Goal: Task Accomplishment & Management: Manage account settings

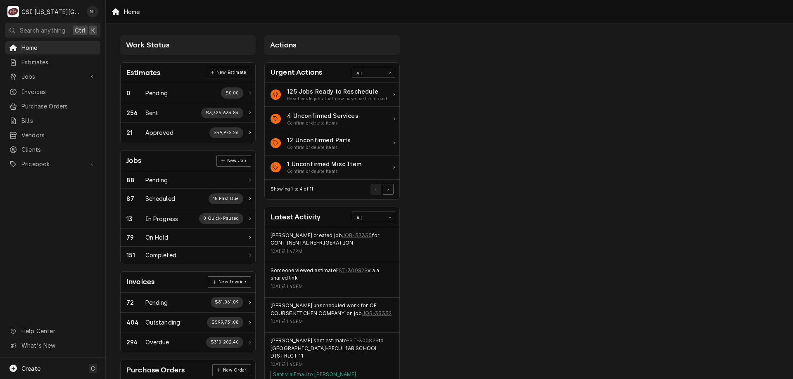
click at [47, 104] on span "Purchase Orders" at bounding box center [58, 106] width 75 height 9
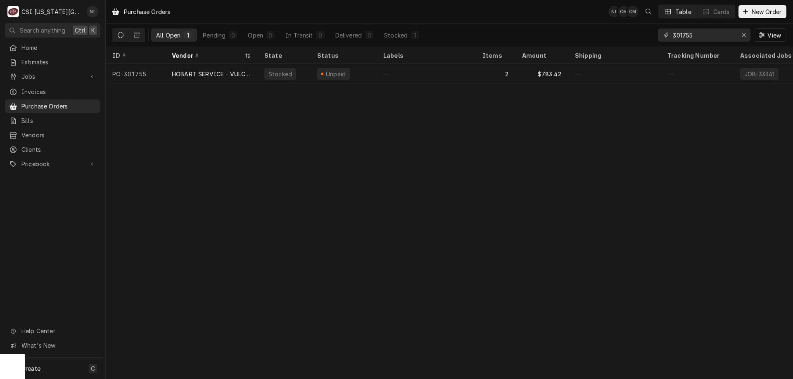
drag, startPoint x: 703, startPoint y: 36, endPoint x: 657, endPoint y: 29, distance: 46.0
click at [658, 29] on div "301755" at bounding box center [704, 34] width 92 height 13
type input "301777"
click at [601, 69] on div "—" at bounding box center [614, 74] width 92 height 20
click at [603, 69] on div "—" at bounding box center [614, 74] width 92 height 20
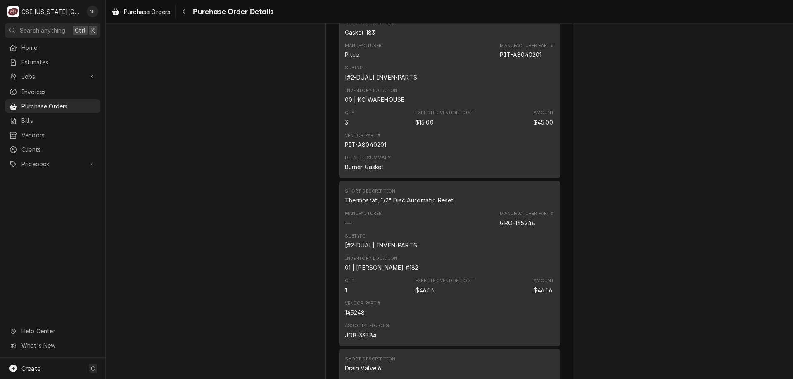
scroll to position [1459, 0]
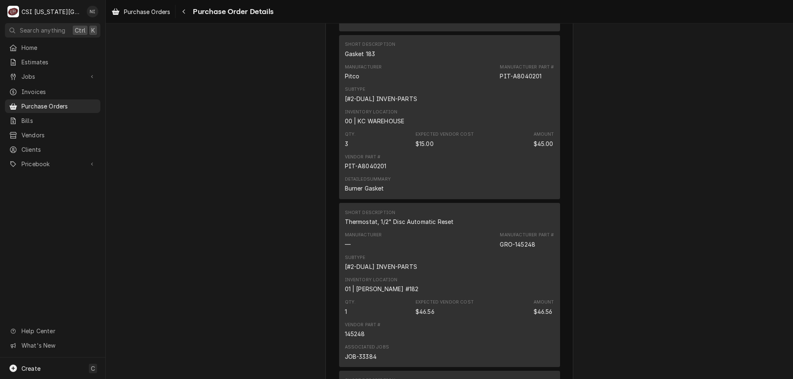
click at [483, 151] on div "Qty. 3 Expected Vendor Cost $15.00 Amount $45.00" at bounding box center [449, 139] width 209 height 22
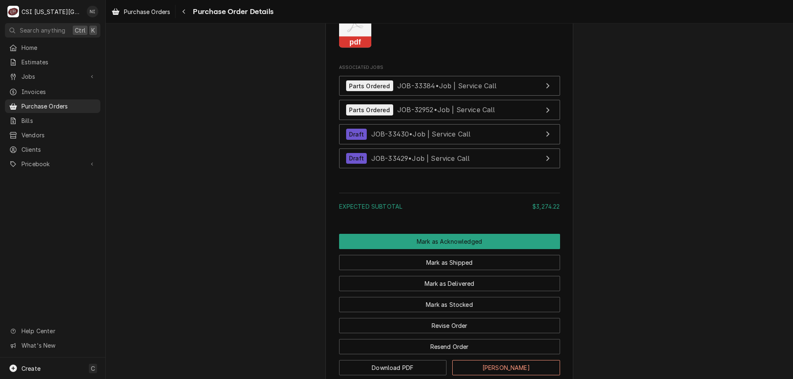
scroll to position [2598, 0]
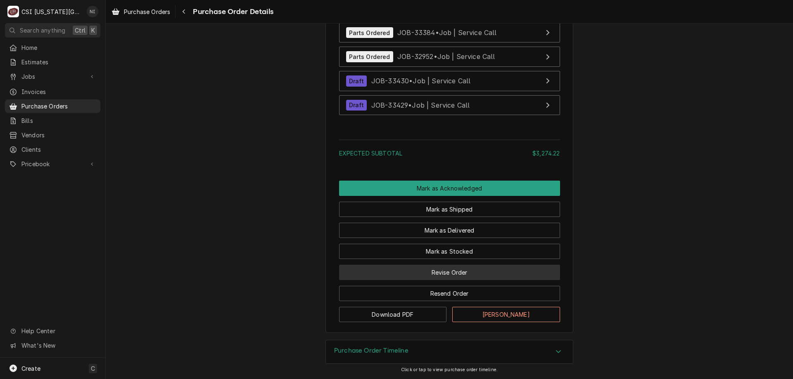
click at [509, 272] on button "Revise Order" at bounding box center [449, 272] width 221 height 15
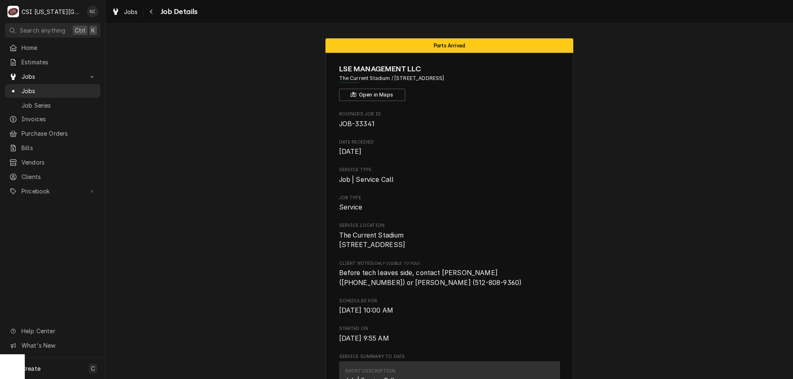
click at [49, 88] on span "Jobs" at bounding box center [58, 91] width 75 height 9
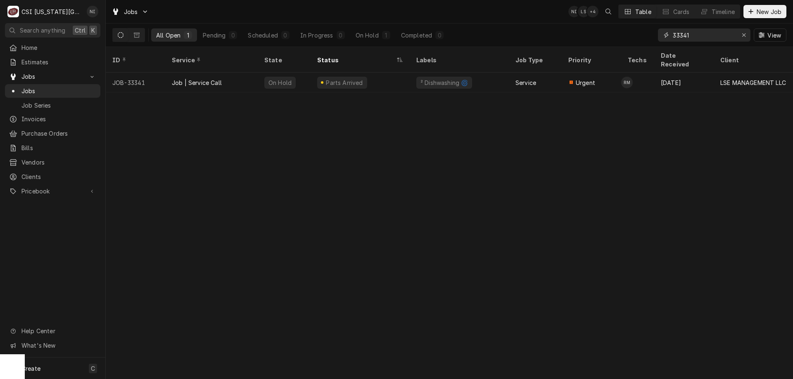
drag, startPoint x: 721, startPoint y: 34, endPoint x: 651, endPoint y: 32, distance: 69.8
click at [651, 32] on div "All Open 1 Pending 0 Scheduled 0 In Progress 0 On Hold 1 Completed 0 33341 View" at bounding box center [449, 35] width 674 height 23
type input "33429"
click at [555, 73] on div "Service" at bounding box center [535, 83] width 53 height 20
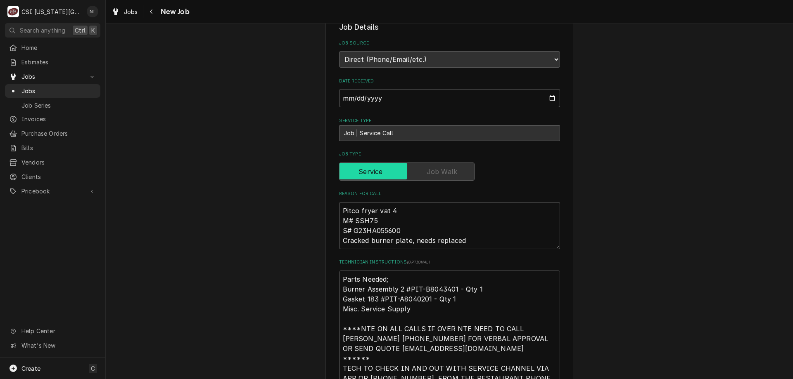
scroll to position [587, 0]
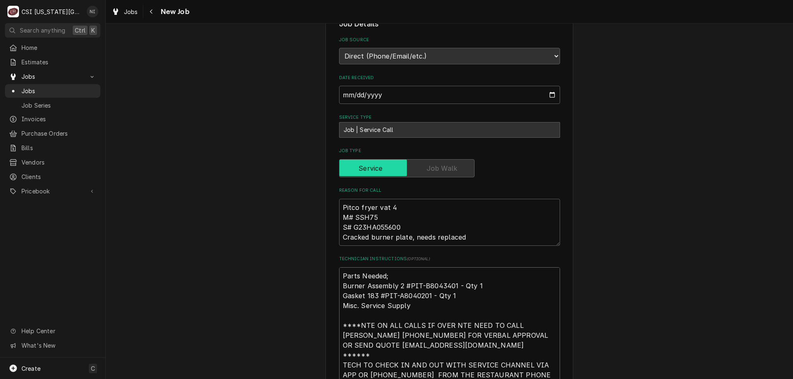
drag, startPoint x: 419, startPoint y: 235, endPoint x: 452, endPoint y: 237, distance: 33.1
click at [452, 267] on textarea "Parts Needed; Burner Assembly 2 #PIT-B8043401 - Qty 1 Gasket 183 #PIT-A8040201 …" at bounding box center [449, 335] width 221 height 136
type textarea "x"
click at [76, 90] on span "Jobs" at bounding box center [58, 91] width 75 height 9
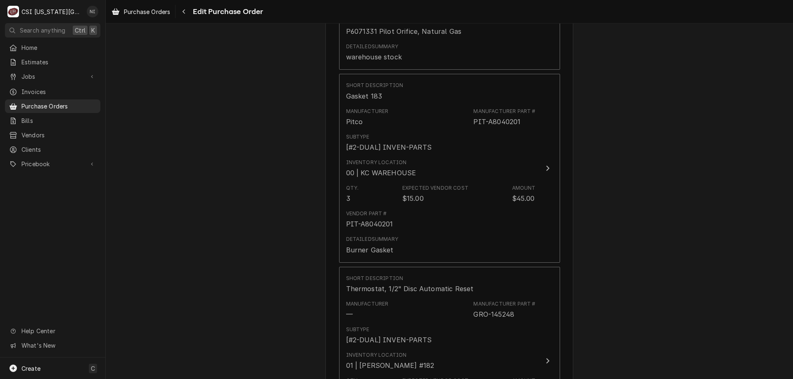
scroll to position [1413, 0]
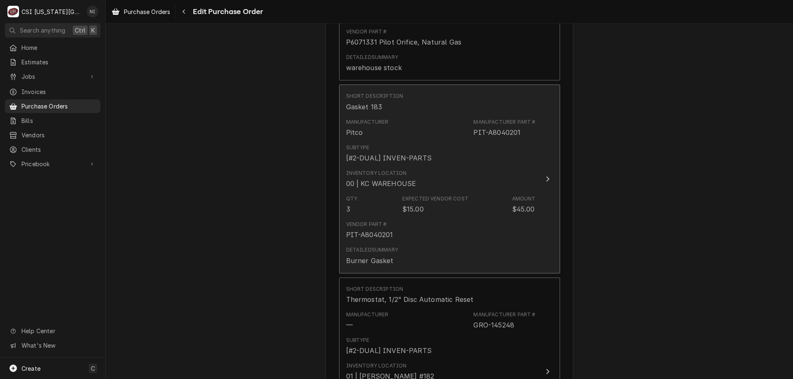
click at [499, 195] on div "Qty. 3 Expected Vendor Cost $15.00 Amount $45.00" at bounding box center [440, 205] width 189 height 26
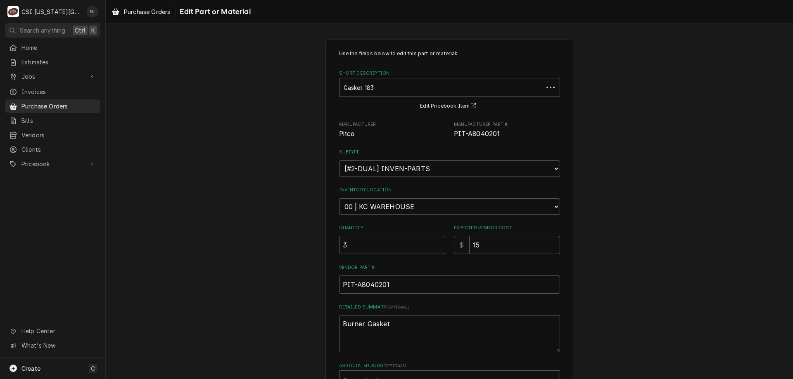
scroll to position [41, 0]
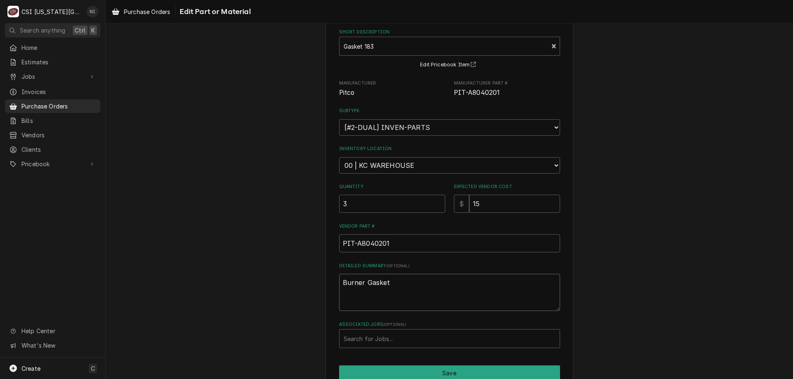
drag, startPoint x: 393, startPoint y: 285, endPoint x: 317, endPoint y: 286, distance: 75.5
click at [317, 286] on div "Use the fields below to edit this part or material: Short Description Gasket 18…" at bounding box center [449, 205] width 687 height 429
type textarea "x"
type textarea "w"
type textarea "x"
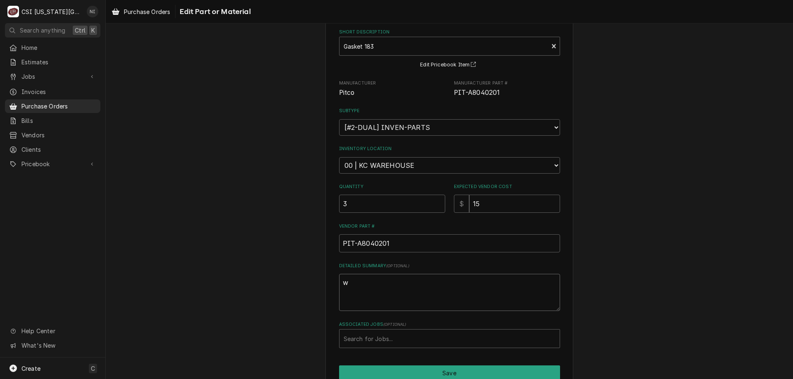
type textarea "wa"
type textarea "x"
type textarea "war"
type textarea "x"
type textarea "ware"
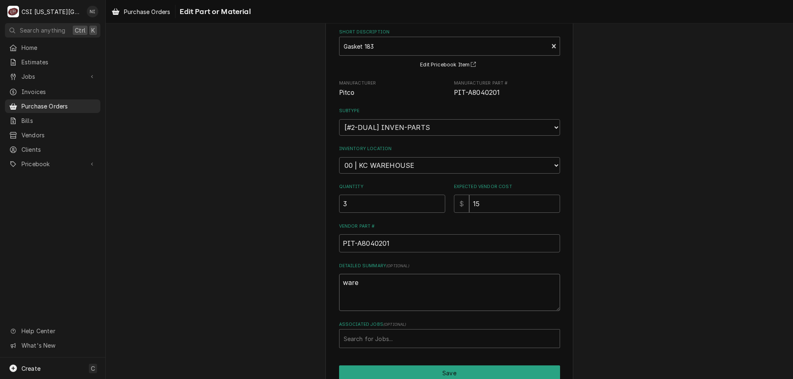
type textarea "x"
type textarea "wareh"
type textarea "x"
type textarea "wareho"
type textarea "x"
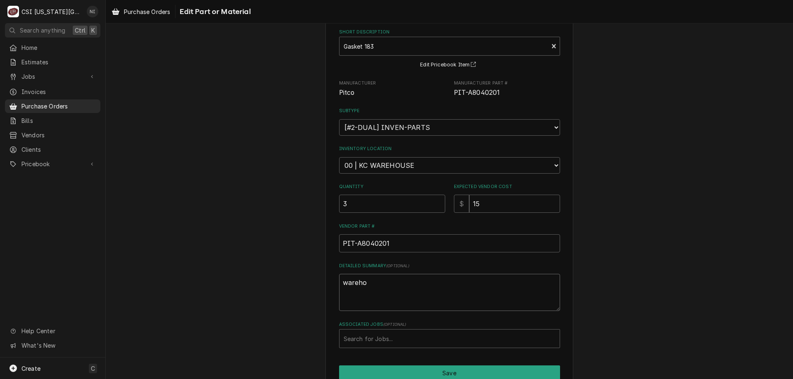
type textarea "warehou"
type textarea "x"
type textarea "warehous"
type textarea "x"
type textarea "warehouse"
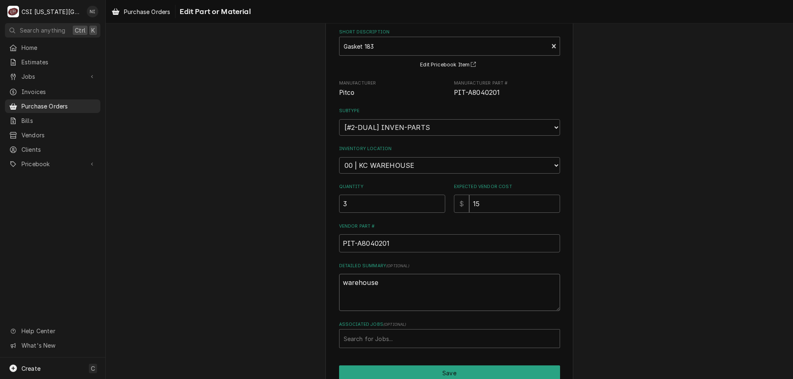
type textarea "x"
type textarea "warehouse"
type textarea "x"
type textarea "warehouse s"
type textarea "x"
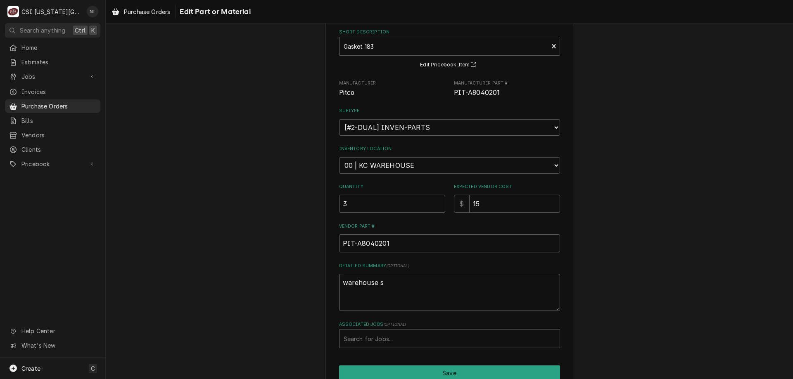
type textarea "warehouse st"
type textarea "x"
type textarea "warehouse sto"
type textarea "x"
type textarea "warehouse stoc"
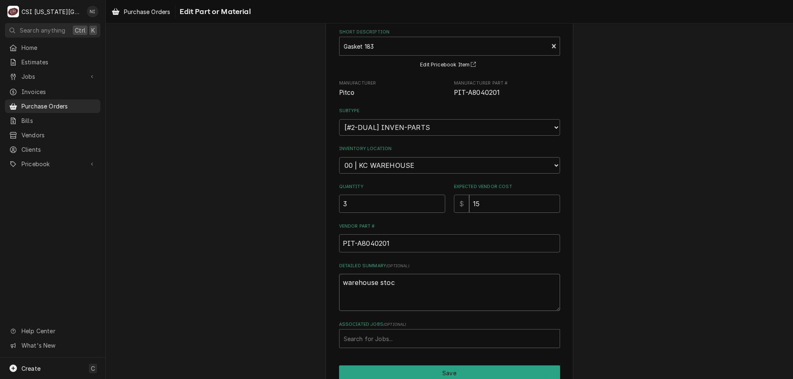
type textarea "x"
type textarea "warehouse stock"
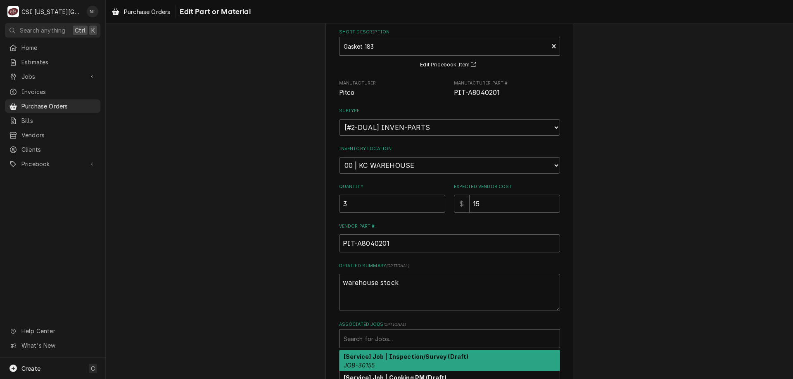
type textarea "x"
click at [476, 336] on div "Associated Jobs" at bounding box center [449, 338] width 212 height 15
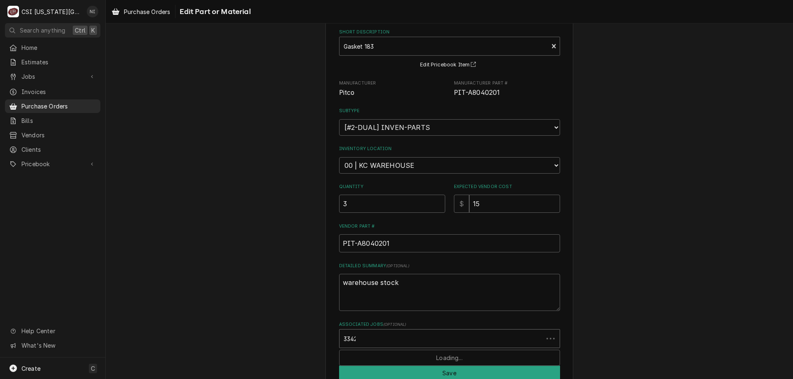
type input "33429"
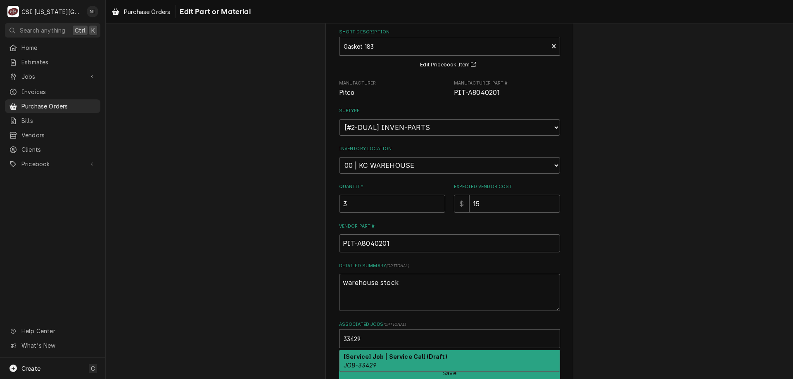
click at [398, 357] on strong "[Service] Job | Service Call (Draft)" at bounding box center [395, 356] width 104 height 7
type textarea "x"
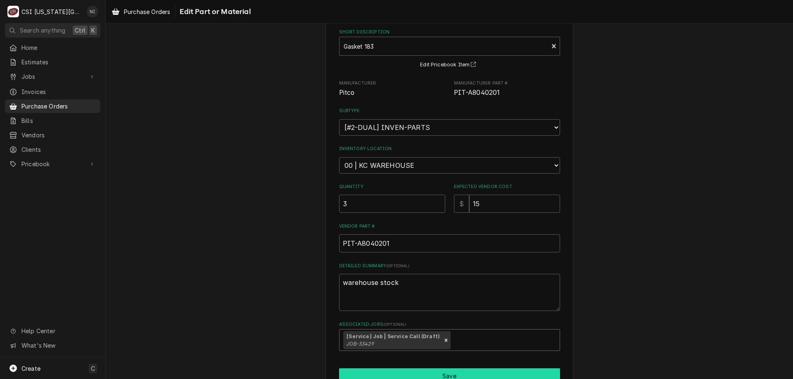
click at [415, 369] on button "Save" at bounding box center [449, 376] width 221 height 15
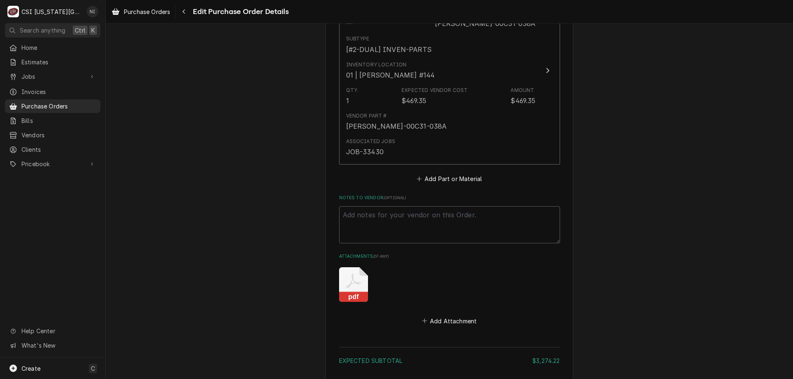
scroll to position [2593, 0]
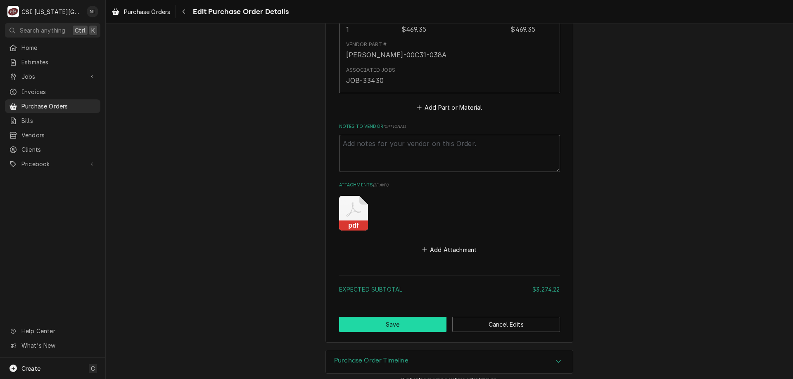
click at [412, 318] on button "Save" at bounding box center [393, 324] width 108 height 15
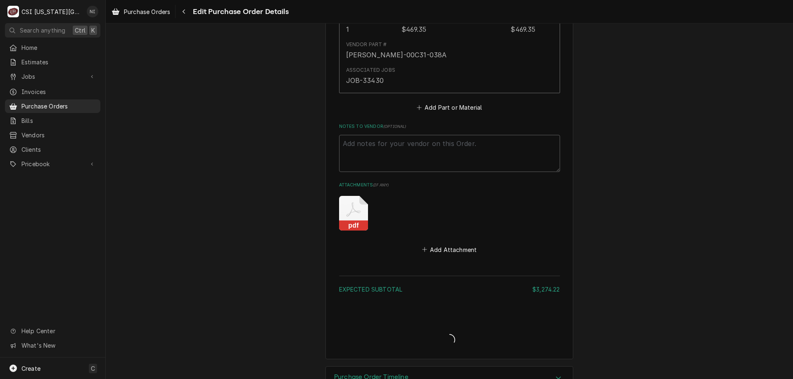
type textarea "x"
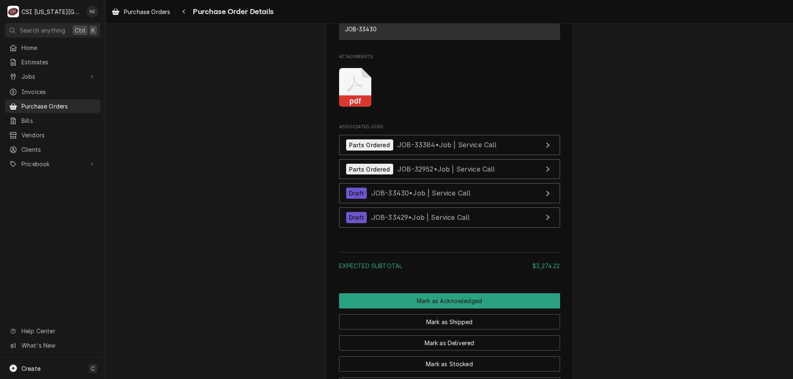
scroll to position [2620, 0]
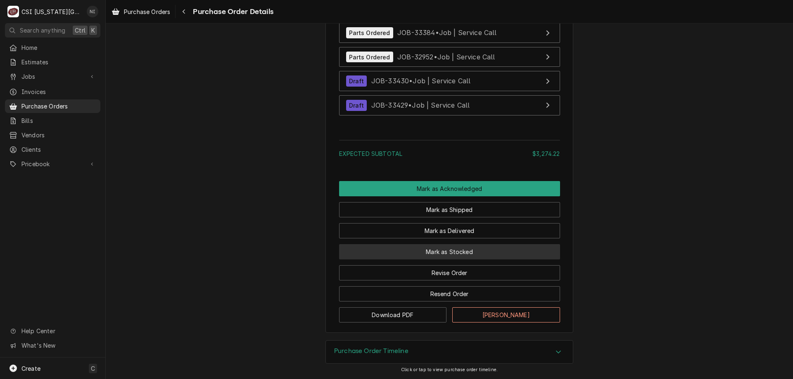
click at [453, 251] on button "Mark as Stocked" at bounding box center [449, 251] width 221 height 15
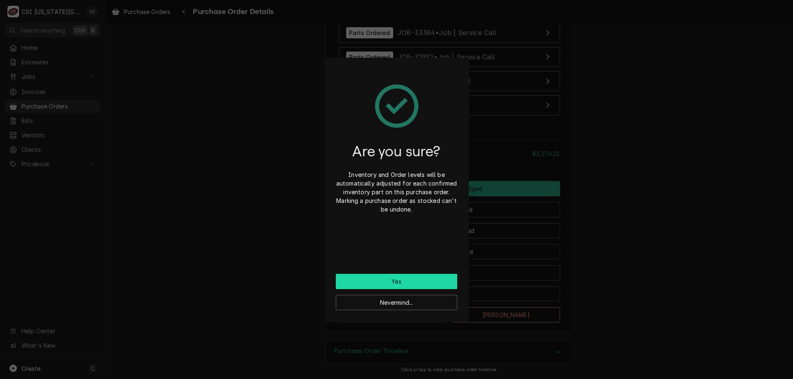
click at [428, 281] on button "Yes" at bounding box center [396, 281] width 121 height 15
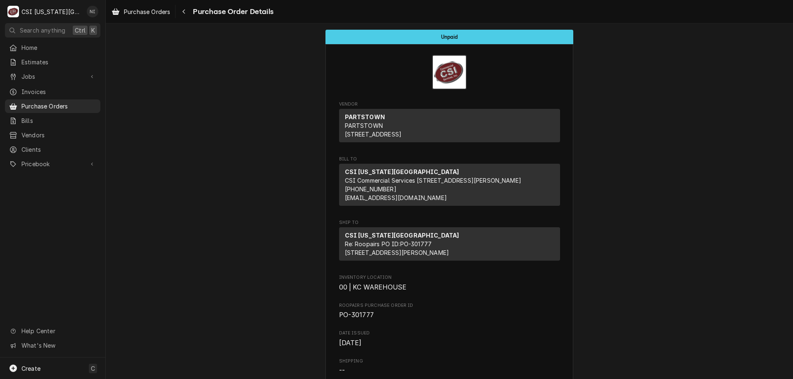
click at [66, 101] on div "Purchase Orders" at bounding box center [53, 106] width 92 height 10
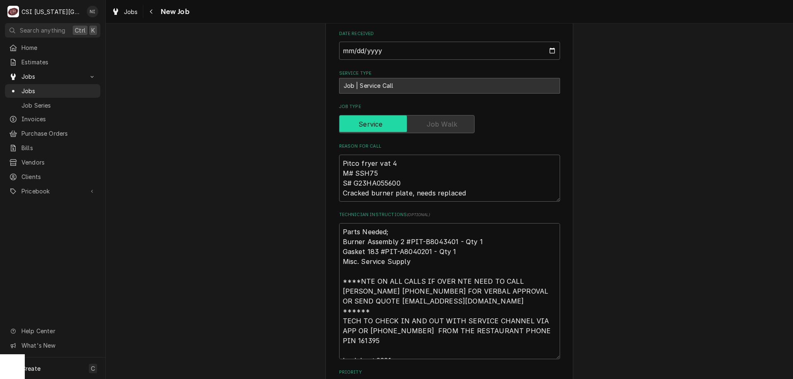
scroll to position [633, 0]
drag, startPoint x: 393, startPoint y: 180, endPoint x: 336, endPoint y: 179, distance: 57.0
click at [339, 222] on textarea "Parts Needed; Burner Assembly 2 #PIT-B8043401 - Qty 1 Gasket 183 #PIT-A8040201 …" at bounding box center [449, 290] width 221 height 136
drag, startPoint x: 337, startPoint y: 179, endPoint x: 342, endPoint y: 177, distance: 4.8
click at [339, 222] on textarea "Parts Needed; Burner Assembly 2 #PIT-B8043401 - Qty 1 Gasket 183 #PIT-A8040201 …" at bounding box center [449, 290] width 221 height 136
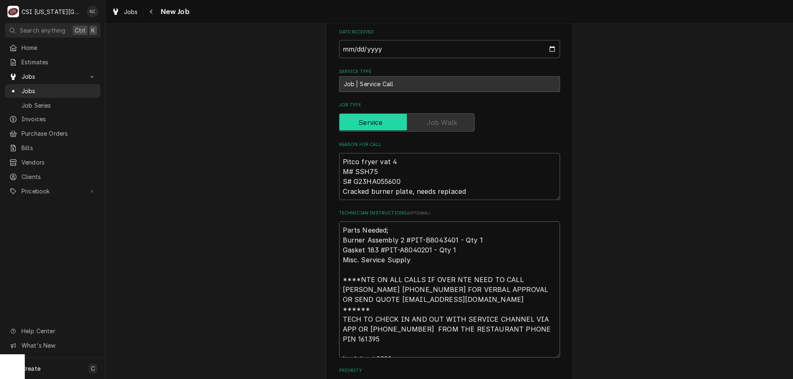
type textarea "x"
type textarea "Parts Needed; Burner Assembly 2 #PIT-B8043401 - Qty 1 Gasket 183 #PIT-A8040201 …"
type textarea "x"
type textarea "Parts Needed; Burner Assembly 2 #PIT-B8043401 - Qty 1 Gasket 183 #PIT-A8040201 …"
click at [342, 222] on textarea "Parts Needed; Burner Assembly 2 #PIT-B8043401 - Qty 1 Gasket 183 #PIT-A8040201 …" at bounding box center [449, 300] width 221 height 156
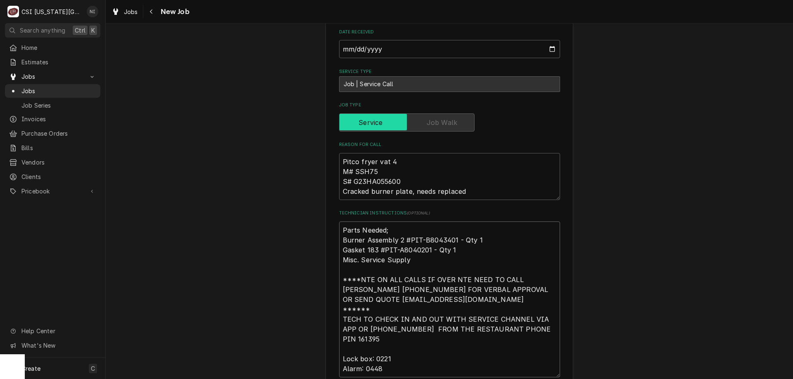
type textarea "x"
type textarea "P Parts Needed; Burner Assembly 2 #PIT-B8043401 - Qty 1 Gasket 183 #PIT-A804020…"
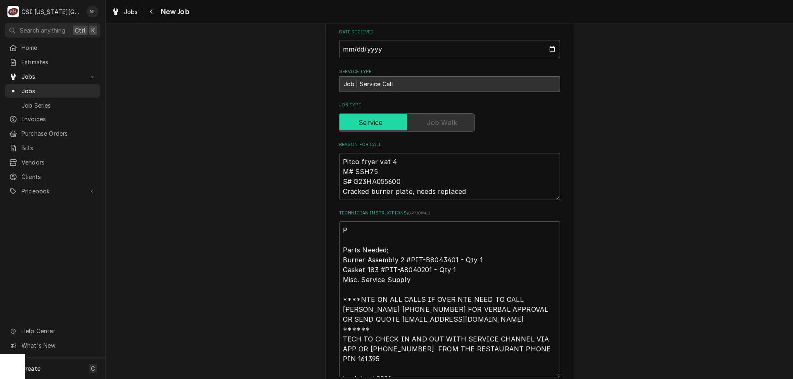
type textarea "x"
type textarea "Pa Parts Needed; Burner Assembly 2 #PIT-B8043401 - Qty 1 Gasket 183 #PIT-A80402…"
type textarea "x"
type textarea "Par Parts Needed; Burner Assembly 2 #PIT-B8043401 - Qty 1 Gasket 183 #PIT-A8040…"
type textarea "x"
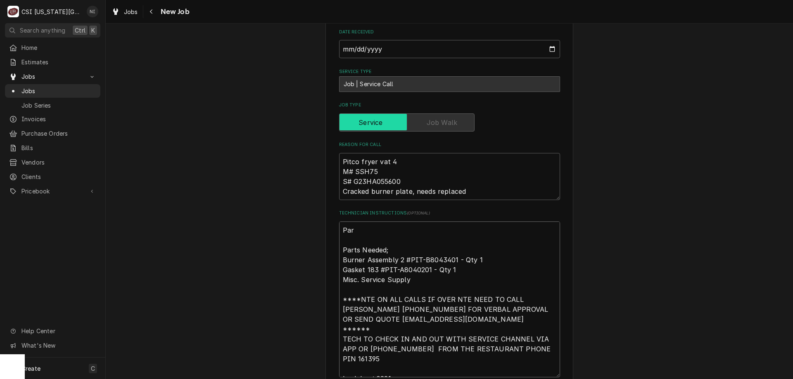
type textarea "Part Parts Needed; Burner Assembly 2 #PIT-B8043401 - Qty 1 Gasket 183 #PIT-A804…"
type textarea "x"
type textarea "Parts Parts Needed; Burner Assembly 2 #PIT-B8043401 - Qty 1 Gasket 183 #PIT-A80…"
type textarea "x"
type textarea "Parts Parts Needed; Burner Assembly 2 #PIT-B8043401 - Qty 1 Gasket 183 #PIT-A80…"
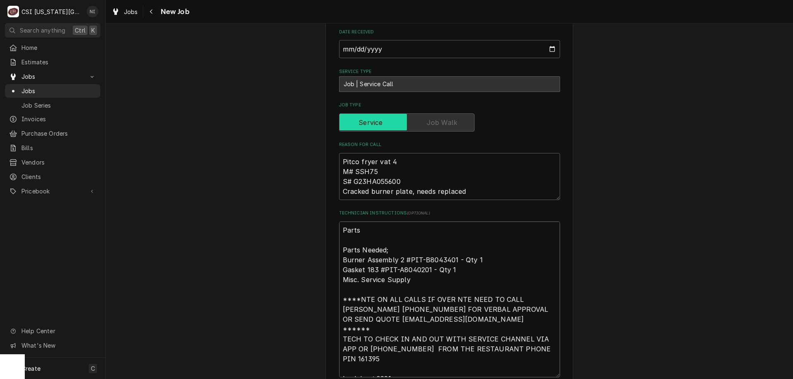
type textarea "x"
type textarea "Parts o Parts Needed; Burner Assembly 2 #PIT-B8043401 - Qty 1 Gasket 183 #PIT-A…"
type textarea "x"
type textarea "Parts or Parts Needed; Burner Assembly 2 #PIT-B8043401 - Qty 1 Gasket 183 #PIT-…"
type textarea "x"
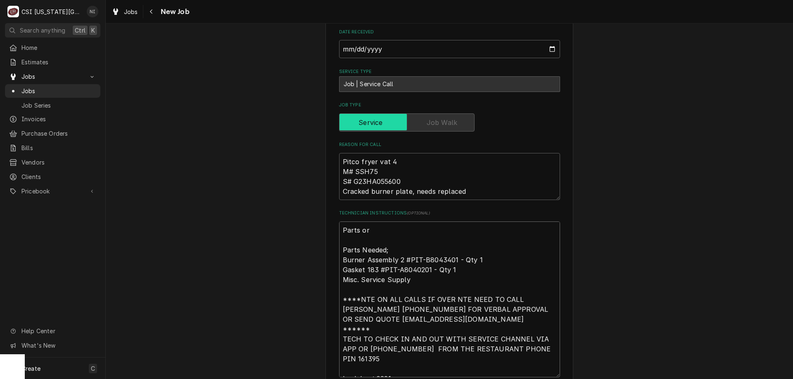
type textarea "Parts ord Parts Needed; Burner Assembly 2 #PIT-B8043401 - Qty 1 Gasket 183 #PIT…"
type textarea "x"
type textarea "Parts orde Parts Needed; Burner Assembly 2 #PIT-B8043401 - Qty 1 Gasket 183 #PI…"
type textarea "x"
type textarea "Parts order Parts Needed; Burner Assembly 2 #PIT-B8043401 - Qty 1 Gasket 183 #P…"
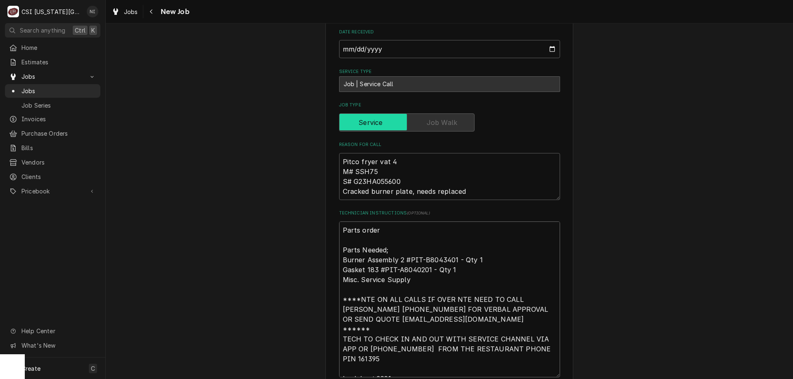
type textarea "x"
type textarea "Parts ordere Parts Needed; Burner Assembly 2 #PIT-B8043401 - Qty 1 Gasket 183 #…"
type textarea "x"
type textarea "Parts ordered Parts Needed; Burner Assembly 2 #PIT-B8043401 - Qty 1 Gasket 183 …"
type textarea "x"
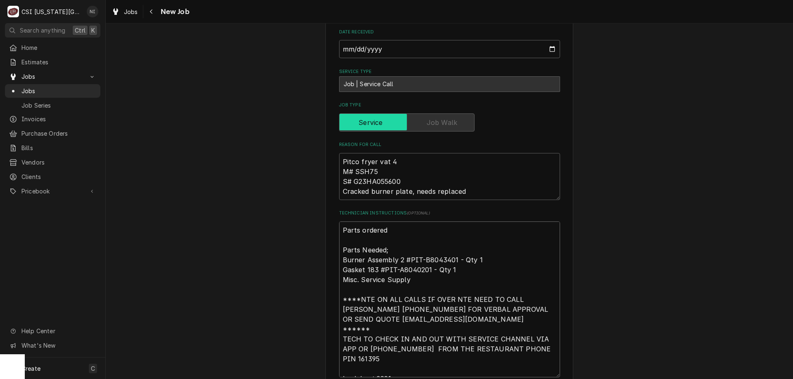
type textarea "Parts ordered o Parts Needed; Burner Assembly 2 #PIT-B8043401 - Qty 1 Gasket 18…"
type textarea "x"
type textarea "Parts ordered on Parts Needed; Burner Assembly 2 #PIT-B8043401 - Qty 1 Gasket 1…"
type textarea "x"
type textarea "Parts ordered on Parts Needed; Burner Assembly 2 #PIT-B8043401 - Qty 1 Gasket 1…"
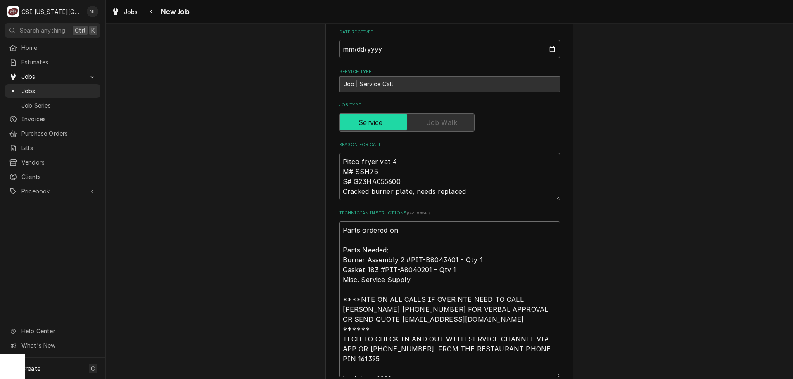
type textarea "x"
type textarea "Parts ordered on p Parts Needed; Burner Assembly 2 #PIT-B8043401 - Qty 1 Gasket…"
type textarea "x"
type textarea "Parts ordered on po Parts Needed; Burner Assembly 2 #PIT-B8043401 - Qty 1 Gaske…"
type textarea "x"
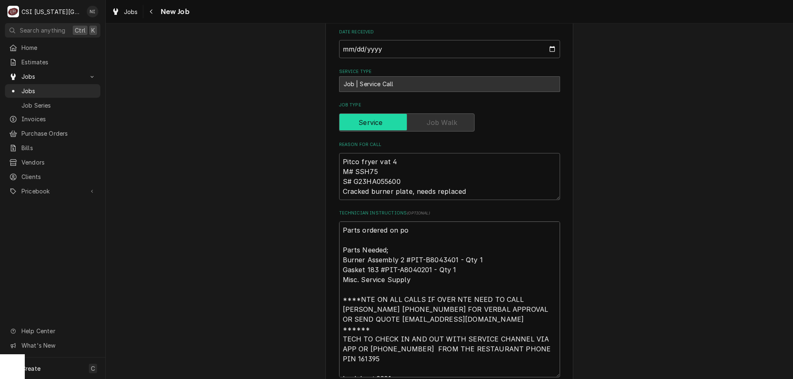
type textarea "Parts ordered on po Parts Needed; Burner Assembly 2 #PIT-B8043401 - Qty 1 Gaske…"
type textarea "x"
type textarea "Parts ordered on po 3 Parts Needed; Burner Assembly 2 #PIT-B8043401 - Qty 1 Gas…"
type textarea "x"
type textarea "Parts ordered on po 30 Parts Needed; Burner Assembly 2 #PIT-B8043401 - Qty 1 Ga…"
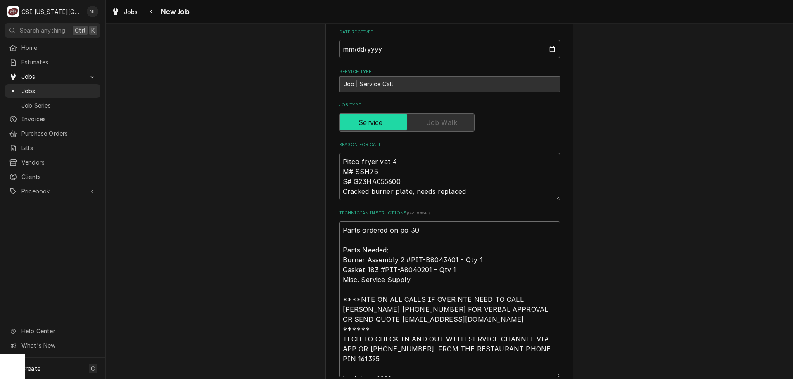
type textarea "x"
type textarea "Parts ordered on po 301 Parts Needed; Burner Assembly 2 #PIT-B8043401 - Qty 1 G…"
type textarea "x"
type textarea "Parts ordered on po 3017 Parts Needed; Burner Assembly 2 #PIT-B8043401 - Qty 1 …"
type textarea "x"
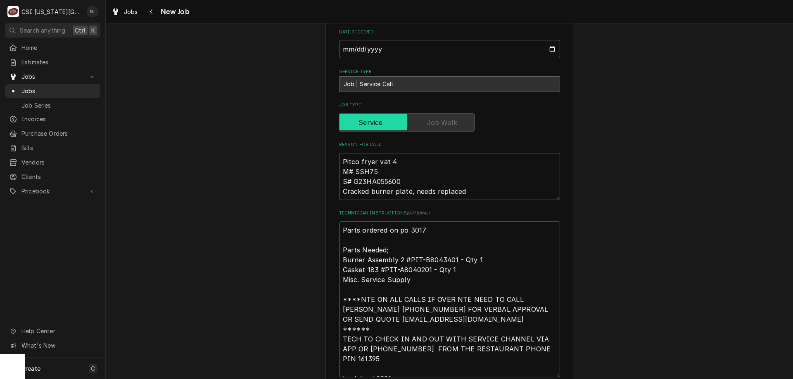
type textarea "Parts ordered on po 30177 Parts Needed; Burner Assembly 2 #PIT-B8043401 - Qty 1…"
type textarea "x"
type textarea "Parts ordered on po 301777 Parts Needed; Burner Assembly 2 #PIT-B8043401 - Qty …"
type textarea "x"
type textarea "Parts ordered on po 301777. Parts Needed; Burner Assembly 2 #PIT-B8043401 - Qty…"
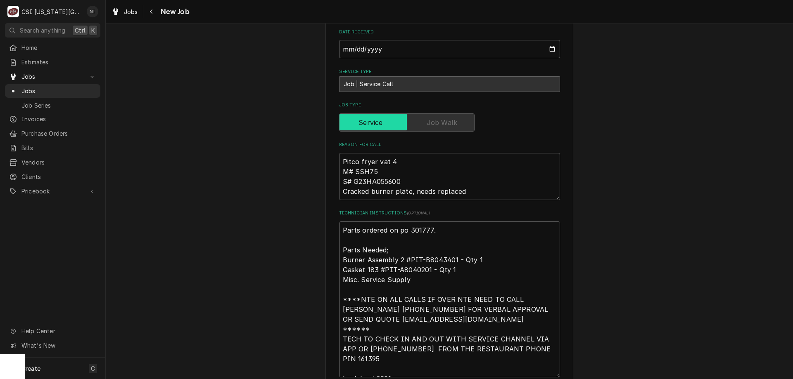
type textarea "x"
type textarea "Parts ordered on po 301777. Parts Needed; Burner Assembly 2 #PIT-B8043401 - Qty…"
type textarea "x"
type textarea "Parts ordered on po 301777. p Parts Needed; Burner Assembly 2 #PIT-B8043401 - Q…"
type textarea "x"
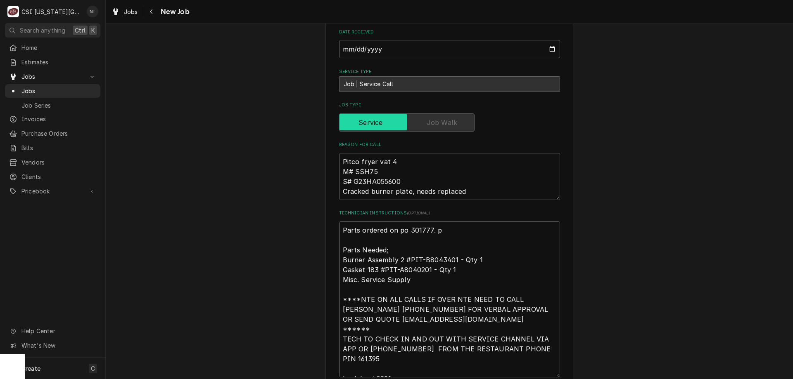
type textarea "Parts ordered on po 301777. pa Parts Needed; Burner Assembly 2 #PIT-B8043401 - …"
type textarea "x"
type textarea "Parts ordered on po 301777. par Parts Needed; Burner Assembly 2 #PIT-B8043401 -…"
type textarea "x"
type textarea "Parts ordered on po 301777. part Parts Needed; Burner Assembly 2 #PIT-B8043401 …"
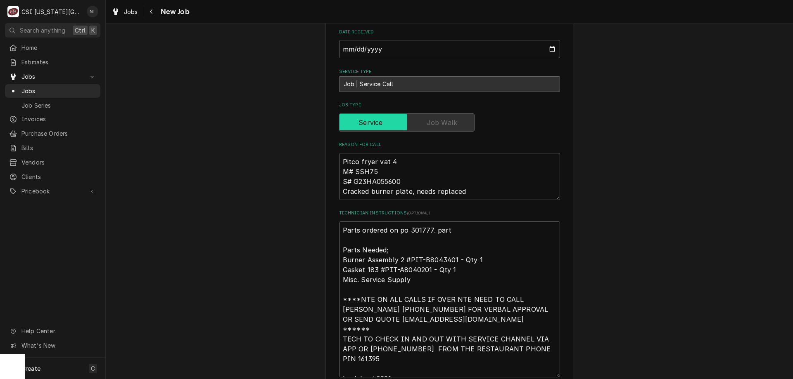
type textarea "x"
type textarea "Parts ordered on po 301777. parts Parts Needed; Burner Assembly 2 #PIT-B8043401…"
type textarea "x"
type textarea "Parts ordered on po 301777. parts Parts Needed; Burner Assembly 2 #PIT-B8043401…"
type textarea "x"
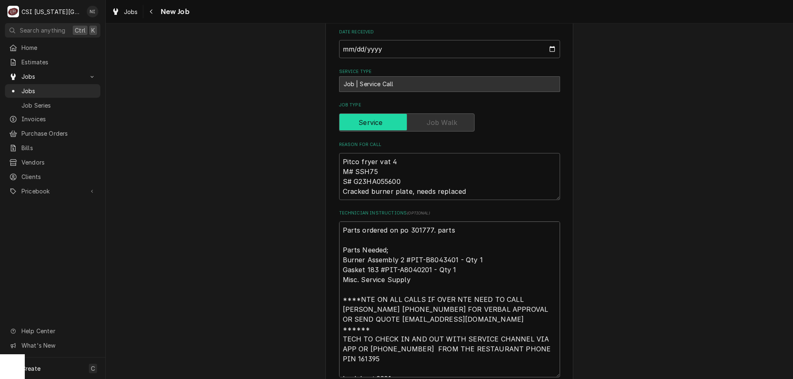
type textarea "Parts ordered on po 301777. parts o Parts Needed; Burner Assembly 2 #PIT-B80434…"
type textarea "x"
type textarea "Parts ordered on po 301777. parts on Parts Needed; Burner Assembly 2 #PIT-B8043…"
type textarea "x"
type textarea "Parts ordered on po 301777. parts on Parts Needed; Burner Assembly 2 #PIT-B8043…"
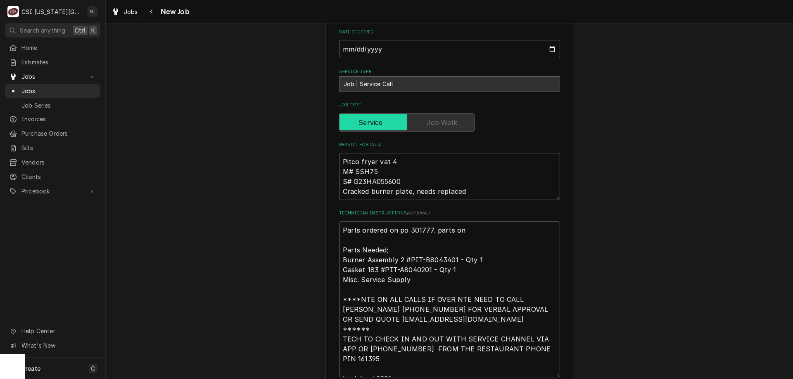
type textarea "x"
type textarea "Parts ordered on po 301777. parts on p Parts Needed; Burner Assembly 2 #PIT-B80…"
type textarea "x"
type textarea "Parts ordered on po 301777. parts on pr Parts Needed; Burner Assembly 2 #PIT-B8…"
type textarea "x"
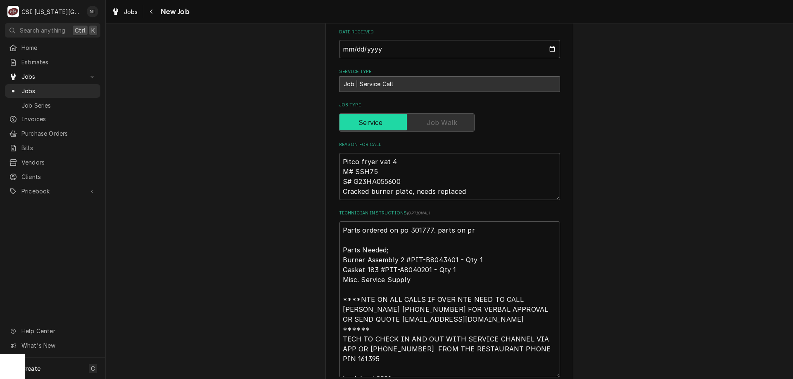
type textarea "Parts ordered on po 301777. parts on pre Parts Needed; Burner Assembly 2 #PIT-B…"
type textarea "x"
type textarea "Parts ordered on po 301777. parts on pres Parts Needed; Burner Assembly 2 #PIT-…"
type textarea "x"
type textarea "Parts ordered on po 301777. parts on prest Parts Needed; Burner Assembly 2 #PIT…"
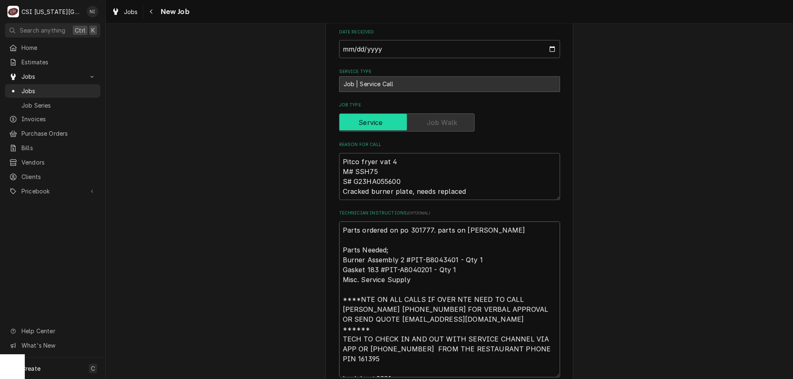
type textarea "x"
type textarea "Parts ordered on po 301777. parts on presto Parts Needed; Burner Assembly 2 #PI…"
type textarea "x"
type textarea "Parts ordered on po 301777. parts on preston Parts Needed; Burner Assembly 2 #P…"
type textarea "x"
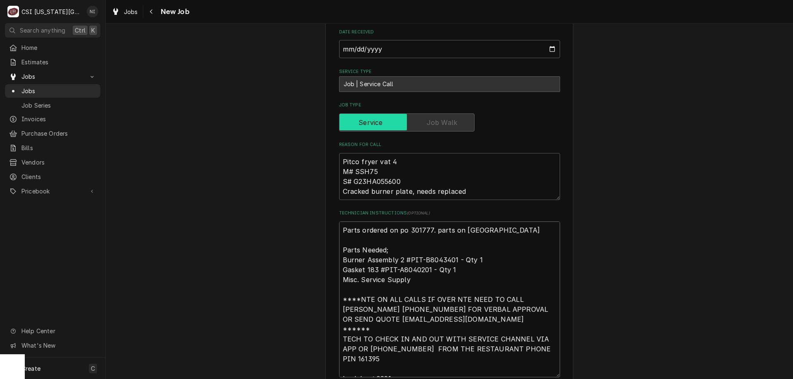
type textarea "Parts ordered on po 301777. parts on prestons Parts Needed; Burner Assembly 2 #…"
type textarea "x"
type textarea "Parts ordered on po 301777. parts on prestons Parts Needed; Burner Assembly 2 #…"
type textarea "x"
type textarea "Parts ordered on po 301777. parts on prestons s Parts Needed; Burner Assembly 2…"
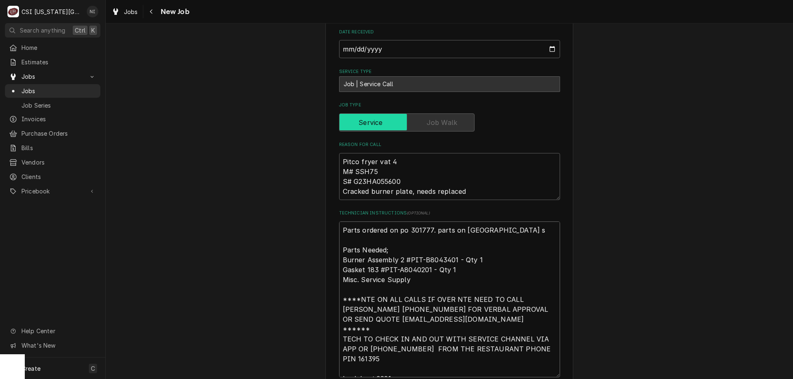
type textarea "x"
type textarea "Parts ordered on po 301777. parts on prestons sh Parts Needed; Burner Assembly …"
type textarea "x"
type textarea "Parts ordered on po 301777. parts on prestons she Parts Needed; Burner Assembly…"
type textarea "x"
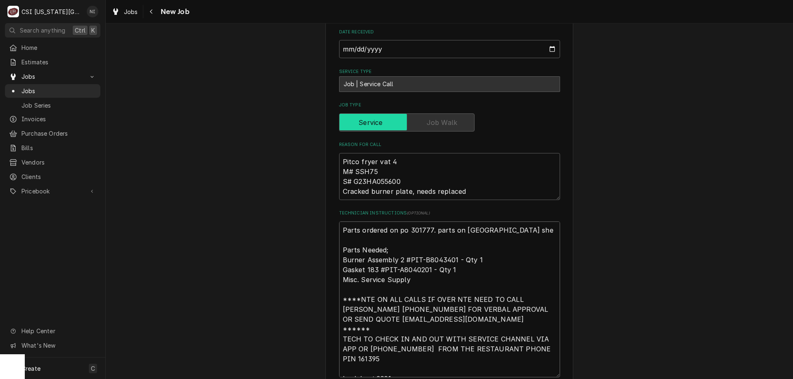
type textarea "Parts ordered on po 301777. parts on prestons shel Parts Needed; Burner Assembl…"
type textarea "x"
type textarea "Parts ordered on po 301777. parts on prestons shelf Parts Needed; Burner Assemb…"
type textarea "x"
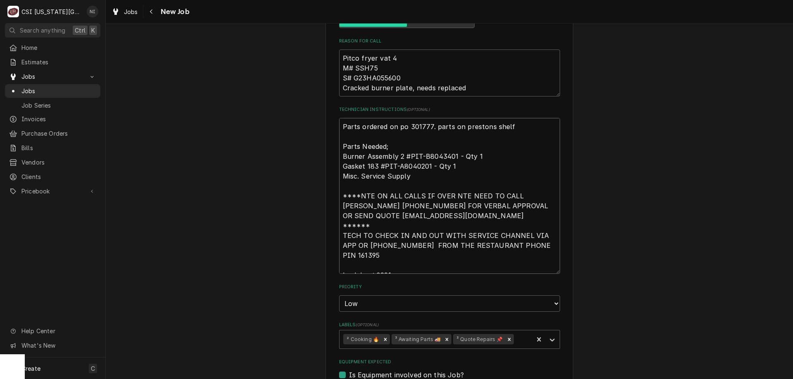
scroll to position [767, 0]
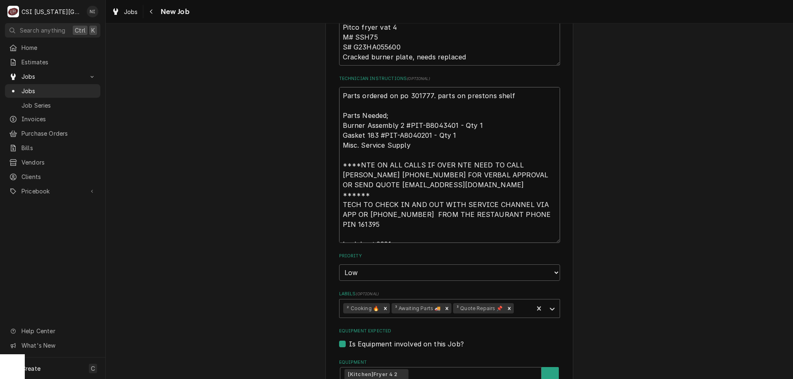
click at [444, 306] on icon "Remove ³ Awaiting Parts 🚚" at bounding box center [447, 309] width 6 height 6
type textarea "Parts ordered on po 301777. parts on prestons shelf Parts Needed; Burner Assemb…"
click at [515, 301] on div "Labels" at bounding box center [491, 308] width 76 height 15
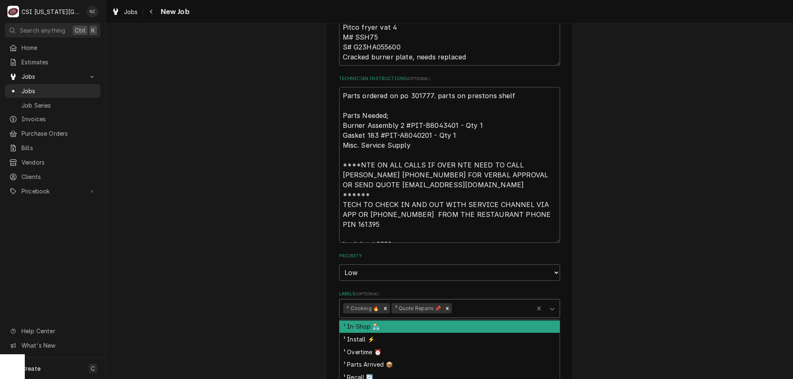
scroll to position [83, 0]
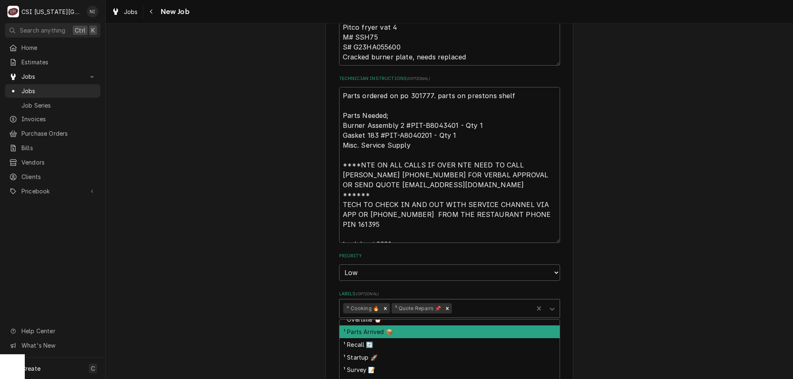
click at [405, 326] on div "¹ Parts Arrived 📦" at bounding box center [449, 332] width 220 height 13
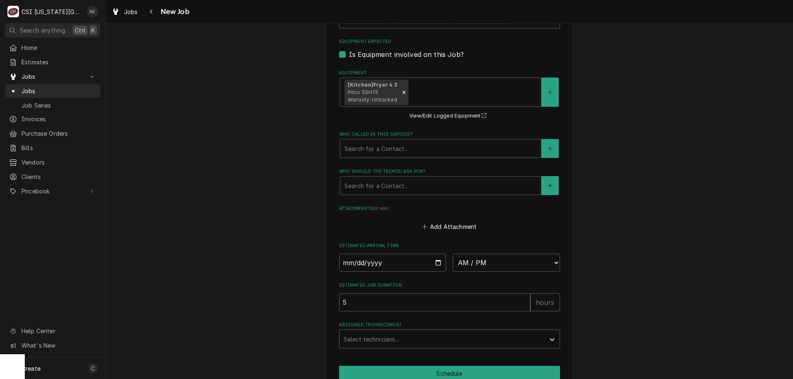
scroll to position [1070, 0]
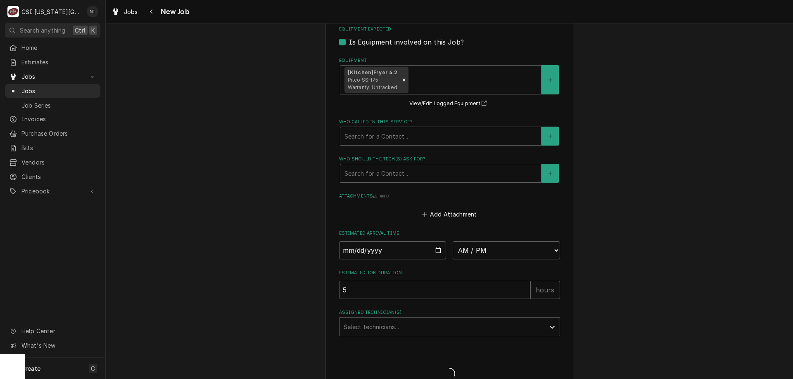
scroll to position [1041, 0]
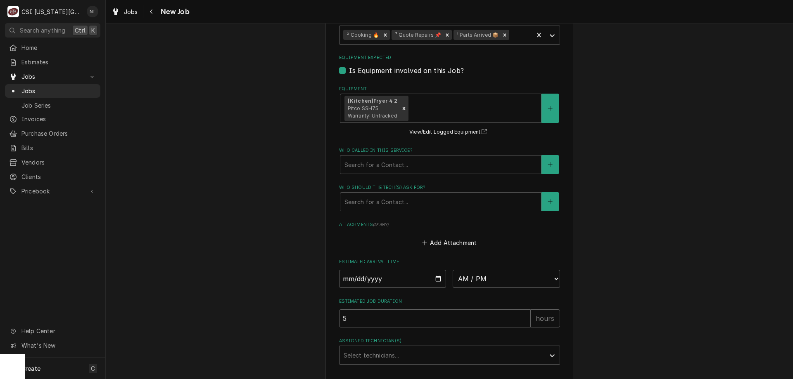
type textarea "x"
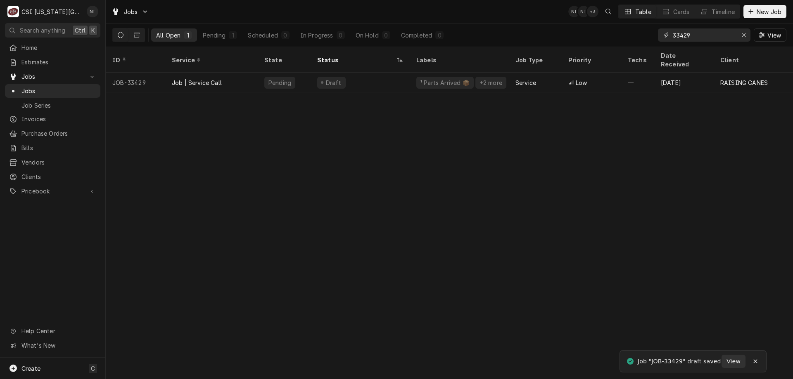
drag, startPoint x: 658, startPoint y: 35, endPoint x: 636, endPoint y: 35, distance: 21.5
click at [636, 35] on div "All Open 1 Pending 1 Scheduled 0 In Progress 0 On Hold 0 Completed 0 33429 View" at bounding box center [449, 35] width 674 height 23
type input "33372"
click at [383, 74] on div "Upcoming" at bounding box center [359, 83] width 99 height 20
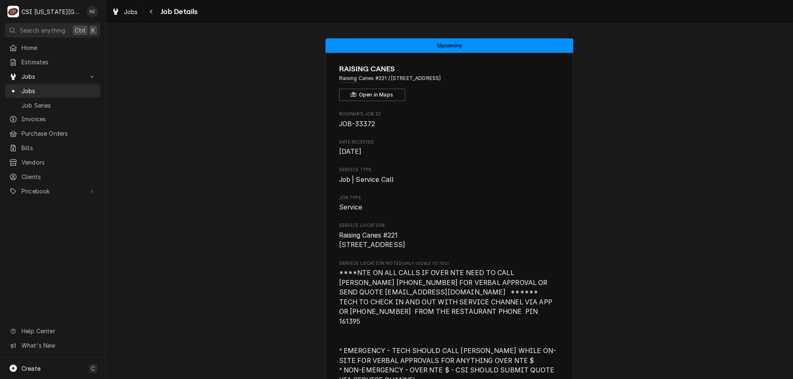
scroll to position [1288, 0]
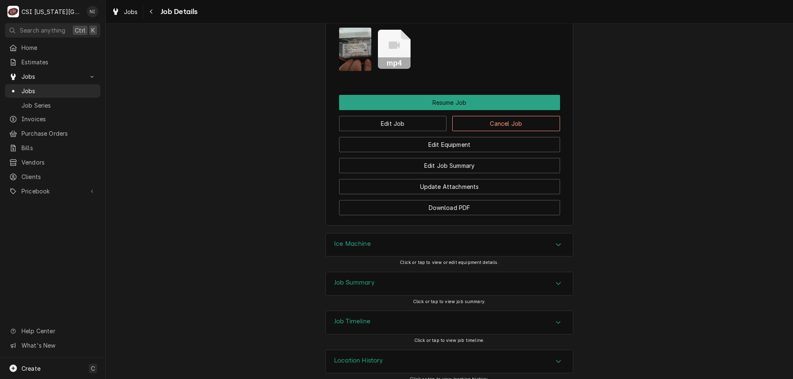
click at [404, 315] on div "Job Timeline" at bounding box center [449, 322] width 247 height 23
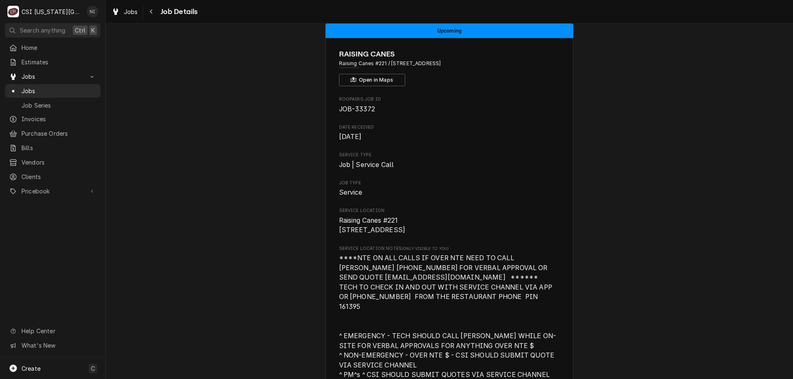
scroll to position [0, 0]
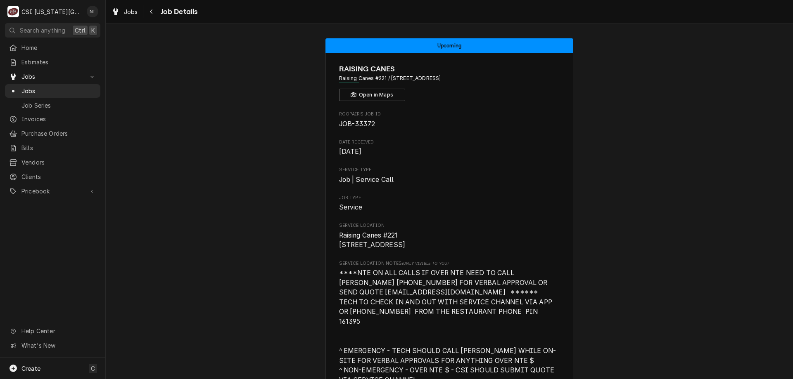
click at [45, 89] on span "Jobs" at bounding box center [58, 91] width 75 height 9
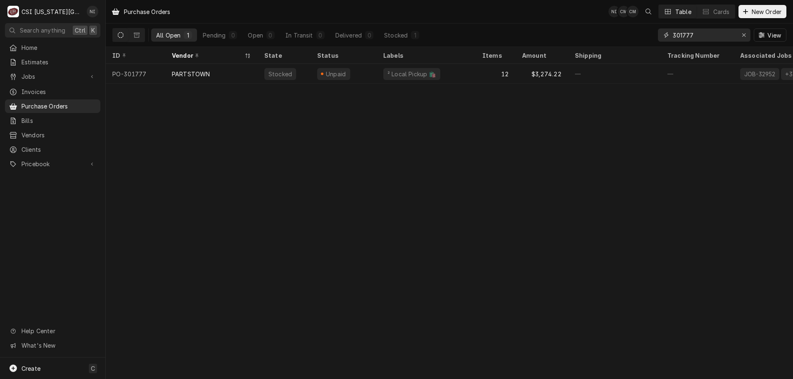
click at [741, 33] on icon "Erase input" at bounding box center [743, 35] width 5 height 6
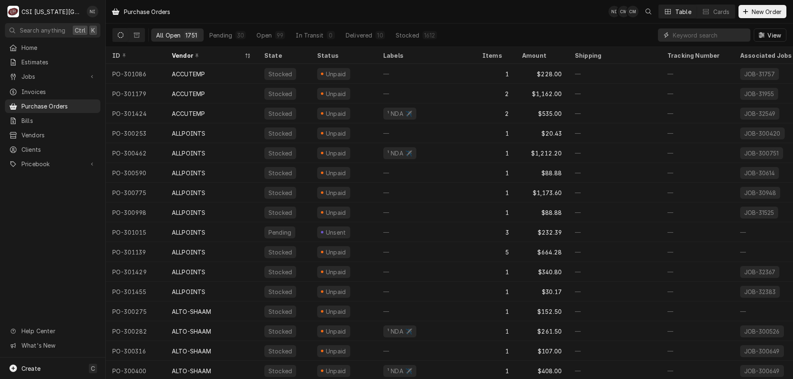
type input "6"
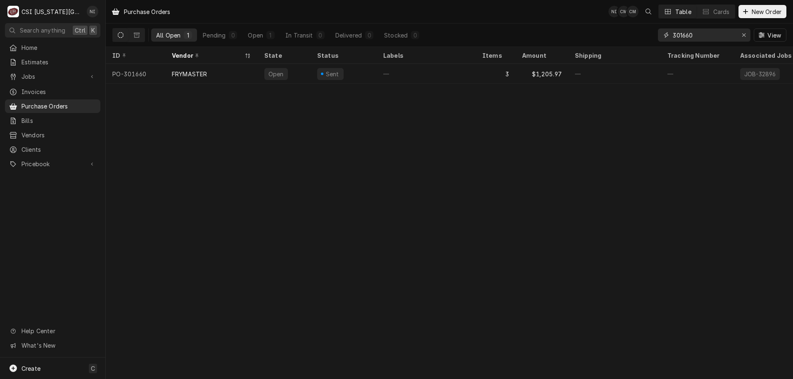
type input "301660"
click at [459, 67] on div "—" at bounding box center [425, 74] width 99 height 20
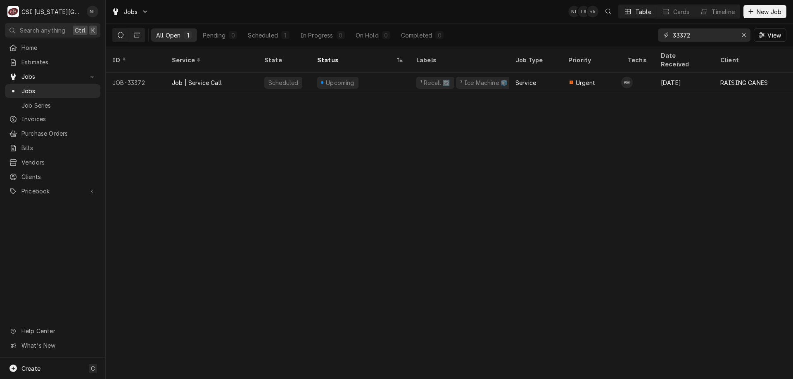
drag, startPoint x: 712, startPoint y: 35, endPoint x: 638, endPoint y: 31, distance: 74.8
click at [638, 31] on div "All Open 1 Pending 0 Scheduled 1 In Progress 0 On Hold 0 Completed 0 33372 View" at bounding box center [449, 35] width 674 height 23
type input "33384"
click at [375, 73] on div "Parts Ordered" at bounding box center [359, 83] width 99 height 20
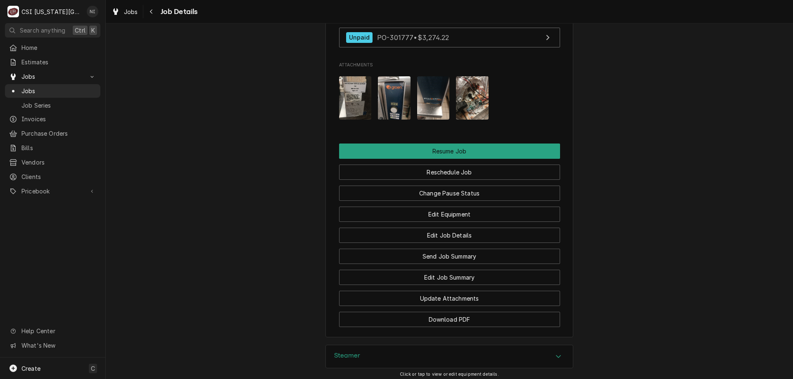
scroll to position [890, 0]
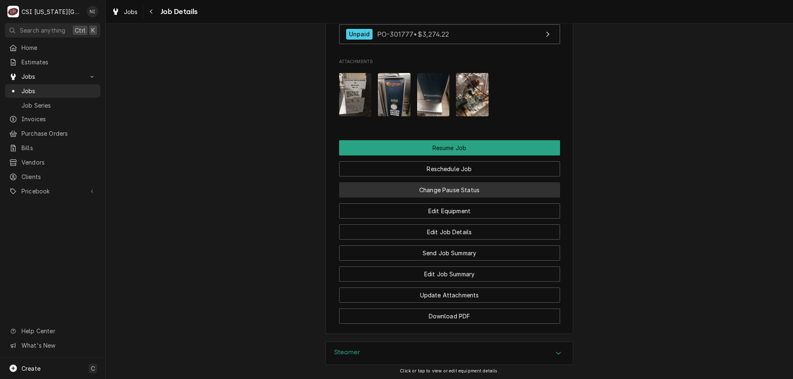
click at [448, 198] on button "Change Pause Status" at bounding box center [449, 189] width 221 height 15
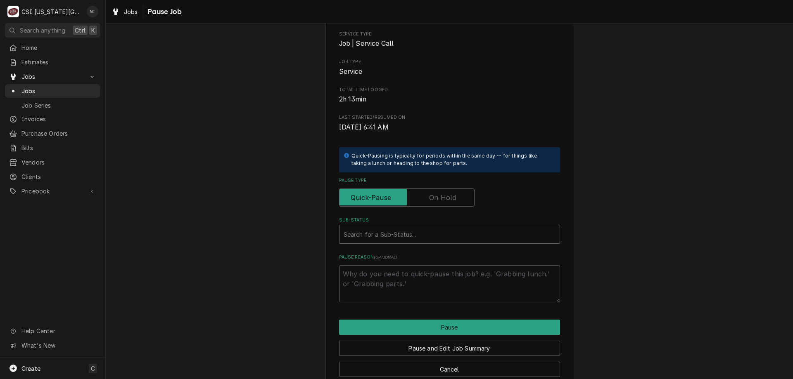
scroll to position [83, 0]
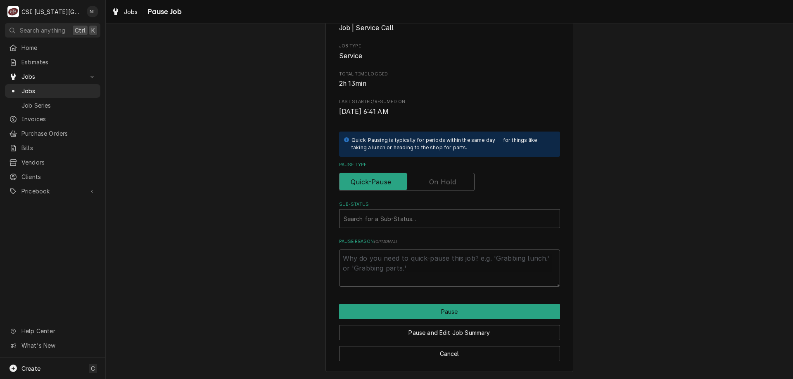
click at [445, 182] on label "Pause Type" at bounding box center [406, 182] width 135 height 18
click at [445, 182] on input "Pause Type" at bounding box center [407, 182] width 128 height 18
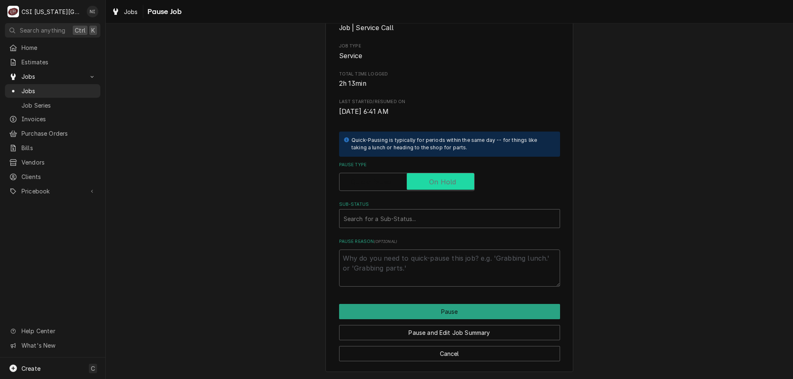
checkbox input "true"
click at [430, 222] on div "Sub-Status" at bounding box center [449, 218] width 212 height 15
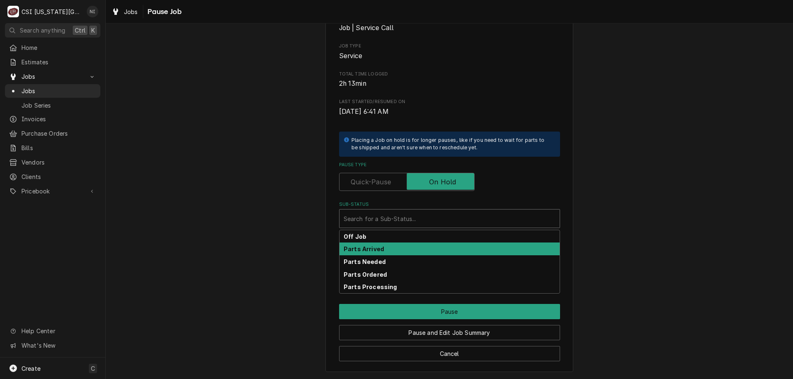
click at [421, 250] on div "Parts Arrived" at bounding box center [449, 249] width 220 height 13
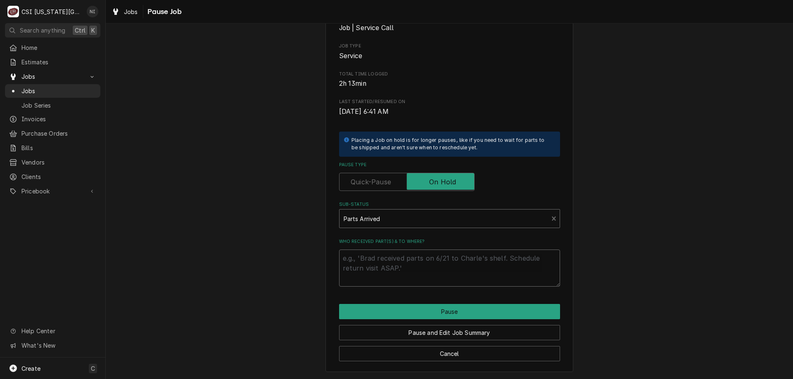
click at [416, 268] on textarea "Who received part(s) & to where?" at bounding box center [449, 268] width 221 height 37
type textarea "x"
type textarea "p"
type textarea "x"
type textarea "pa"
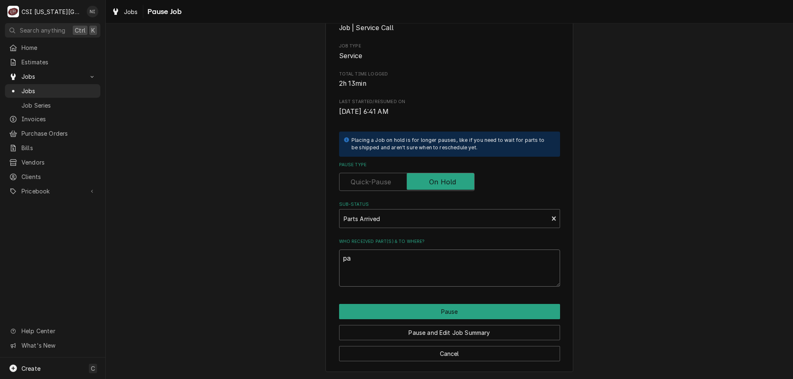
type textarea "x"
type textarea "par"
type textarea "x"
type textarea "part"
type textarea "x"
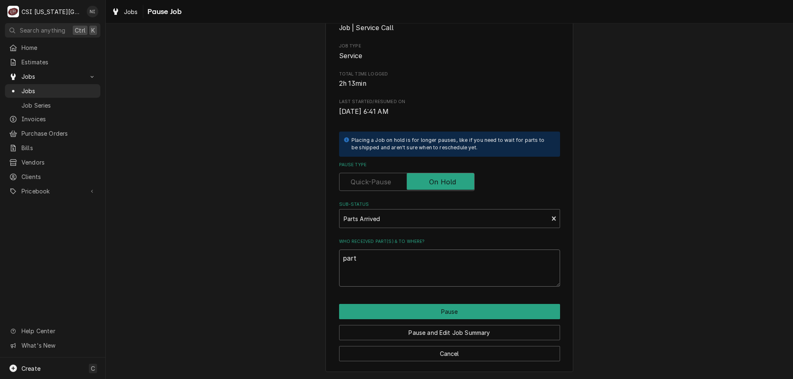
type textarea "parts"
type textarea "x"
type textarea "parts"
type textarea "x"
type textarea "parts o"
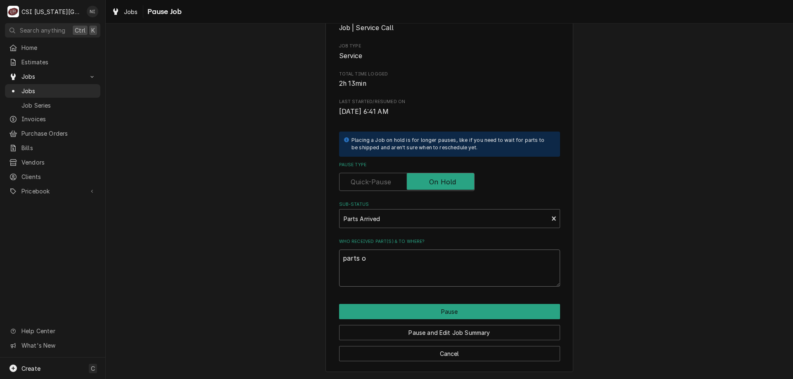
type textarea "x"
type textarea "parts on"
type textarea "x"
type textarea "parts on"
type textarea "x"
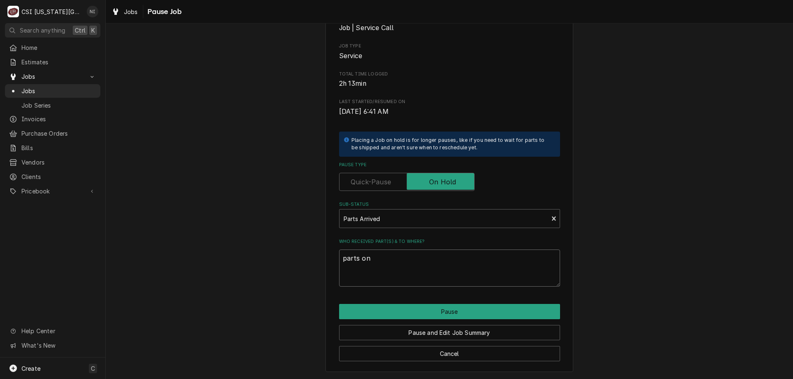
type textarea "parts on s"
type textarea "x"
type textarea "parts on sh"
type textarea "x"
type textarea "parts on she"
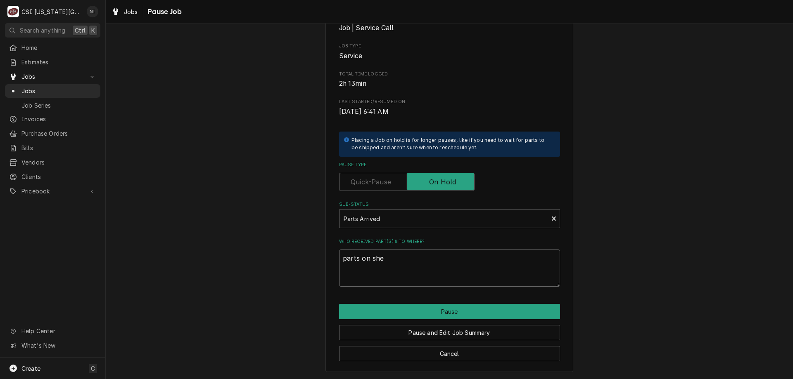
type textarea "x"
type textarea "parts on shel"
type textarea "x"
type textarea "parts on she"
type textarea "x"
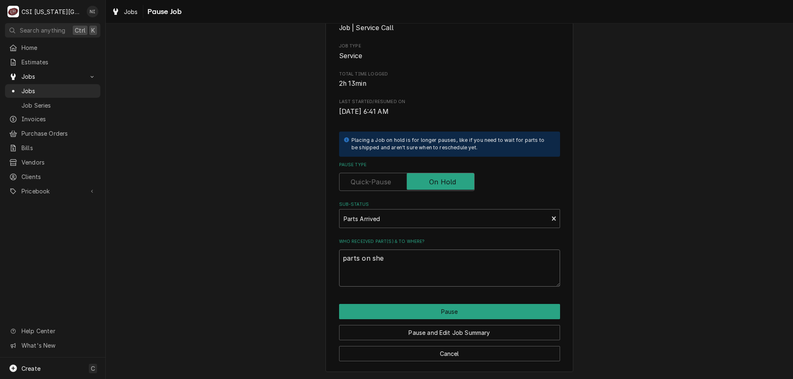
type textarea "parts on sh"
type textarea "x"
type textarea "parts on s"
type textarea "x"
type textarea "parts on"
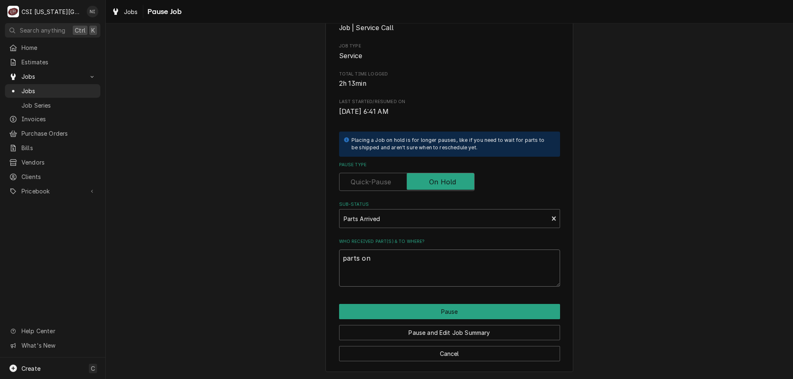
type textarea "x"
type textarea "parts on B"
type textarea "x"
type textarea "parts on BB"
type textarea "x"
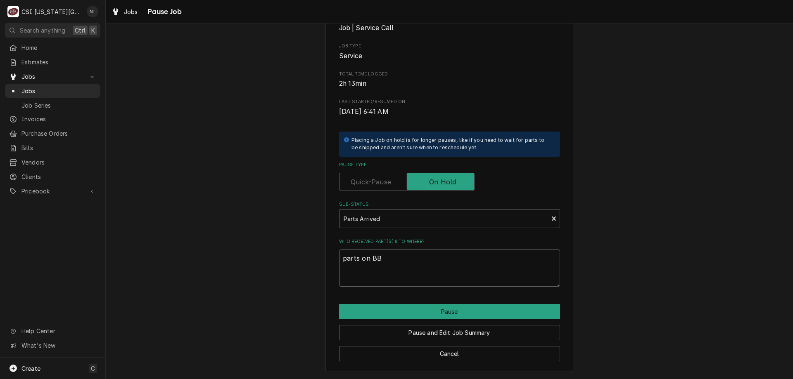
type textarea "parts on BB"
type textarea "x"
type textarea "parts on BB s"
type textarea "x"
type textarea "parts on BB sh"
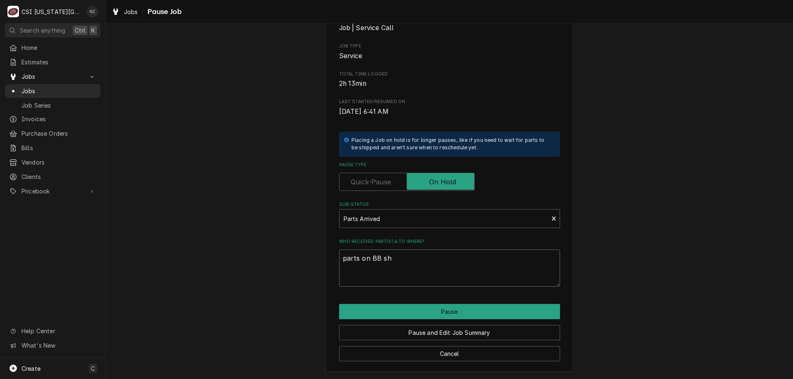
type textarea "x"
type textarea "parts on BB she"
type textarea "x"
type textarea "parts on BB shel"
type textarea "x"
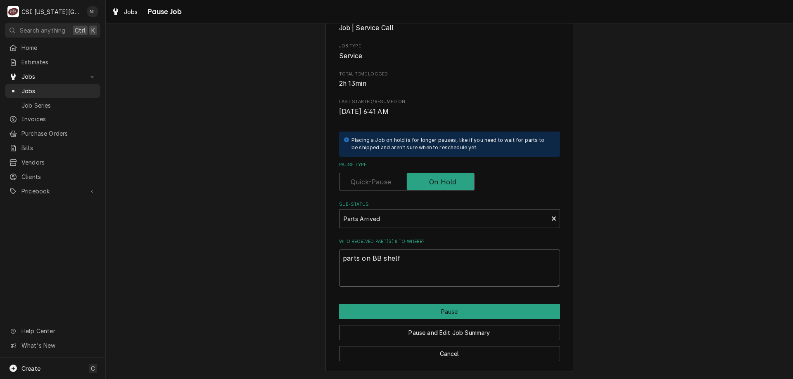
type textarea "parts on BB shelf"
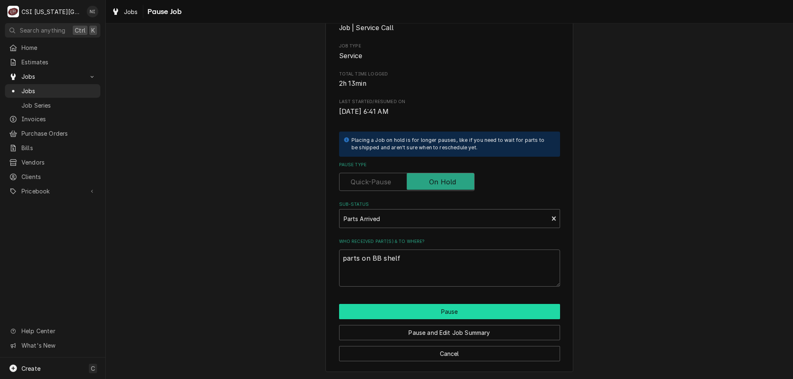
click at [469, 313] on button "Pause" at bounding box center [449, 311] width 221 height 15
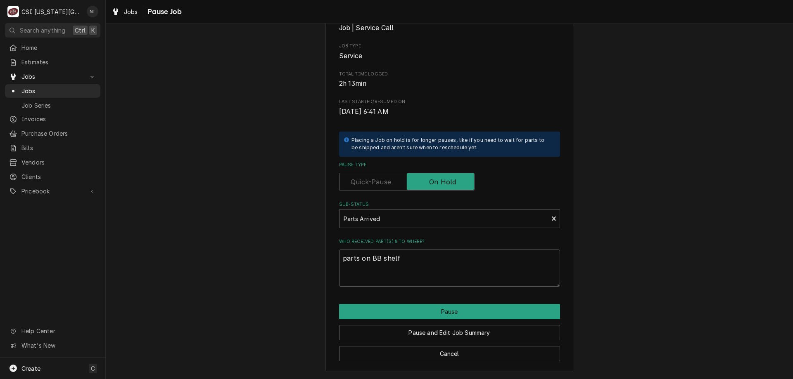
type textarea "x"
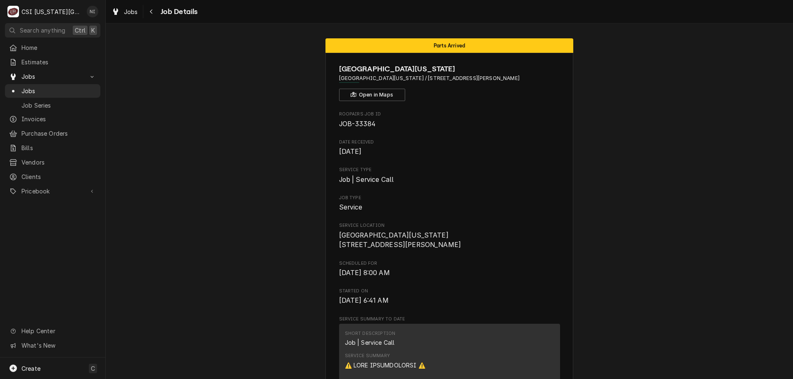
click at [50, 87] on span "Jobs" at bounding box center [58, 91] width 75 height 9
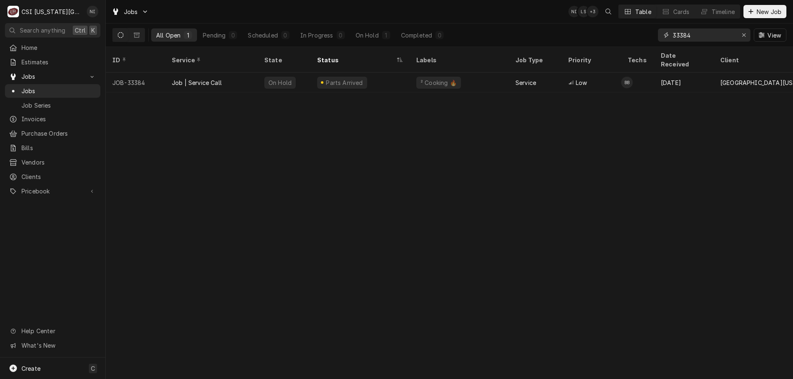
drag, startPoint x: 709, startPoint y: 37, endPoint x: 631, endPoint y: 37, distance: 77.6
click at [631, 37] on div "All Open 1 Pending 0 Scheduled 0 In Progress 0 On Hold 1 Completed 0 33384 View" at bounding box center [449, 35] width 674 height 23
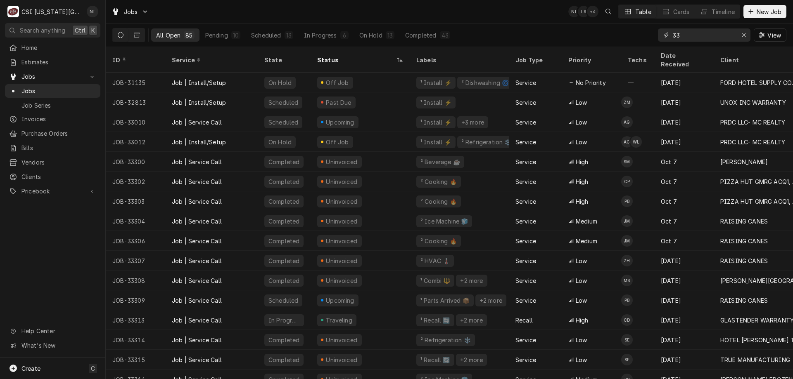
type input "3"
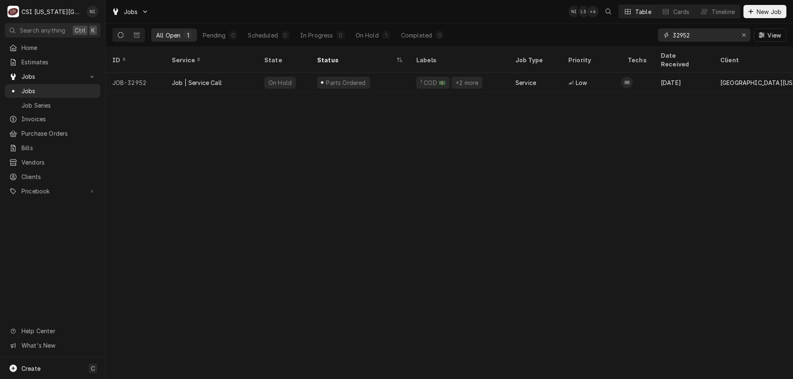
type input "32952"
click at [374, 73] on div "Parts Ordered" at bounding box center [359, 83] width 99 height 20
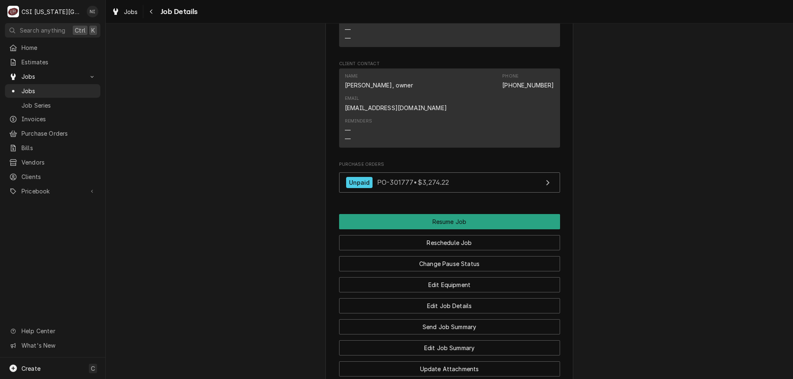
scroll to position [1254, 0]
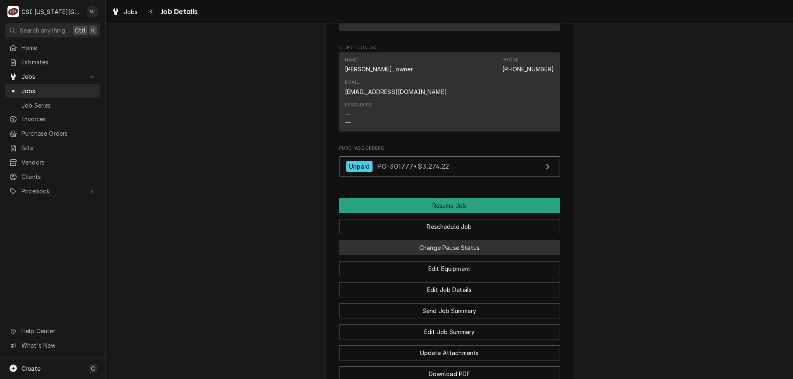
click at [446, 240] on button "Change Pause Status" at bounding box center [449, 247] width 221 height 15
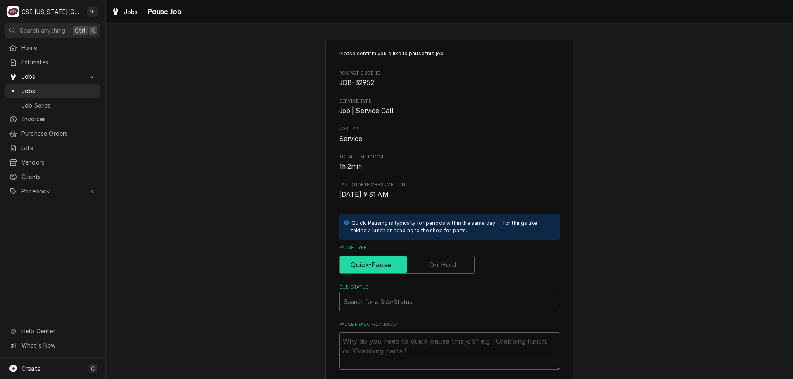
click at [423, 262] on input "Pause Type" at bounding box center [407, 265] width 128 height 18
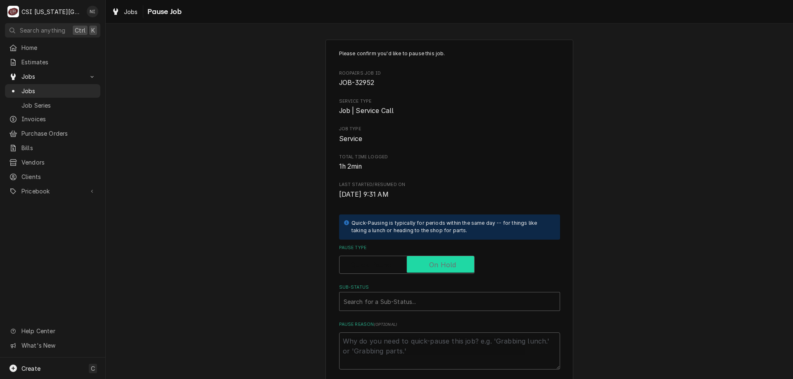
checkbox input "true"
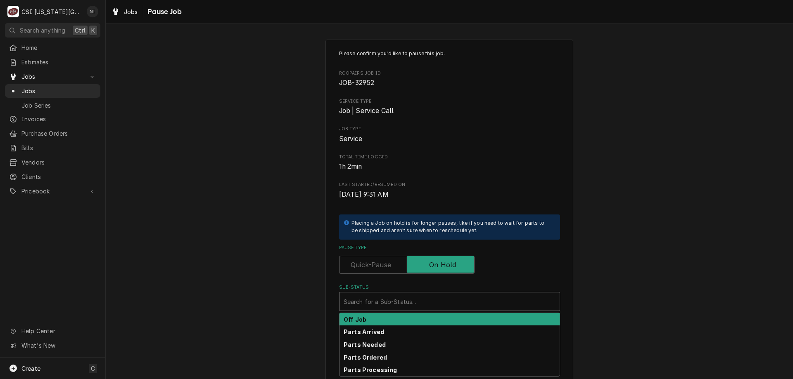
click at [402, 294] on div "Search for a Sub-Status..." at bounding box center [449, 302] width 220 height 18
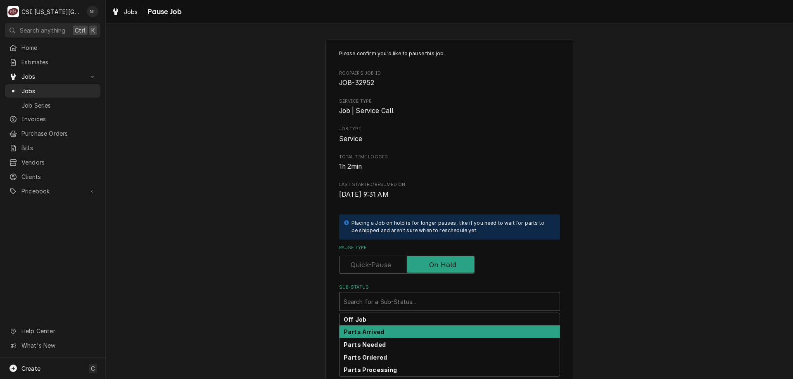
click at [389, 330] on div "Parts Arrived" at bounding box center [449, 332] width 220 height 13
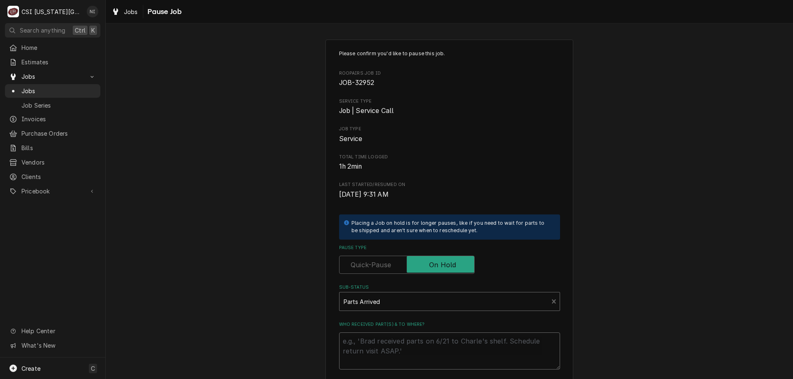
click at [389, 351] on textarea "Who received part(s) & to where?" at bounding box center [449, 351] width 221 height 37
type textarea "x"
type textarea "p"
type textarea "x"
type textarea "pa"
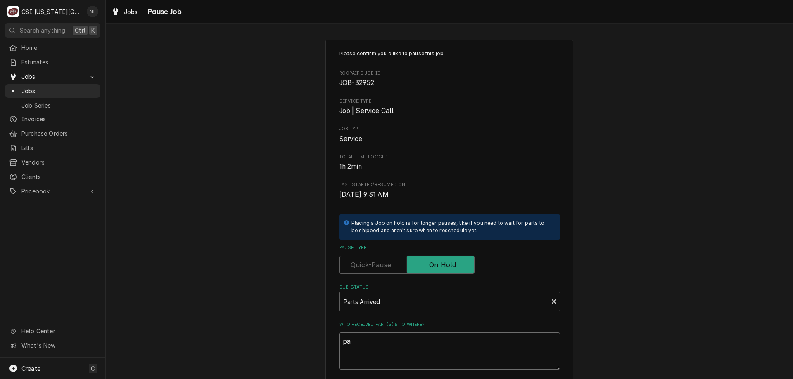
type textarea "x"
type textarea "par"
type textarea "x"
type textarea "part"
type textarea "x"
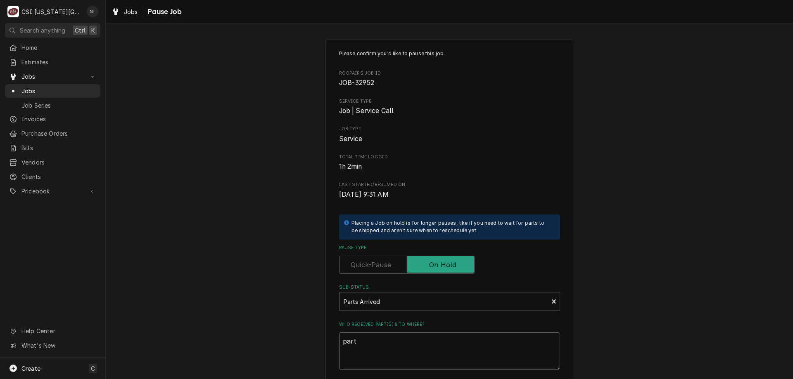
type textarea "parts"
type textarea "x"
type textarea "parts"
type textarea "x"
type textarea "parts o"
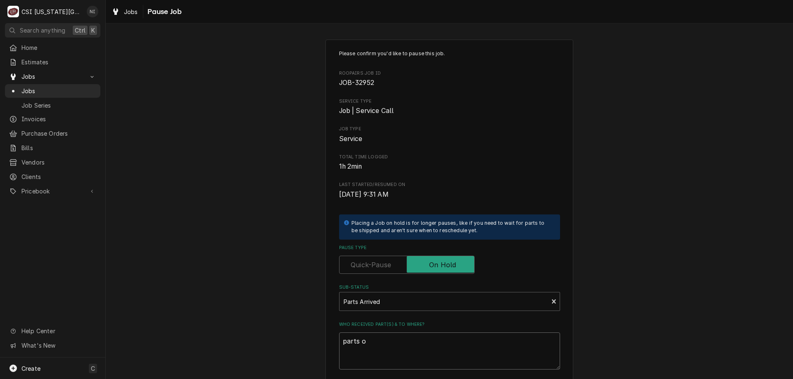
type textarea "x"
type textarea "parts on"
type textarea "x"
type textarea "parts on"
type textarea "x"
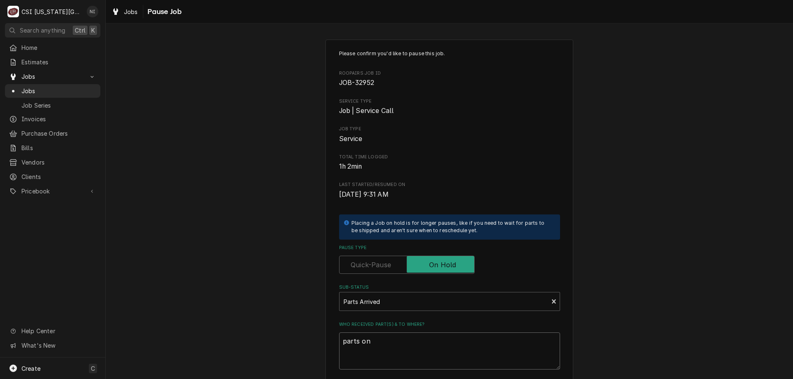
type textarea "parts on B"
type textarea "x"
type textarea "parts on BB"
type textarea "x"
type textarea "parts on BB"
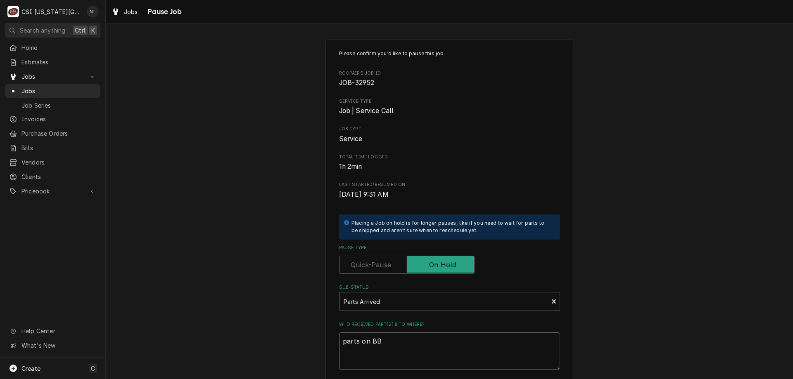
type textarea "x"
type textarea "parts on BB s"
type textarea "x"
type textarea "parts on BB sh"
type textarea "x"
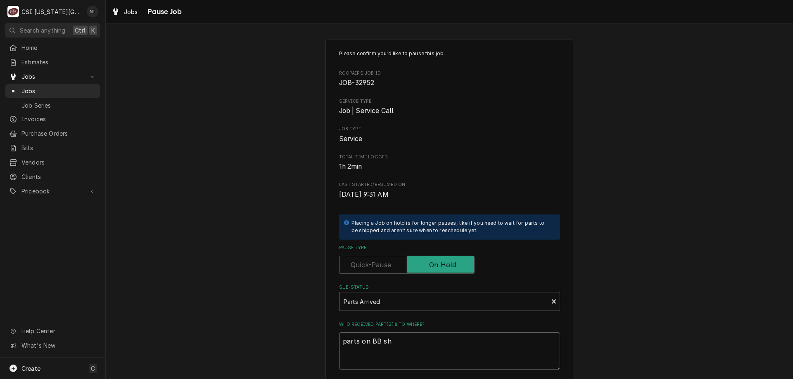
type textarea "parts on BB she"
type textarea "x"
type textarea "parts on BB shel"
type textarea "x"
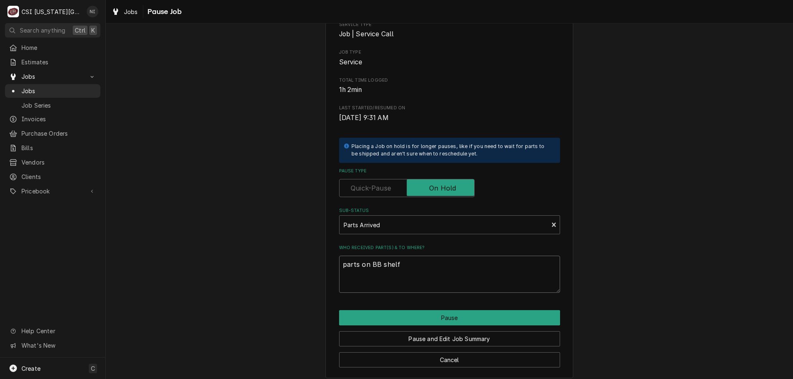
scroll to position [83, 0]
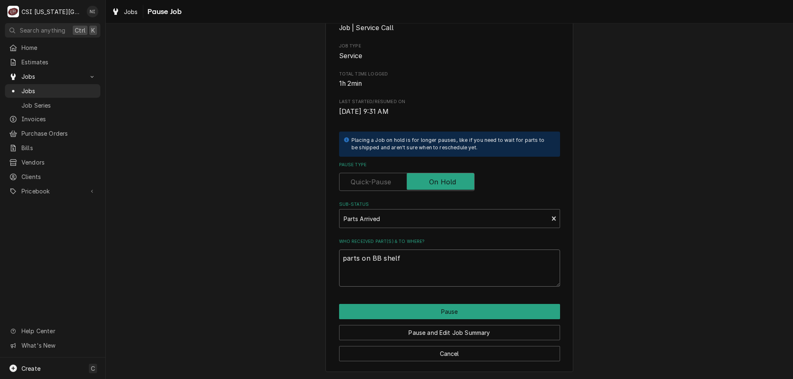
type textarea "parts on BB shelf"
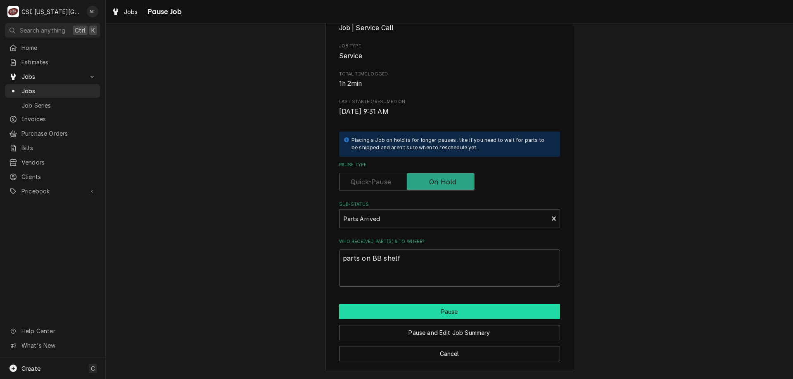
click at [481, 309] on button "Pause" at bounding box center [449, 311] width 221 height 15
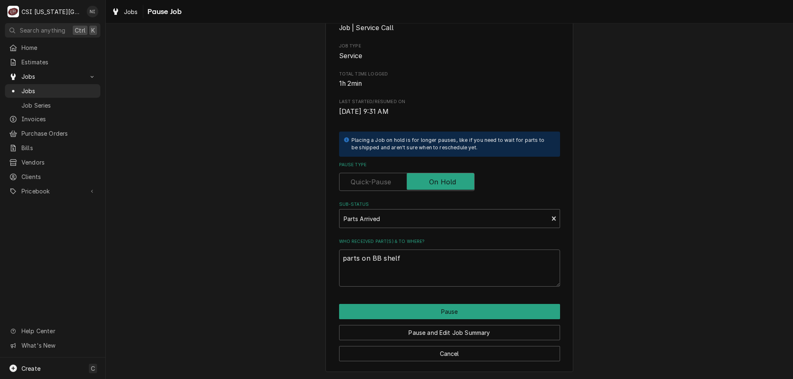
type textarea "x"
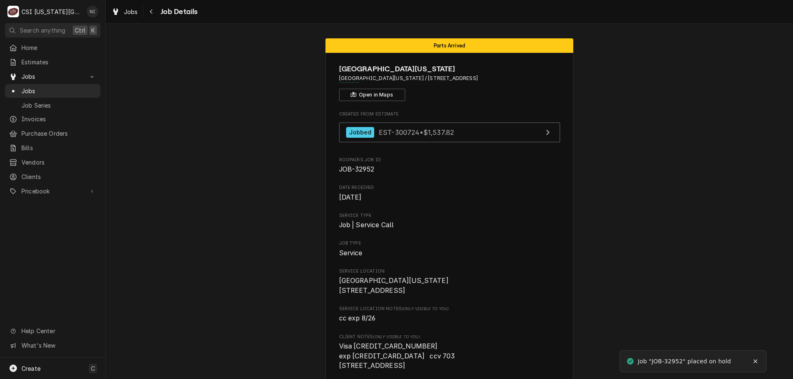
click at [32, 88] on span "Jobs" at bounding box center [58, 91] width 75 height 9
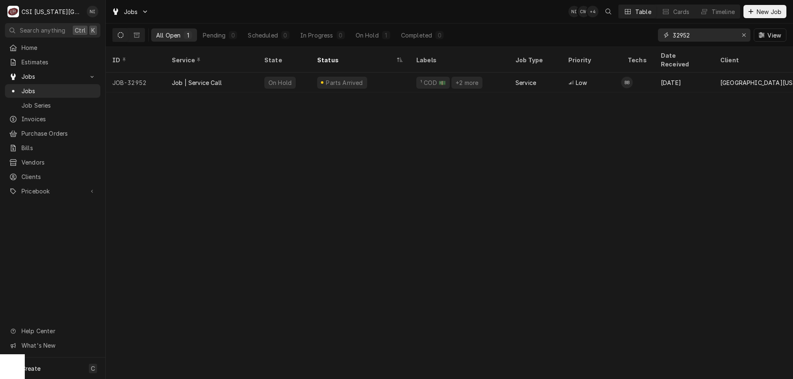
drag, startPoint x: 714, startPoint y: 34, endPoint x: 642, endPoint y: 33, distance: 72.2
click at [642, 33] on div "All Open 1 Pending 0 Scheduled 0 In Progress 0 On Hold 1 Completed 0 32952 View" at bounding box center [449, 35] width 674 height 23
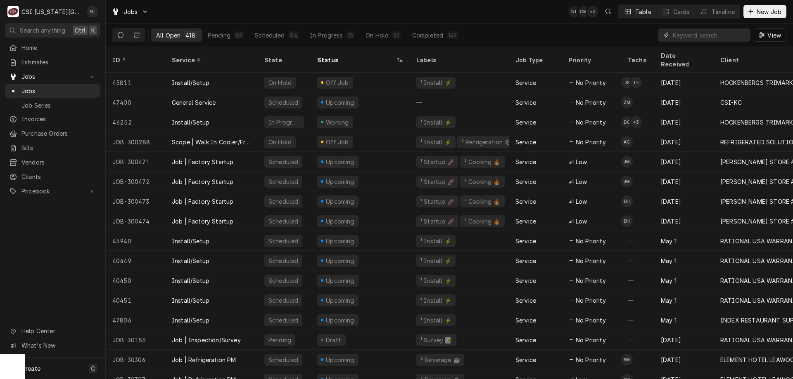
click at [722, 35] on input "Dynamic Content Wrapper" at bounding box center [708, 34] width 73 height 13
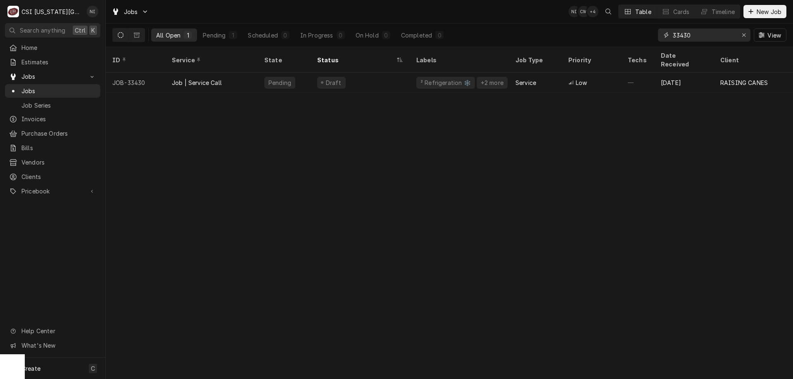
type input "33430"
click at [533, 78] on div "Service" at bounding box center [525, 82] width 21 height 9
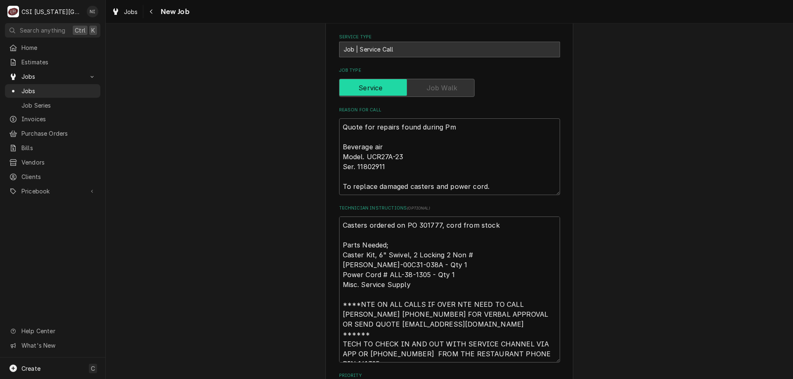
scroll to position [666, 0]
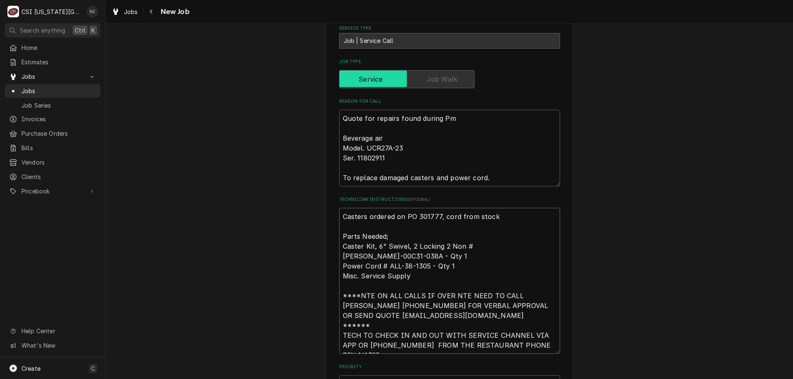
click at [341, 208] on textarea "Casters ordered on PO 301777, cord from stock Parts Needed; Caster Kit, 6" Swiv…" at bounding box center [449, 281] width 221 height 146
type textarea "x"
type textarea "Casters ordered on PO 301777, cord from stock Parts Needed; Caster Kit, 6" Swiv…"
type textarea "x"
type textarea "Casters ordered on PO 301777, cord from stock Parts Needed; Caster Kit, 6" Swiv…"
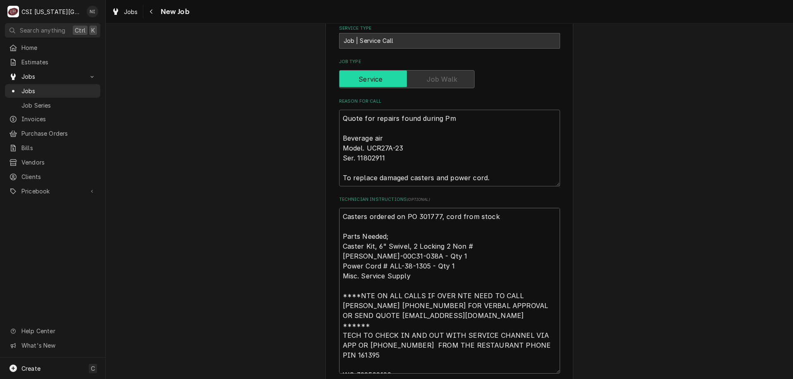
click at [348, 208] on textarea "Casters ordered on PO 301777, cord from stock Parts Needed; Caster Kit, 6" Swiv…" at bounding box center [449, 291] width 221 height 166
type textarea "x"
type textarea "p Casters ordered on PO 301777, cord from stock Parts Needed; Caster Kit, 6" Sw…"
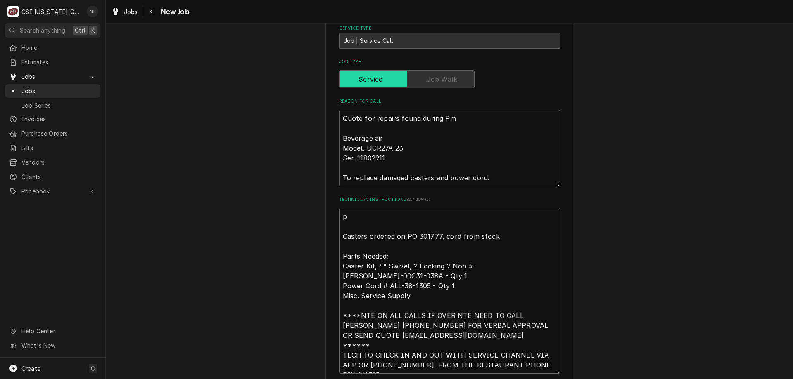
type textarea "x"
type textarea "pa Casters ordered on PO 301777, cord from stock Parts Needed; Caster Kit, 6" S…"
type textarea "x"
type textarea "par Casters ordered on PO 301777, cord from stock Parts Needed; Caster Kit, 6" …"
type textarea "x"
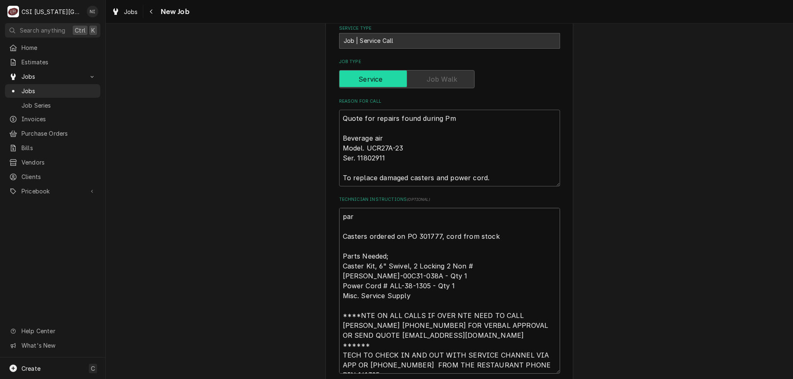
type textarea "part Casters ordered on PO 301777, cord from stock Parts Needed; Caster Kit, 6"…"
type textarea "x"
type textarea "parts Casters ordered on PO 301777, cord from stock Parts Needed; Caster Kit, 6…"
type textarea "x"
type textarea "parts Casters ordered on PO 301777, cord from stock Parts Needed; Caster Kit, 6…"
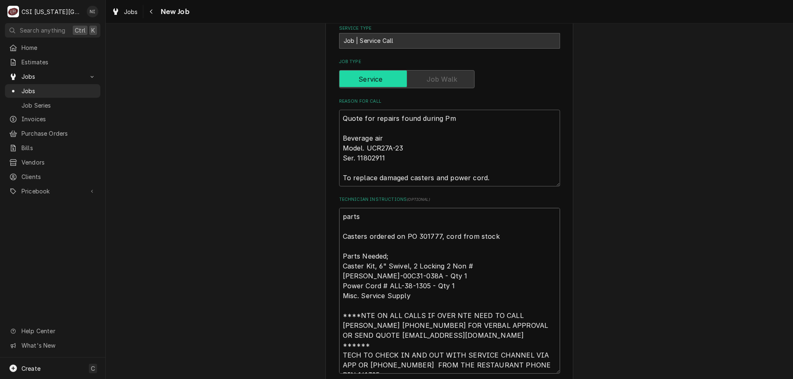
type textarea "x"
type textarea "parts o Casters ordered on PO 301777, cord from stock Parts Needed; Caster Kit,…"
type textarea "x"
type textarea "parts on Casters ordered on PO 301777, cord from stock Parts Needed; Caster Kit…"
type textarea "x"
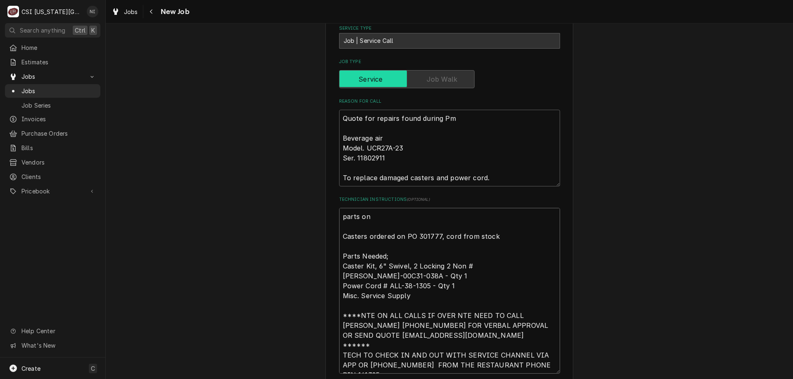
type textarea "parts on Casters ordered on PO 301777, cord from stock Parts Needed; Caster Kit…"
type textarea "x"
type textarea "parts on G Casters ordered on PO 301777, cord from stock Parts Needed; Caster K…"
type textarea "x"
type textarea "parts on Go Casters ordered on PO 301777, cord from stock Parts Needed; Caster …"
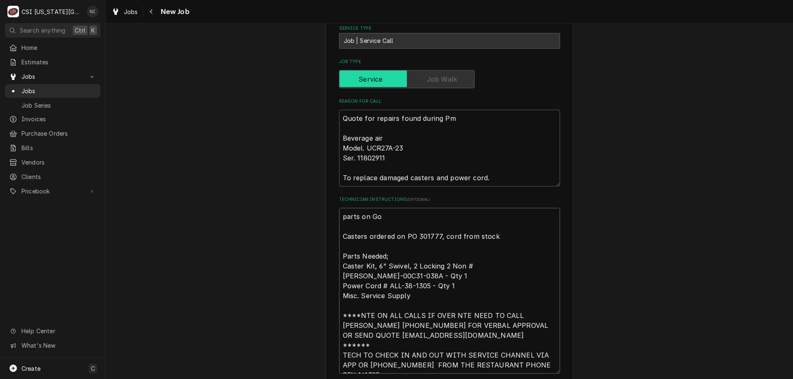
type textarea "x"
type textarea "parts on Gon Casters ordered on PO 301777, cord from stock Parts Needed; Caster…"
type textarea "x"
type textarea "parts on Gonz Casters ordered on PO 301777, cord from stock Parts Needed; Caste…"
type textarea "x"
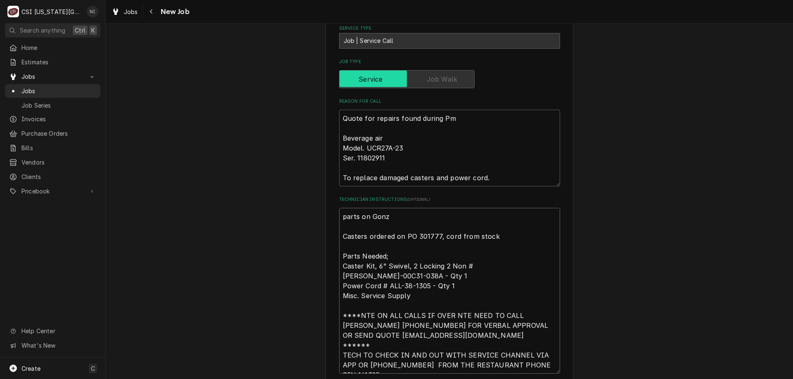
type textarea "parts on Gonzo Casters ordered on PO 301777, cord from stock Parts Needed; Cast…"
type textarea "x"
type textarea "parts on Gonzo Casters ordered on PO 301777, cord from stock Parts Needed; Cast…"
type textarea "x"
type textarea "parts on Gonzo s Casters ordered on PO 301777, cord from stock Parts Needed; Ca…"
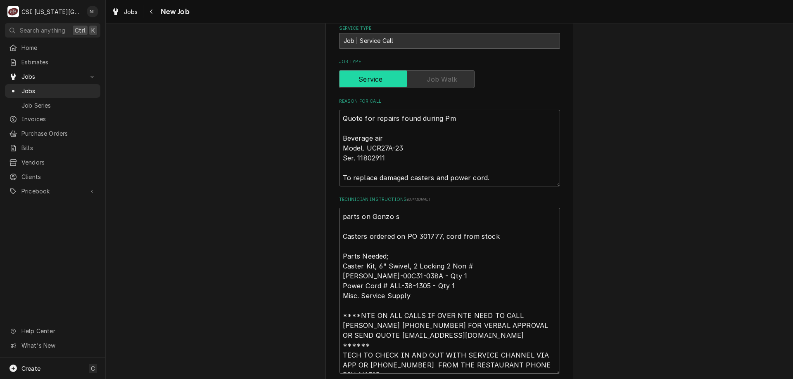
type textarea "x"
type textarea "parts on Gonzo sh Casters ordered on PO 301777, cord from stock Parts Needed; C…"
type textarea "x"
type textarea "parts on Gonzo she Casters ordered on PO 301777, cord from stock Parts Needed; …"
type textarea "x"
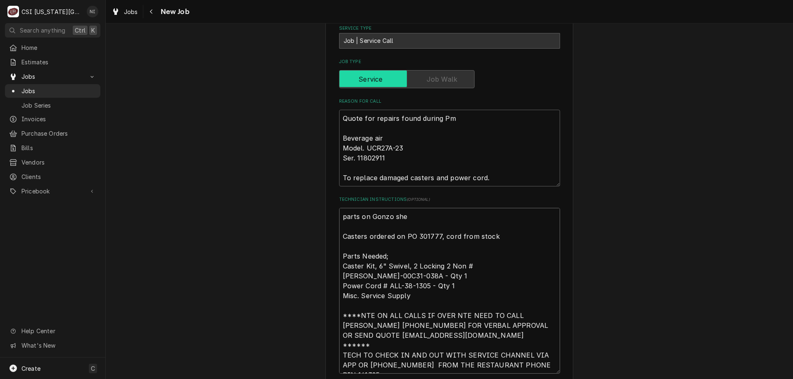
type textarea "parts on Gonzo shel Casters ordered on PO 301777, cord from stock Parts Needed;…"
type textarea "x"
type textarea "parts on Gonzo shelf Casters ordered on PO 301777, cord from stock Parts Needed…"
type textarea "x"
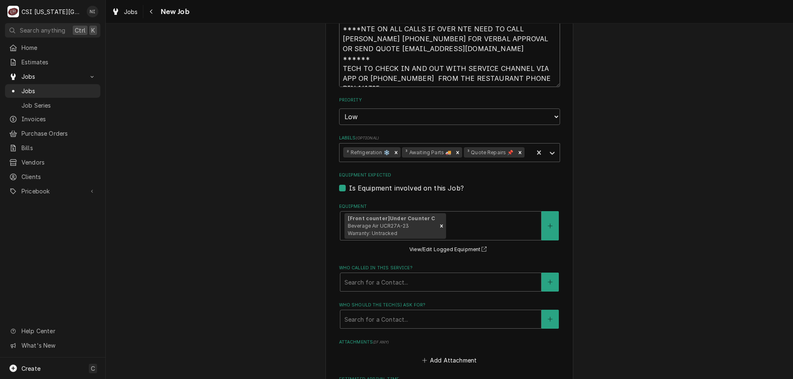
scroll to position [1109, 0]
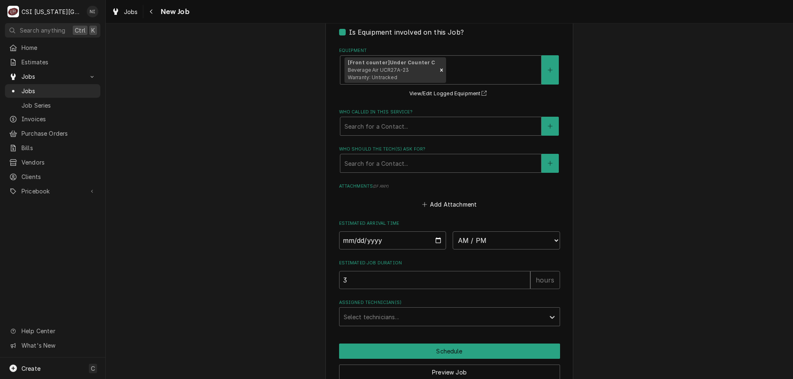
type textarea "parts on Gonzo shelf Casters ordered on PO 301777, cord from stock Parts Needed…"
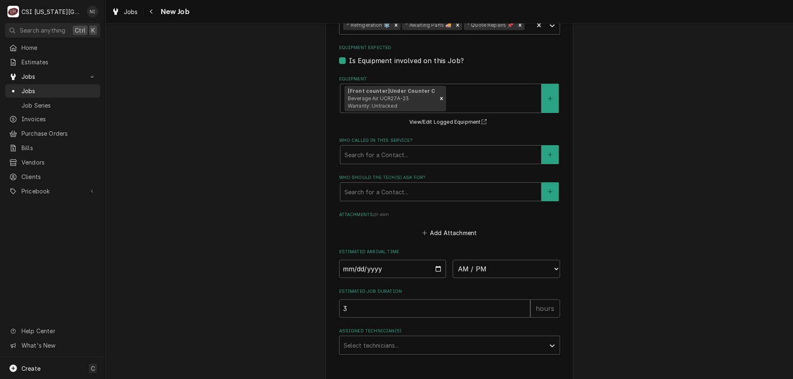
type textarea "x"
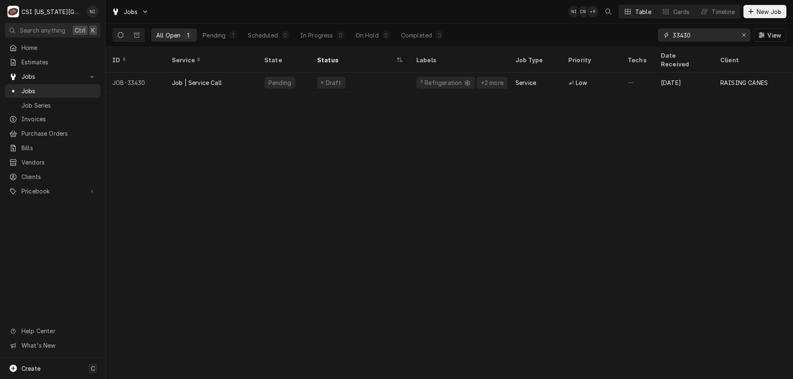
drag, startPoint x: 698, startPoint y: 36, endPoint x: 587, endPoint y: 28, distance: 112.2
click at [599, 31] on div "All Open 1 Pending 1 Scheduled 0 In Progress 0 On Hold 0 Completed 0 33430 View" at bounding box center [449, 35] width 674 height 23
type input "33372"
click at [395, 73] on div "Working" at bounding box center [359, 83] width 99 height 20
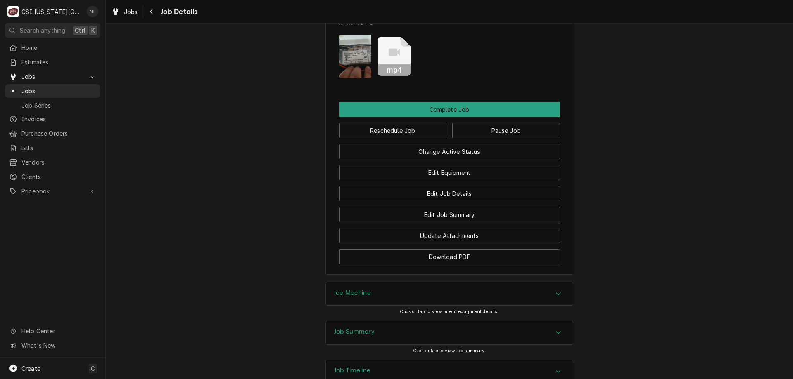
scroll to position [1330, 0]
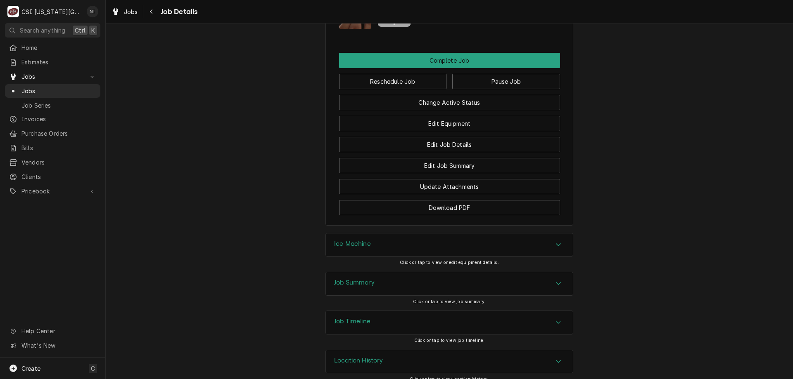
click at [452, 322] on div "Job Timeline" at bounding box center [449, 322] width 247 height 23
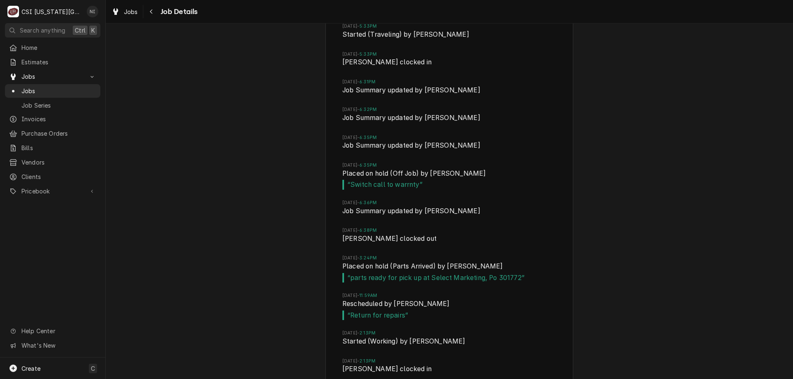
scroll to position [1680, 0]
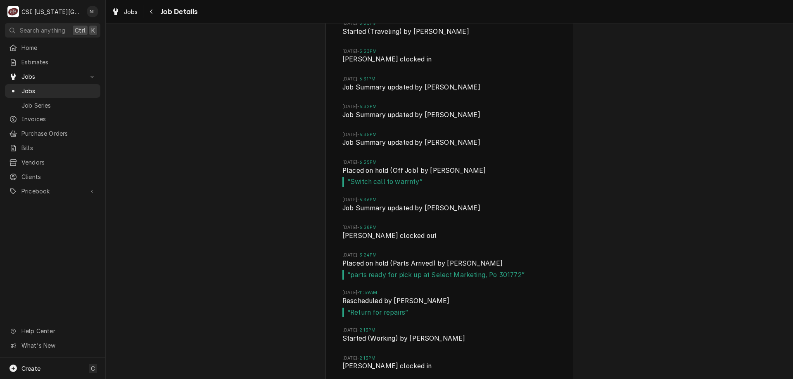
click at [71, 91] on span "Jobs" at bounding box center [58, 91] width 75 height 9
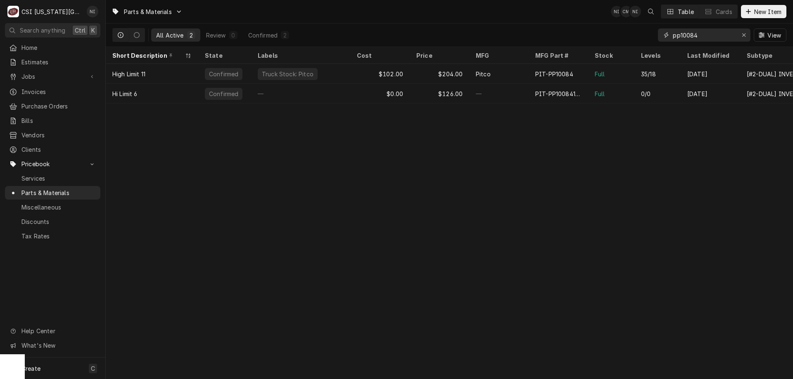
click at [743, 35] on icon "Erase input" at bounding box center [743, 35] width 5 height 6
click at [738, 35] on input "Dynamic Content Wrapper" at bounding box center [711, 34] width 78 height 13
type input "8090266"
click at [519, 75] on div "—" at bounding box center [498, 74] width 59 height 20
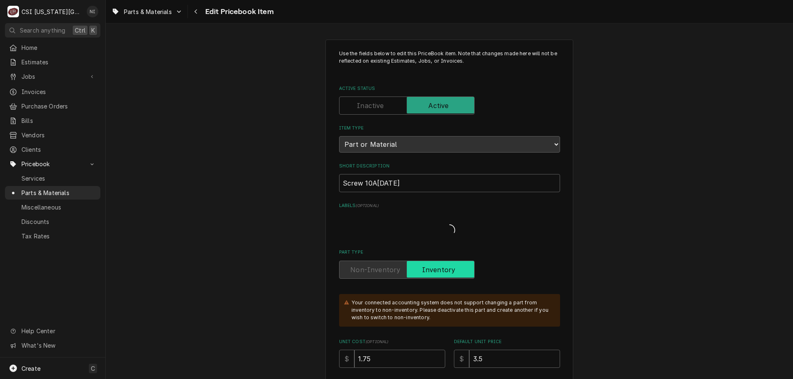
type textarea "x"
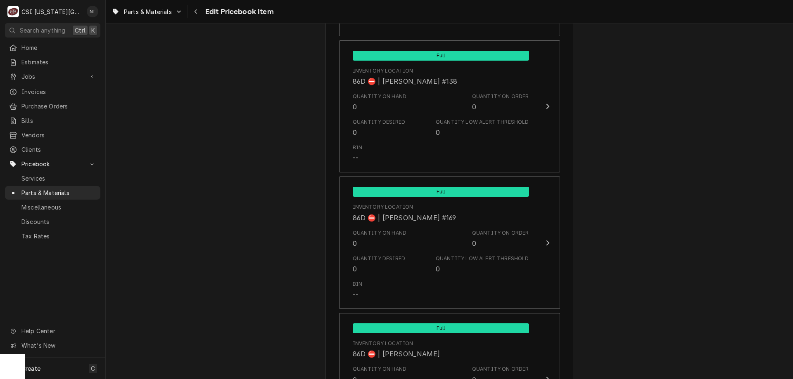
scroll to position [8134, 0]
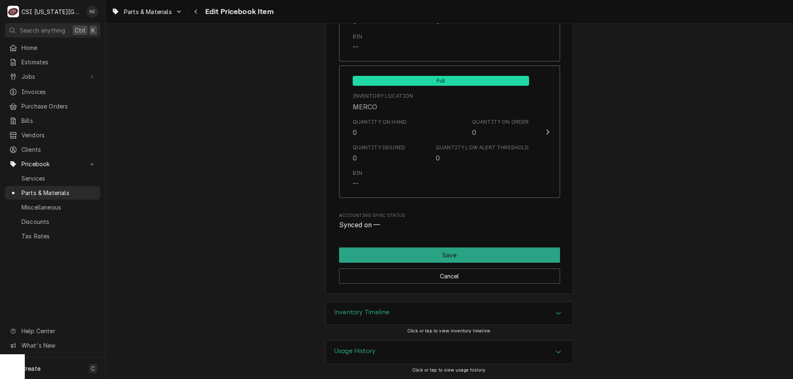
drag, startPoint x: 400, startPoint y: 317, endPoint x: 407, endPoint y: 320, distance: 7.6
click at [402, 319] on div "Inventory Timeline" at bounding box center [449, 313] width 247 height 23
click at [85, 189] on span "Parts & Materials" at bounding box center [58, 193] width 75 height 9
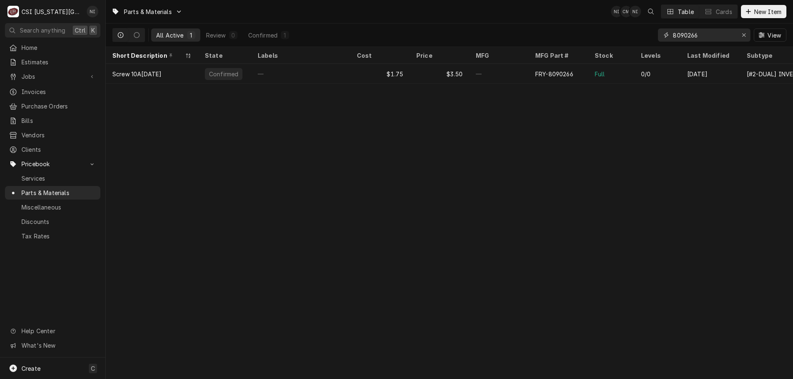
drag, startPoint x: 703, startPoint y: 35, endPoint x: 638, endPoint y: 33, distance: 65.3
click at [644, 35] on div "All Active 1 Review 0 Confirmed 1 8090266 View" at bounding box center [449, 35] width 674 height 23
type input "4"
type input "1064067"
click at [428, 77] on div "$24.71" at bounding box center [438, 74] width 59 height 20
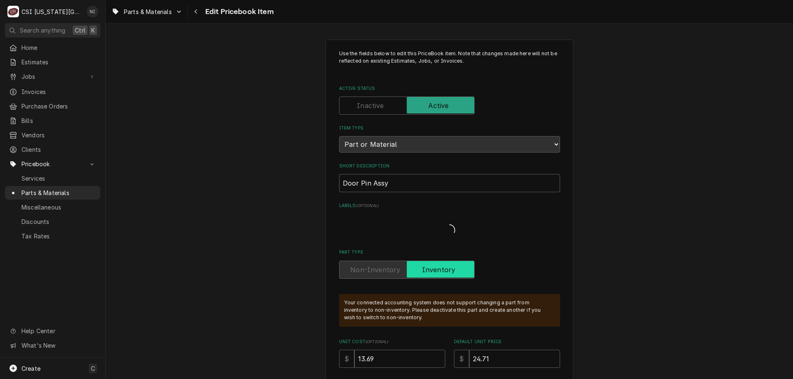
type textarea "x"
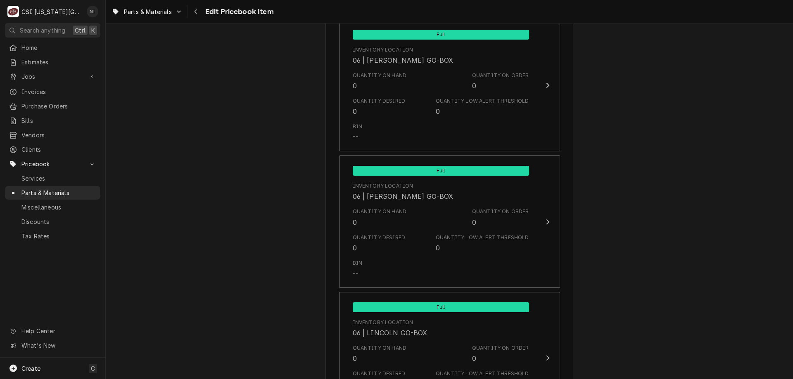
scroll to position [8202, 0]
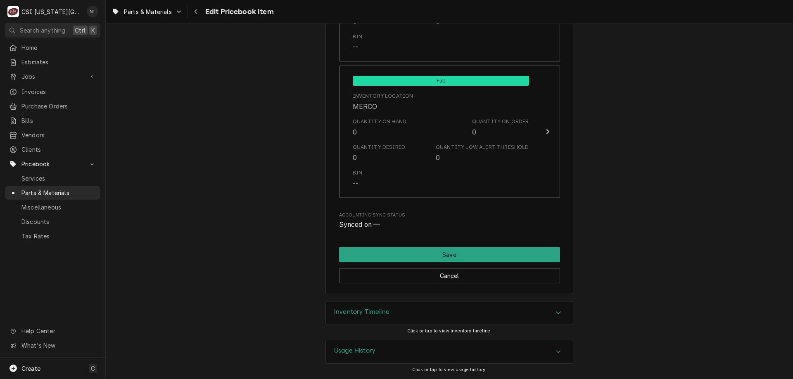
click at [485, 318] on div "Inventory Timeline" at bounding box center [449, 313] width 247 height 23
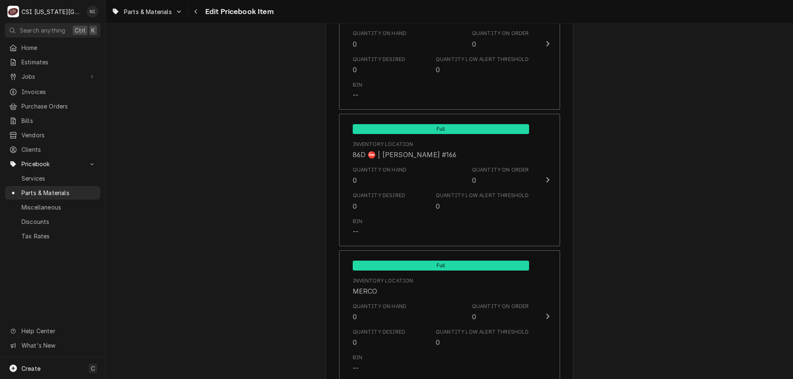
scroll to position [7996, 0]
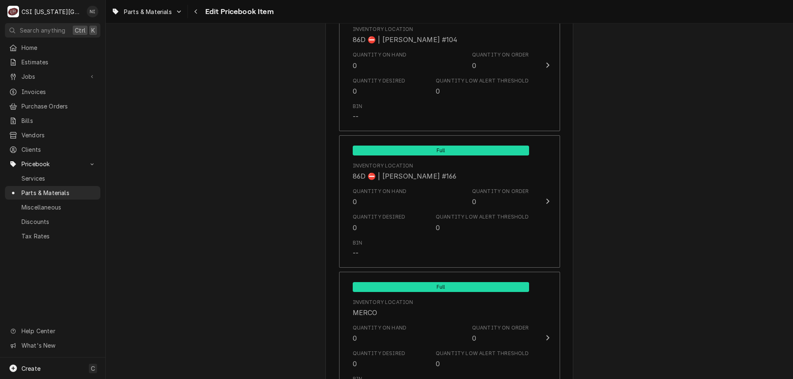
click at [71, 189] on span "Parts & Materials" at bounding box center [58, 193] width 75 height 9
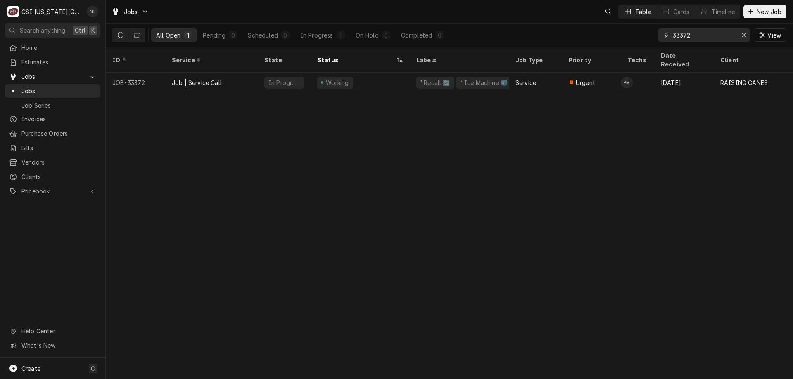
drag, startPoint x: 702, startPoint y: 36, endPoint x: 650, endPoint y: 31, distance: 52.2
click at [658, 35] on div "33372" at bounding box center [704, 34] width 92 height 13
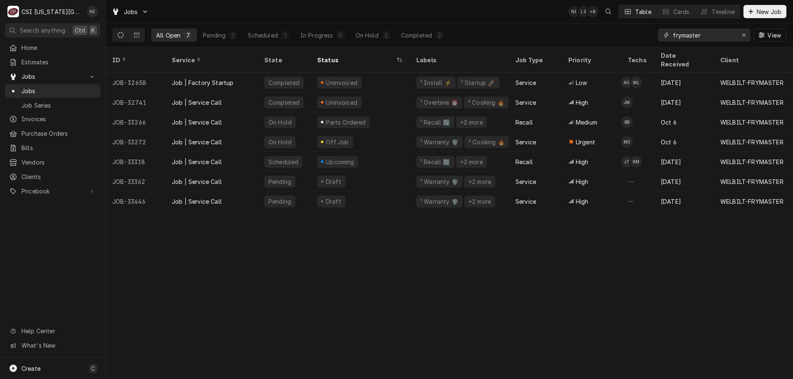
type input "frymaster"
click at [397, 114] on div "Parts Ordered" at bounding box center [359, 122] width 99 height 20
click at [372, 172] on div "Draft" at bounding box center [359, 182] width 99 height 20
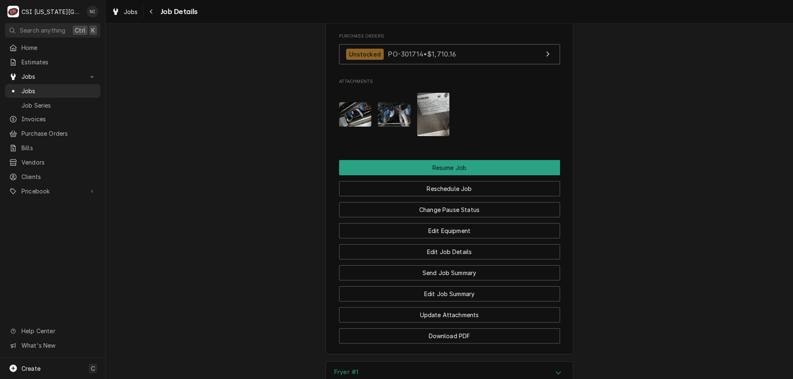
scroll to position [1792, 0]
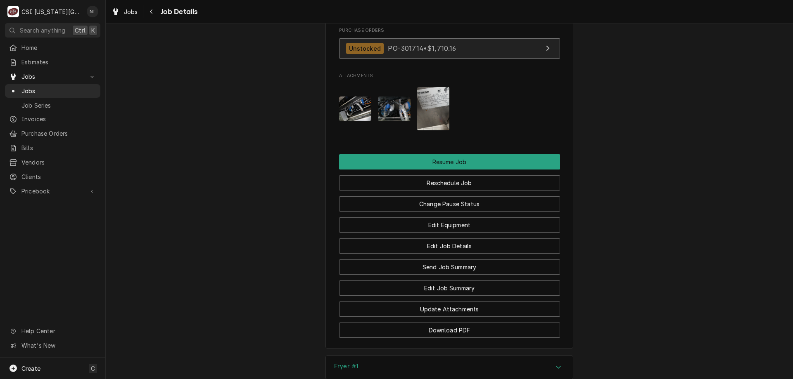
click at [481, 45] on link "Unstocked PO-301714 • $1,710.16" at bounding box center [449, 48] width 221 height 20
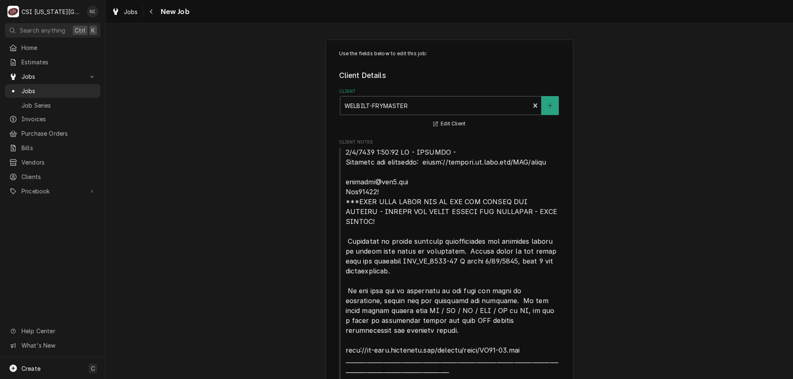
type textarea "x"
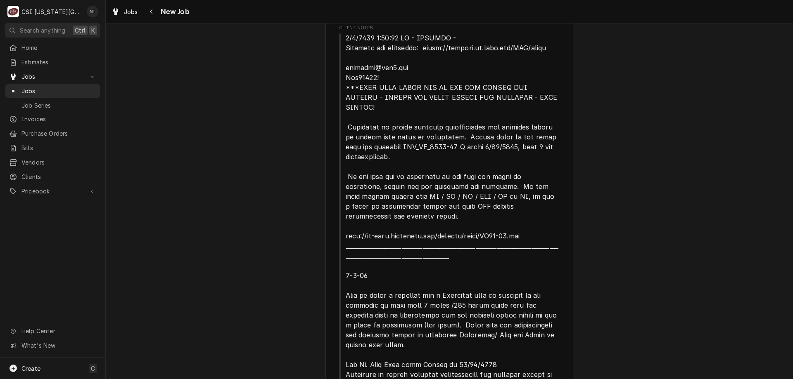
scroll to position [74, 0]
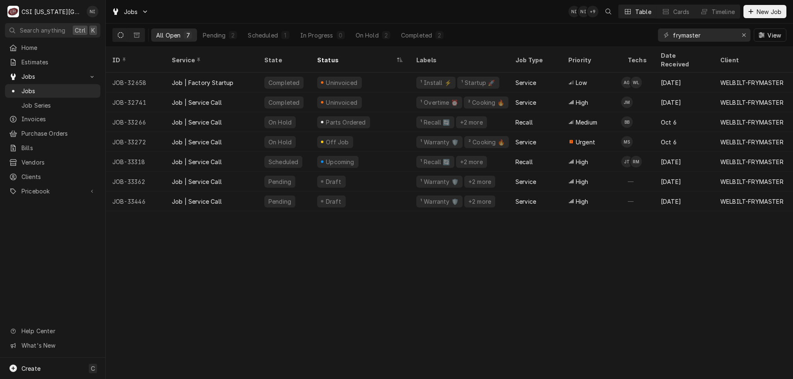
click at [230, 196] on div "Job | Service Call" at bounding box center [211, 202] width 92 height 20
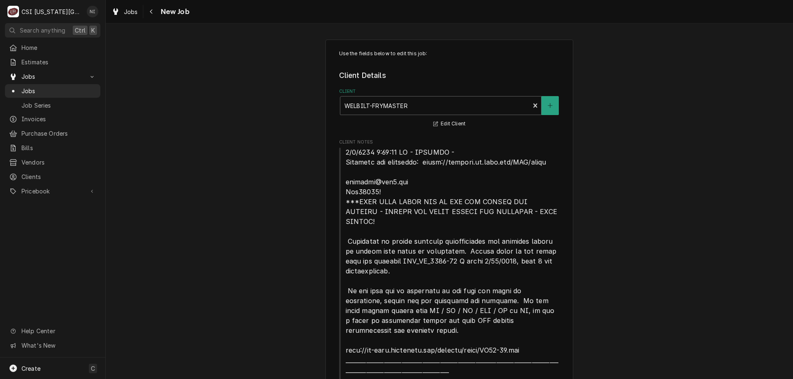
type textarea "x"
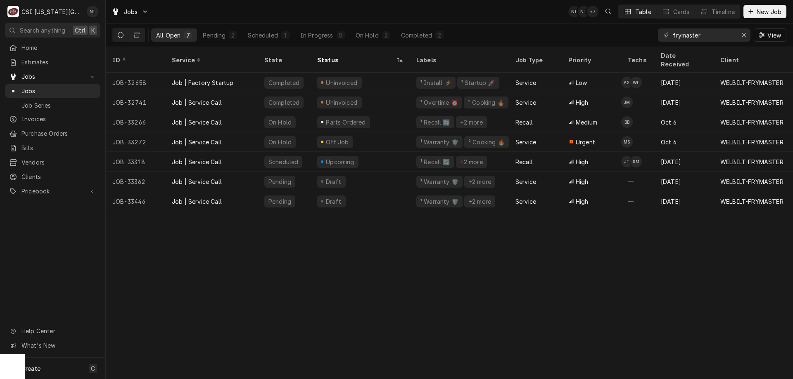
click at [383, 192] on div "Draft" at bounding box center [359, 202] width 99 height 20
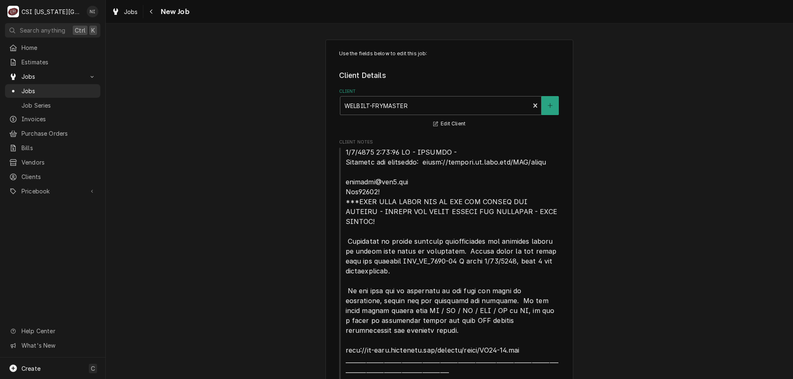
type textarea "x"
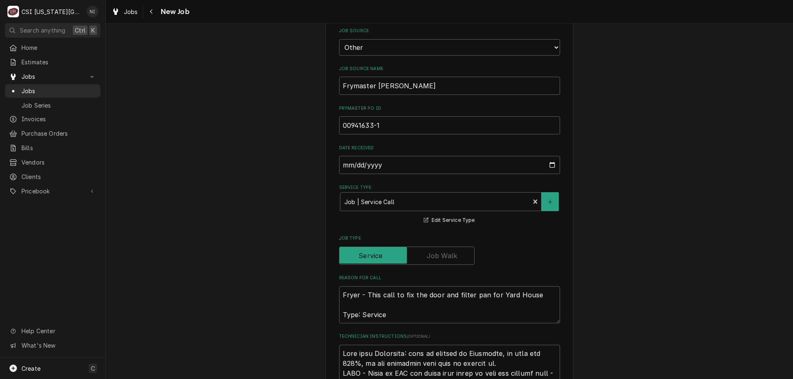
scroll to position [644, 0]
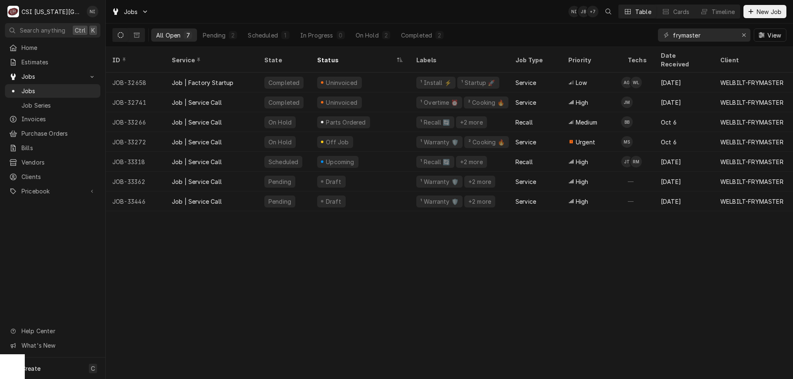
click at [199, 197] on div "Job | Service Call" at bounding box center [197, 201] width 50 height 9
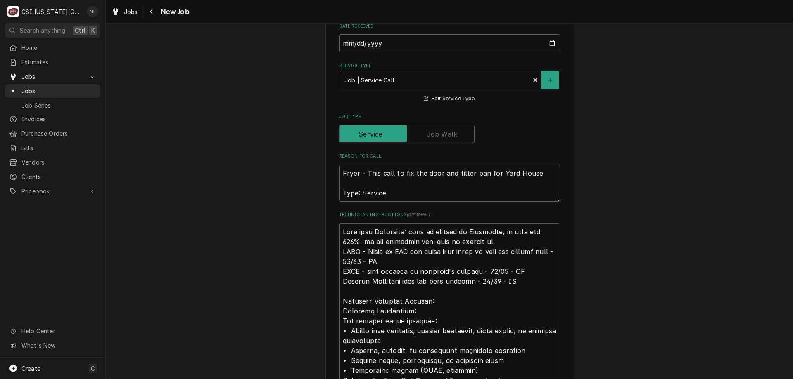
scroll to position [768, 0]
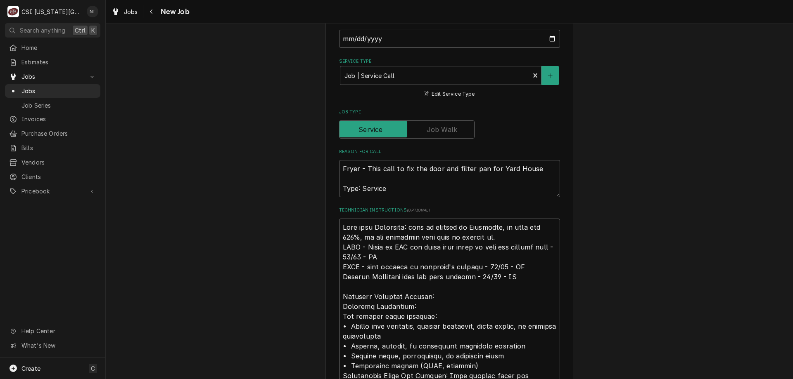
drag, startPoint x: 339, startPoint y: 176, endPoint x: 350, endPoint y: 180, distance: 11.9
type textarea "x"
type textarea "Note from Frymaster: will be covered by Frymaster, we will pay 100%, if any que…"
type textarea "x"
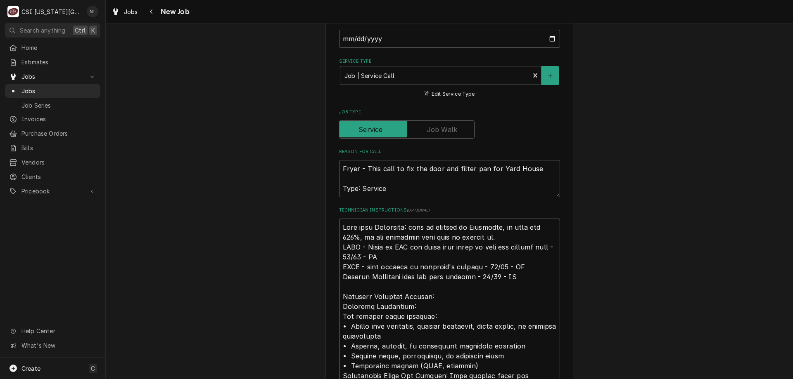
type textarea "Note from Frymaster: will be covered by Frymaster, we will pay 100%, if any que…"
type textarea "x"
type textarea "P Note from Frymaster: will be covered by Frymaster, we will pay 100%, if any q…"
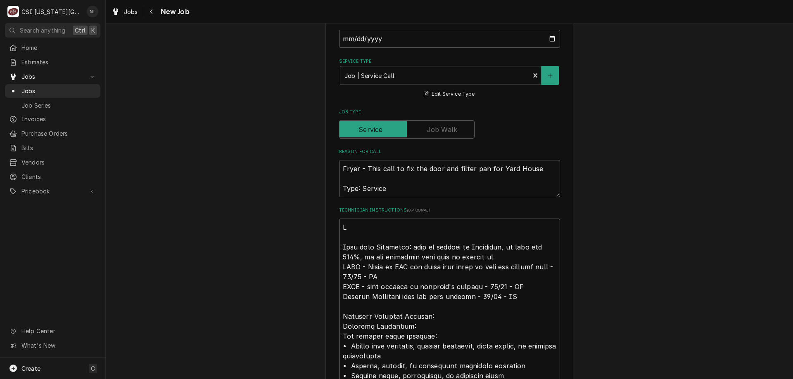
type textarea "x"
type textarea "Pa Note from Frymaster: will be covered by Frymaster, we will pay 100%, if any …"
type textarea "x"
type textarea "Pas Note from Frymaster: will be covered by Frymaster, we will pay 100%, if any…"
type textarea "x"
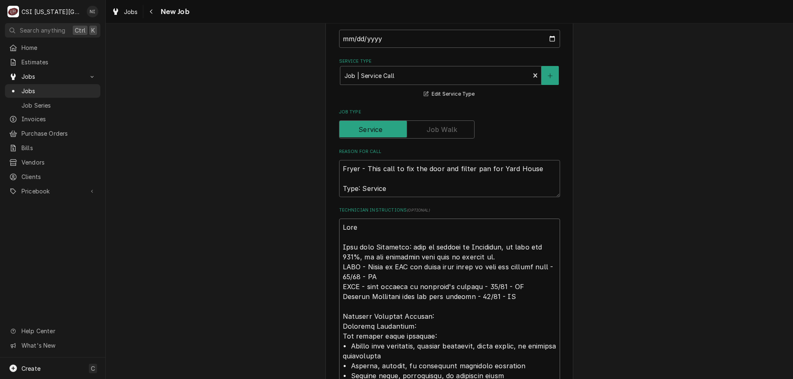
type textarea "Pasrt Note from Frymaster: will be covered by Frymaster, we will pay 100%, if a…"
type textarea "x"
type textarea "Pasrts Note from Frymaster: will be covered by Frymaster, we will pay 100%, if …"
type textarea "x"
type textarea "Pasrts Note from Frymaster: will be covered by Frymaster, we will pay 100%, if …"
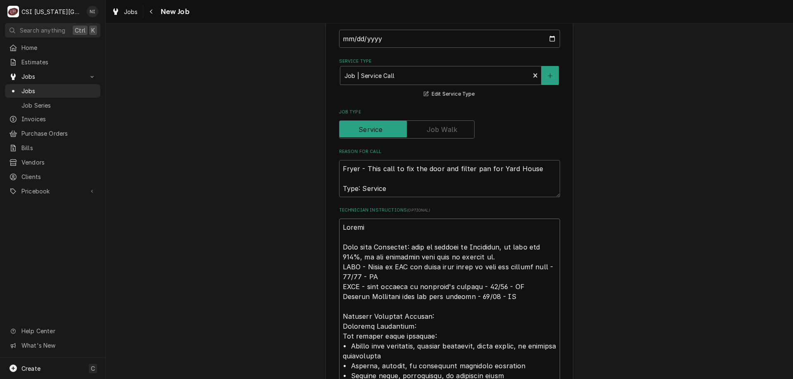
type textarea "x"
type textarea "Pasrt Note from Frymaster: will be covered by Frymaster, we will pay 100%, if a…"
type textarea "x"
type textarea "Pasr Note from Frymaster: will be covered by Frymaster, we will pay 100%, if an…"
type textarea "x"
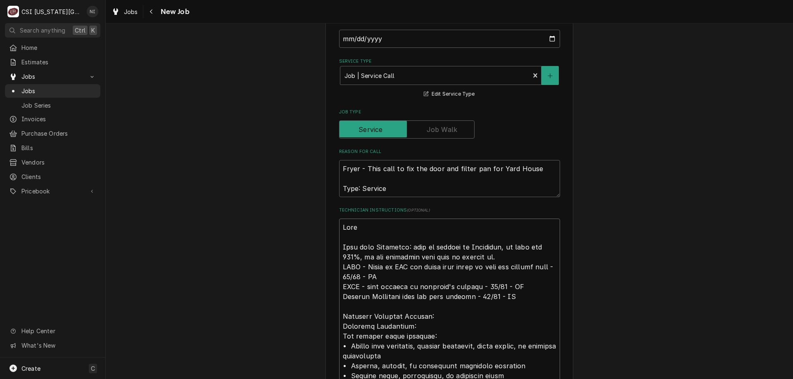
type textarea "Pas Note from Frymaster: will be covered by Frymaster, we will pay 100%, if any…"
type textarea "x"
type textarea "Pa Note from Frymaster: will be covered by Frymaster, we will pay 100%, if any …"
type textarea "x"
type textarea "Part Note from Frymaster: will be covered by Frymaster, we will pay 100%, if an…"
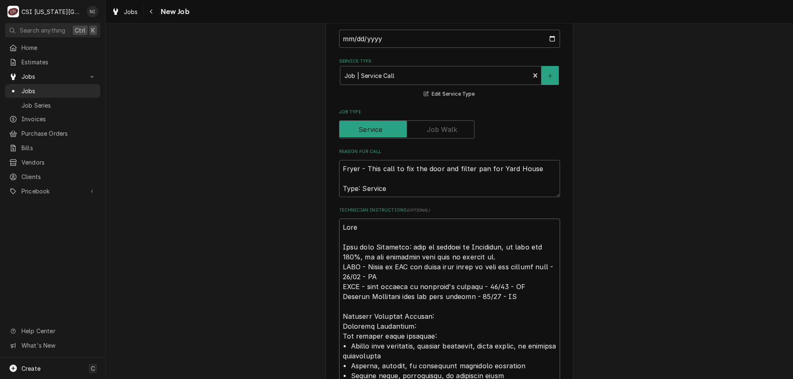
type textarea "x"
type textarea "Parts Note from Frymaster: will be covered by Frymaster, we will pay 100%, if a…"
type textarea "x"
type textarea "Parts o Note from Frymaster: will be covered by Frymaster, we will pay 100%, if…"
type textarea "x"
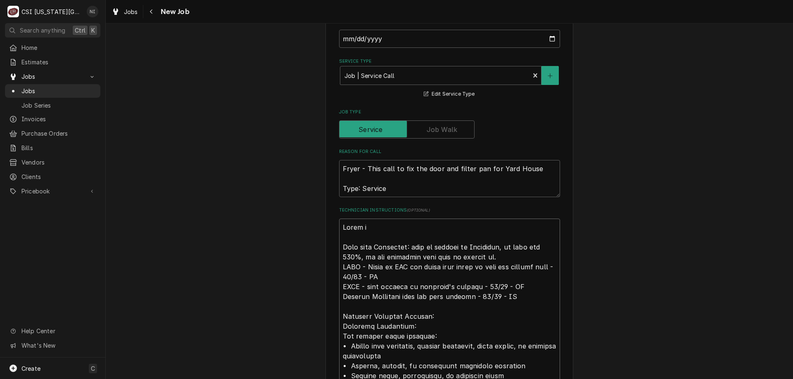
type textarea "Parts on Note from Frymaster: will be covered by Frymaster, we will pay 100%, i…"
type textarea "x"
type textarea "Parts on Note from Frymaster: will be covered by Frymaster, we will pay 100%, i…"
type textarea "x"
type textarea "Parts on t Note from Frymaster: will be covered by Frymaster, we will pay 100%,…"
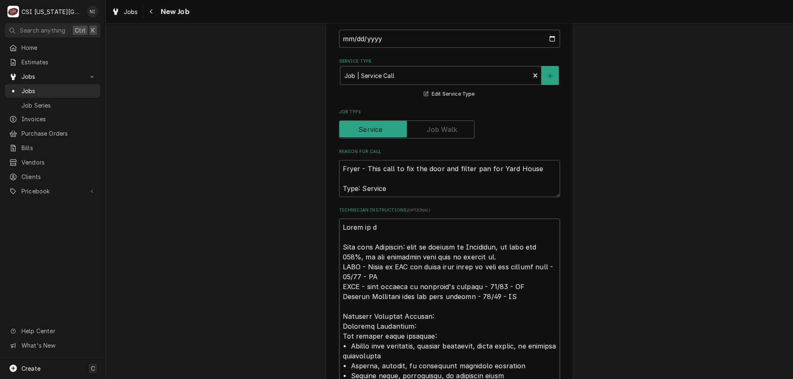
type textarea "x"
type textarea "Parts on the Note from Frymaster: will be covered by Frymaster, we will pay 100…"
type textarea "x"
type textarea "Parts on the u Note from Frymaster: will be covered by Frymaster, we will pay 1…"
type textarea "x"
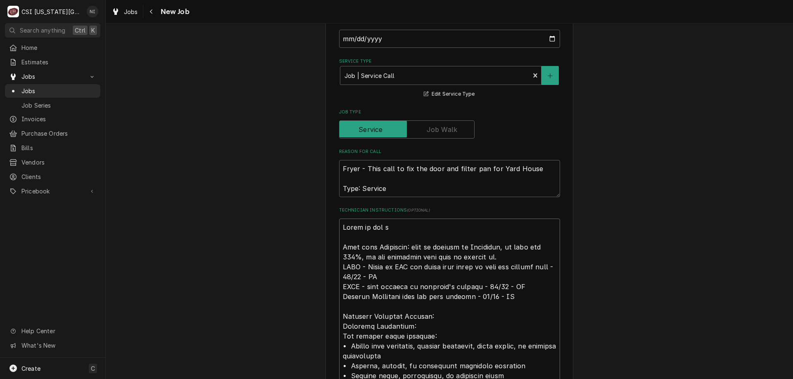
type textarea "Parts on the un Note from Frymaster: will be covered by Frymaster, we will pay …"
type textarea "x"
type textarea "Parts on the una Note from Frymaster: will be covered by Frymaster, we will pay…"
type textarea "x"
type textarea "Parts on the unas Note from Frymaster: will be covered by Frymaster, we will pa…"
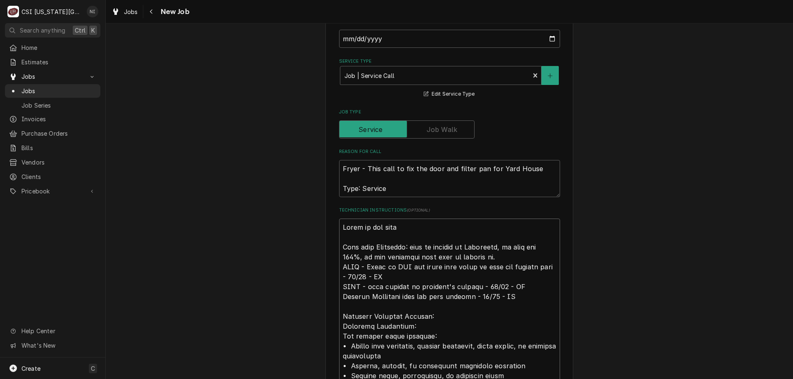
type textarea "x"
type textarea "Parts on the unass Note from Frymaster: will be covered by Frymaster, we will p…"
type textarea "x"
type textarea "Parts on the unassi Note from Frymaster: will be covered by Frymaster, we will …"
type textarea "x"
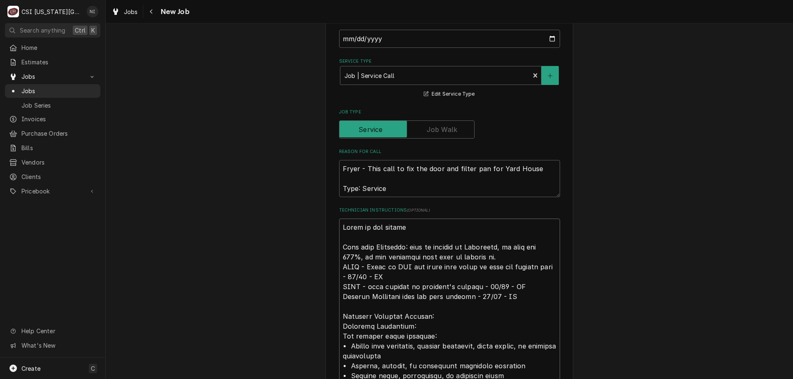
type textarea "Parts on the unassin Note from Frymaster: will be covered by Frymaster, we will…"
type textarea "x"
type textarea "Parts on the unassing Note from Frymaster: will be covered by Frymaster, we wil…"
type textarea "x"
type textarea "Parts on the unassinge Note from Frymaster: will be covered by Frymaster, we wi…"
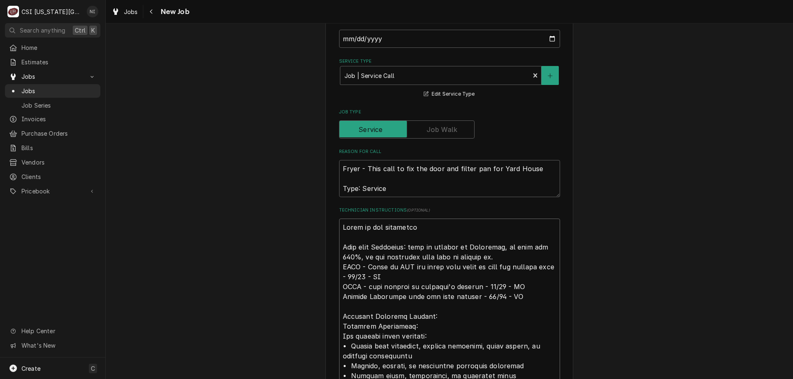
type textarea "x"
type textarea "Parts on the unassinged Note from Frymaster: will be covered by Frymaster, we w…"
type textarea "x"
type textarea "Parts on the unassinged Note from Frymaster: will be covered by Frymaster, we w…"
type textarea "x"
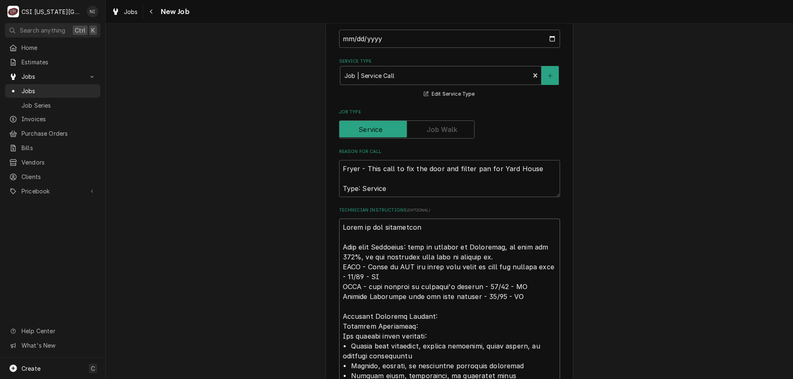
type textarea "Parts on the unassinged Note from Frymaster: will be covered by Frymaster, we w…"
type textarea "x"
type textarea "Parts on the unassinge Note from Frymaster: will be covered by Frymaster, we wi…"
type textarea "x"
type textarea "Parts on the unassing Note from Frymaster: will be covered by Frymaster, we wil…"
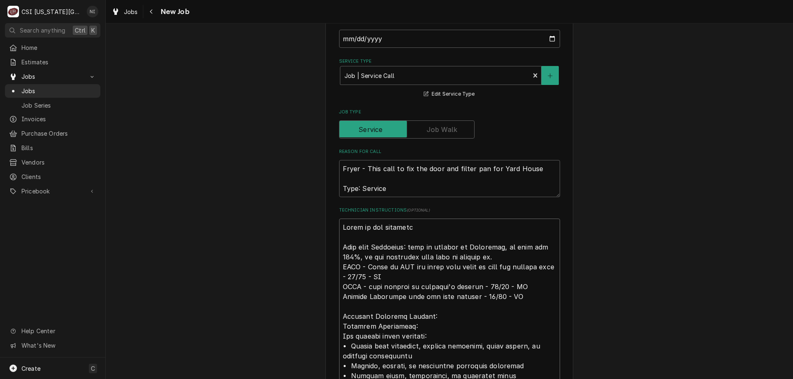
type textarea "x"
type textarea "Parts on the unassin Note from Frymaster: will be covered by Frymaster, we will…"
type textarea "x"
type textarea "Parts on the unassi Note from Frymaster: will be covered by Frymaster, we will …"
type textarea "x"
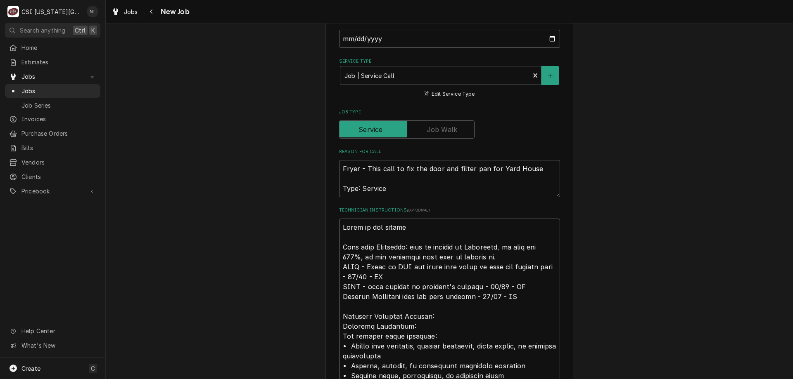
type textarea "Parts on the unassig Note from Frymaster: will be covered by Frymaster, we will…"
type textarea "x"
type textarea "Parts on the unassign Note from Frymaster: will be covered by Frymaster, we wil…"
type textarea "x"
type textarea "Parts on the unassigne Note from Frymaster: will be covered by Frymaster, we wi…"
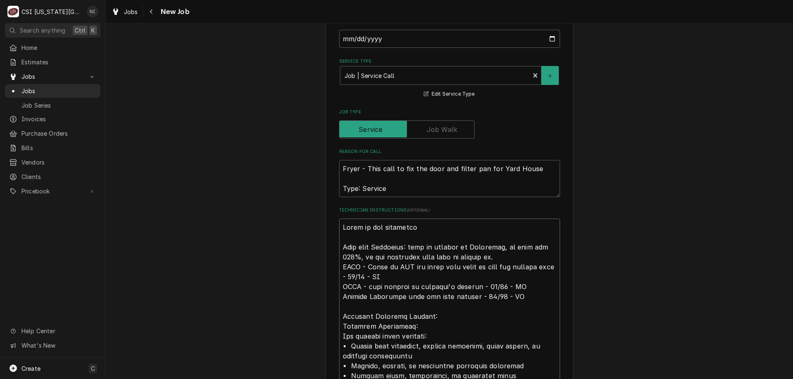
type textarea "x"
type textarea "Parts on the unassigned Note from Frymaster: will be covered by Frymaster, we w…"
type textarea "x"
type textarea "Parts on the unassigned sh Note from Frymaster: will be covered by Frymaster, w…"
type textarea "x"
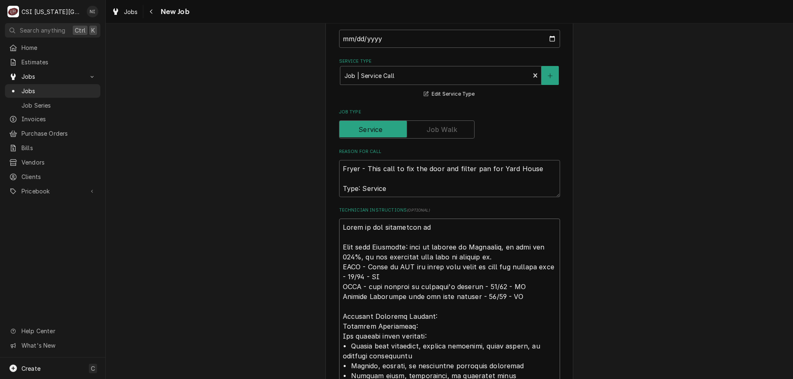
type textarea "Parts on the unassigned she Note from Frymaster: will be covered by Frymaster, …"
type textarea "x"
type textarea "Parts on the unassigned shelf Note from Frymaster: will be covered by Frymaster…"
type textarea "x"
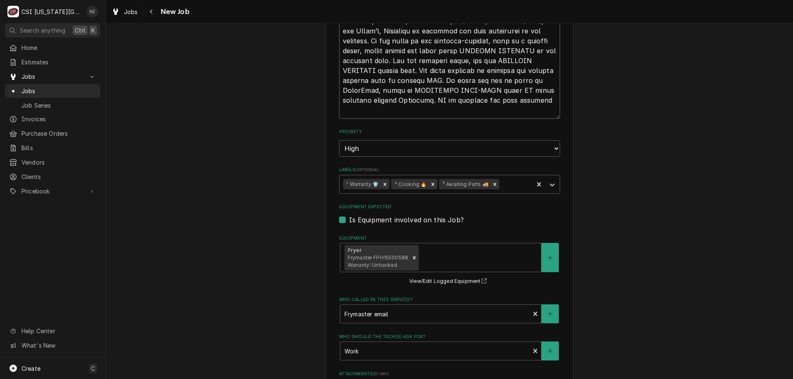
scroll to position [1221, 0]
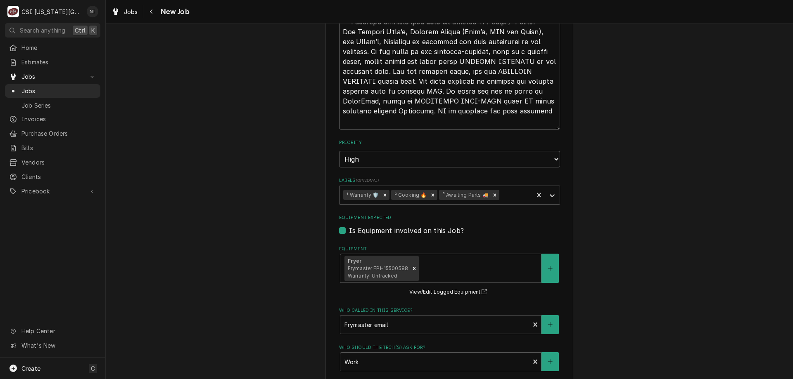
click at [493, 194] on icon "Remove ³ Awaiting Parts 🚚" at bounding box center [494, 195] width 3 height 3
type textarea "Parts on the unassigned shelf Note from Frymaster: will be covered by Frymaster…"
click at [556, 187] on div "Labels" at bounding box center [551, 195] width 15 height 16
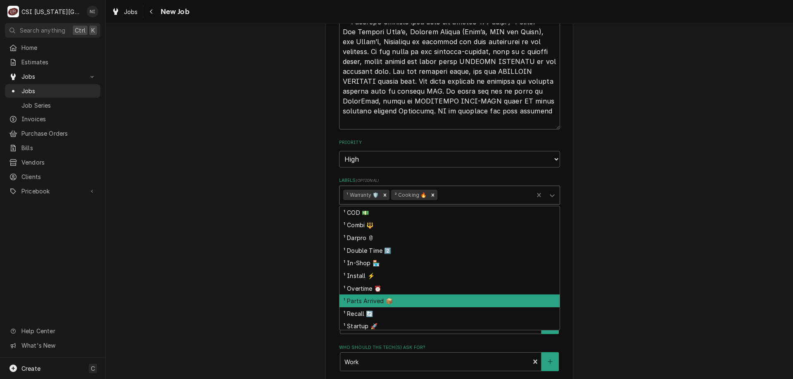
click at [370, 295] on div "¹ Parts Arrived 📦" at bounding box center [449, 301] width 220 height 13
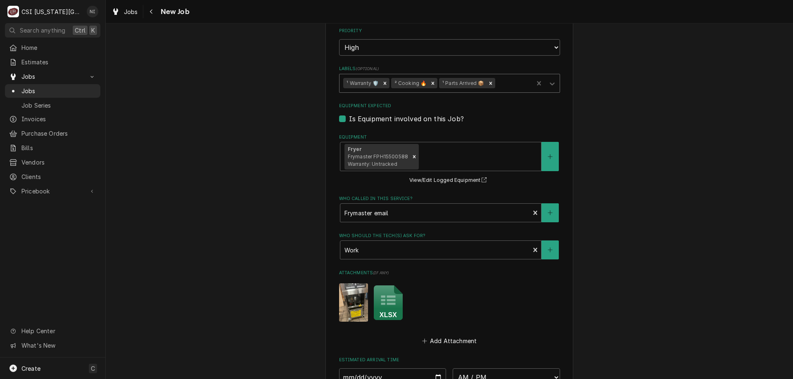
scroll to position [1460, 0]
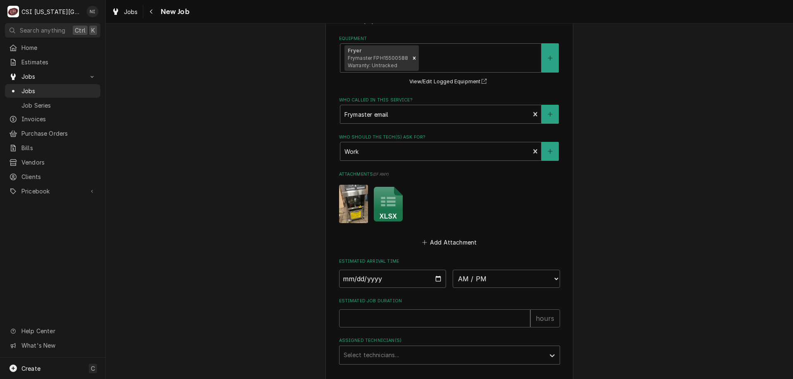
type textarea "x"
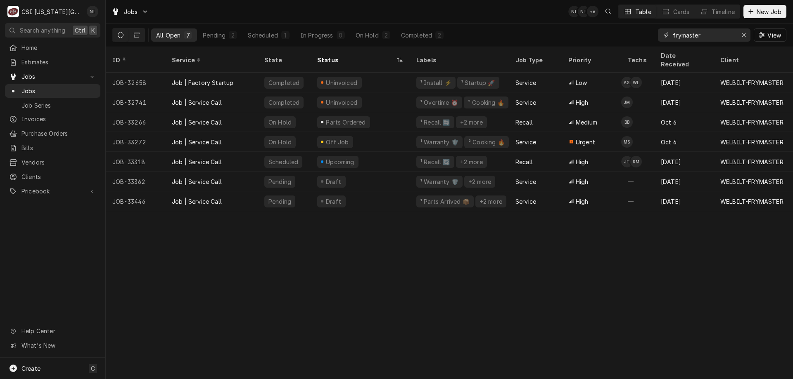
click at [742, 33] on icon "Erase input" at bounding box center [743, 35] width 5 height 6
paste input "32896"
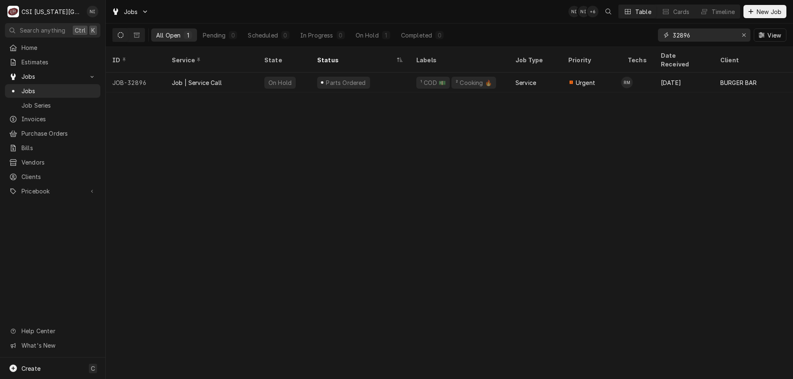
type input "32896"
click at [395, 73] on div "Parts Ordered" at bounding box center [359, 83] width 99 height 20
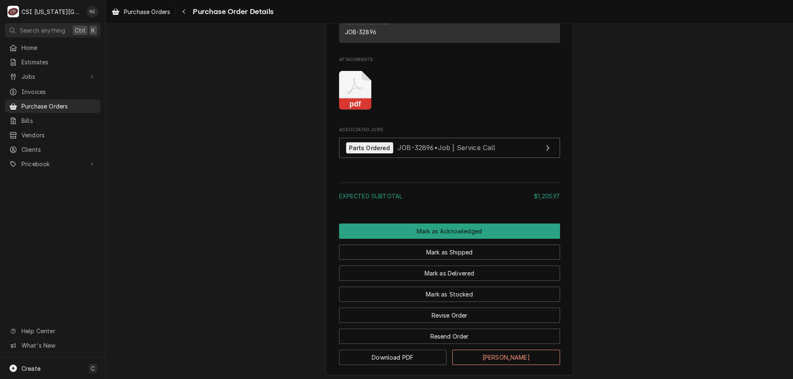
scroll to position [1027, 0]
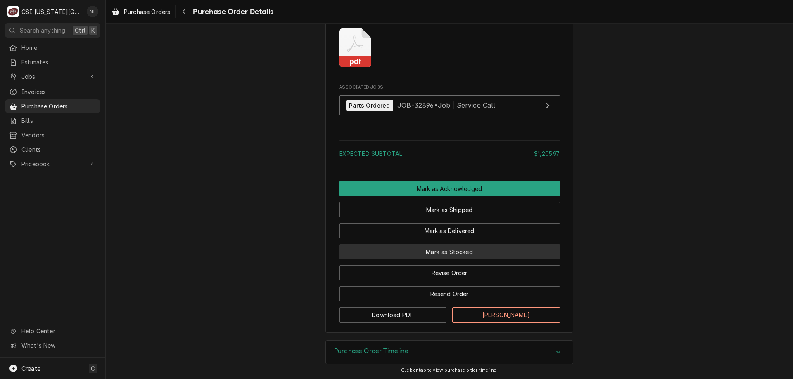
click at [513, 255] on button "Mark as Stocked" at bounding box center [449, 251] width 221 height 15
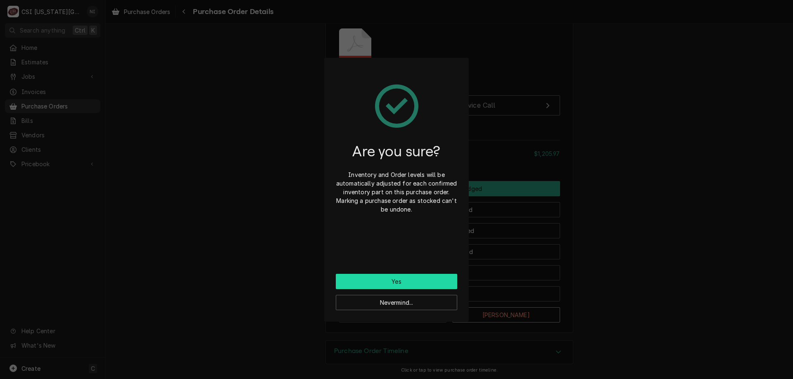
click at [426, 282] on button "Yes" at bounding box center [396, 281] width 121 height 15
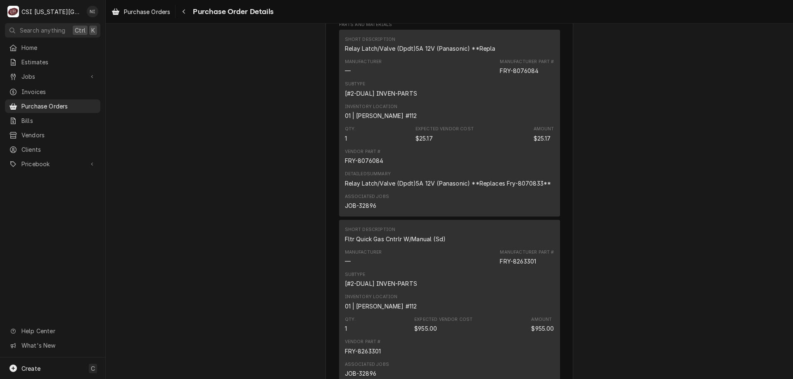
scroll to position [578, 0]
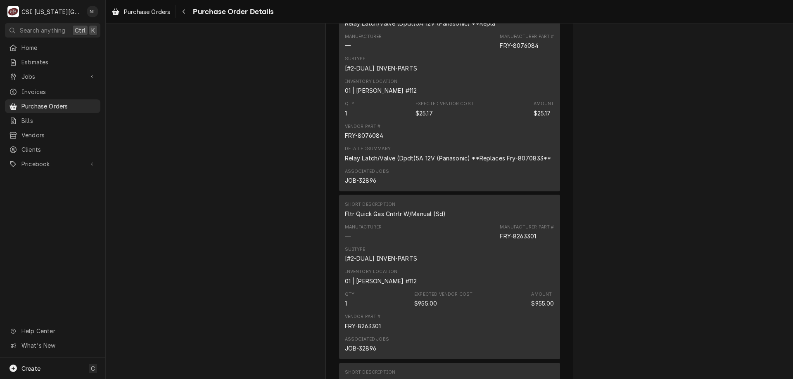
click at [368, 185] on div "JOB-32896" at bounding box center [360, 180] width 31 height 9
copy div "32896"
click at [55, 108] on link "Purchase Orders" at bounding box center [52, 106] width 95 height 14
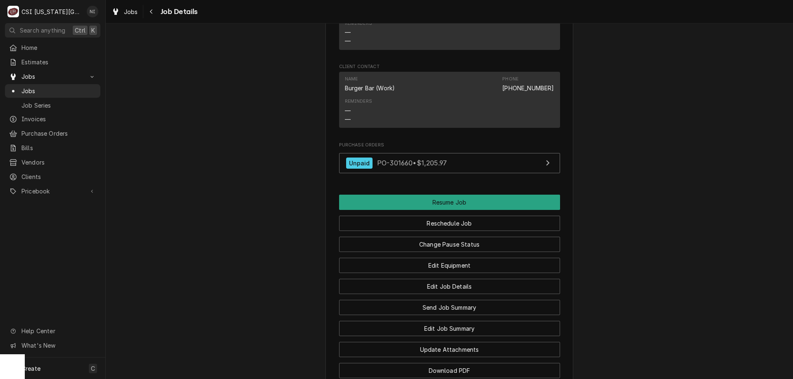
scroll to position [1271, 0]
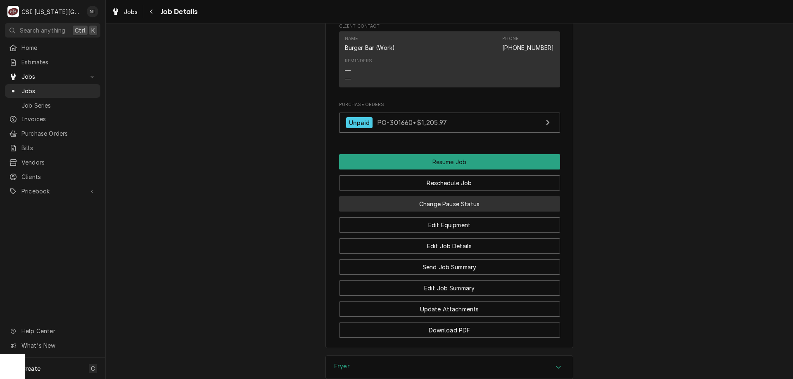
click at [492, 206] on button "Change Pause Status" at bounding box center [449, 203] width 221 height 15
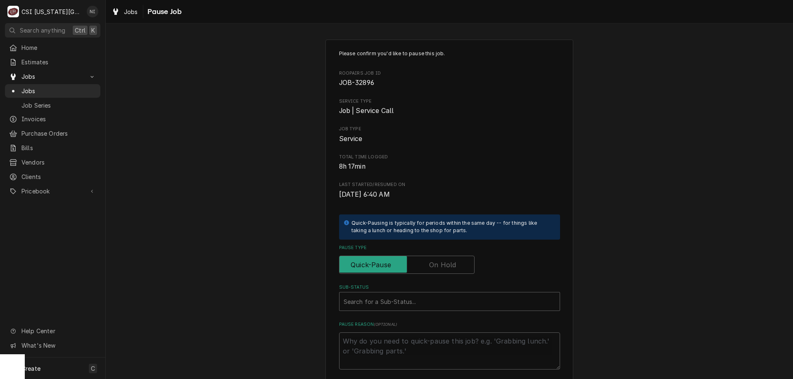
drag, startPoint x: 448, startPoint y: 262, endPoint x: 431, endPoint y: 290, distance: 32.8
click at [447, 263] on label "Pause Type" at bounding box center [406, 265] width 135 height 18
click at [447, 263] on input "Pause Type" at bounding box center [407, 265] width 128 height 18
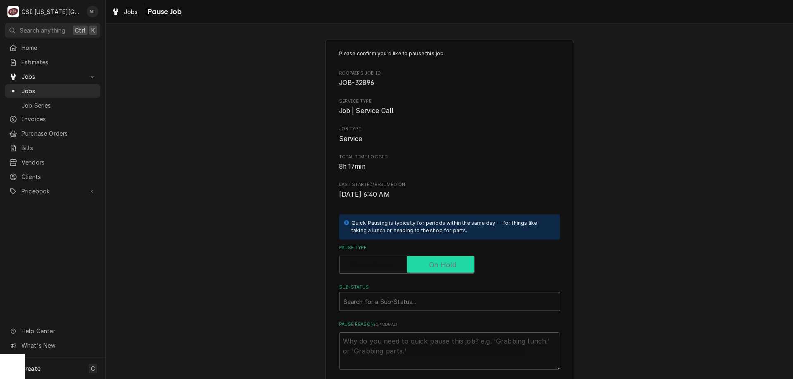
checkbox input "true"
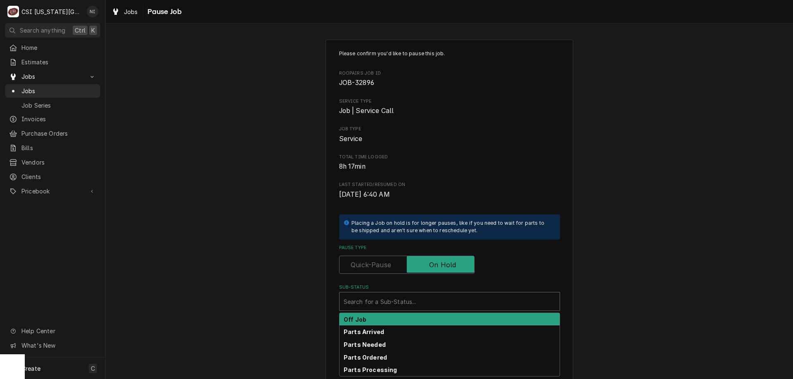
click at [426, 305] on div "Sub-Status" at bounding box center [449, 301] width 212 height 15
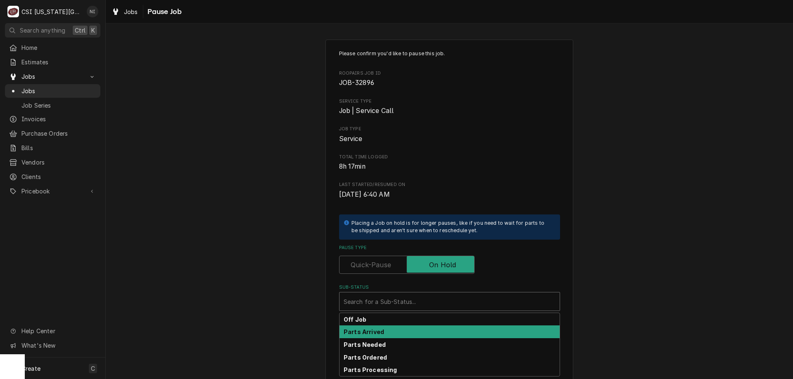
click at [373, 335] on strong "Parts Arrived" at bounding box center [363, 332] width 40 height 7
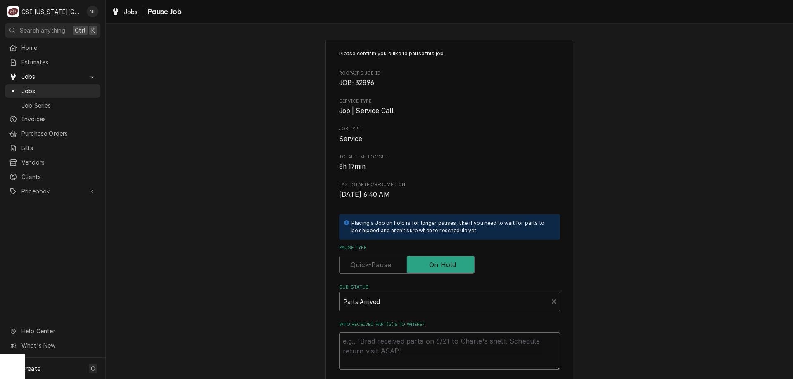
click at [371, 340] on textarea "Who received part(s) & to where?" at bounding box center [449, 351] width 221 height 37
type textarea "x"
type textarea "p"
type textarea "x"
type textarea "pa"
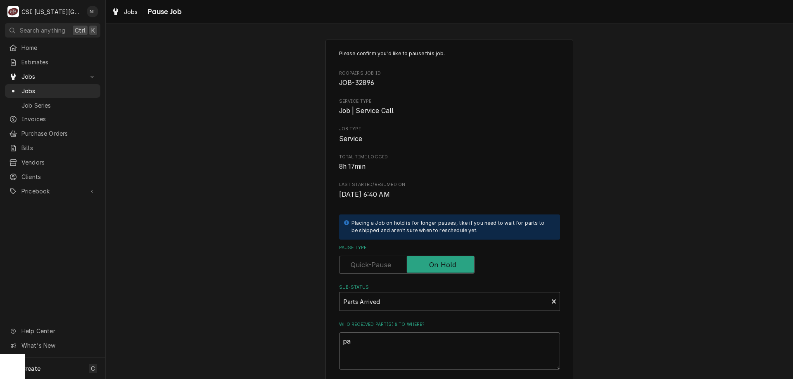
type textarea "x"
type textarea "pat"
type textarea "x"
type textarea "pats"
type textarea "x"
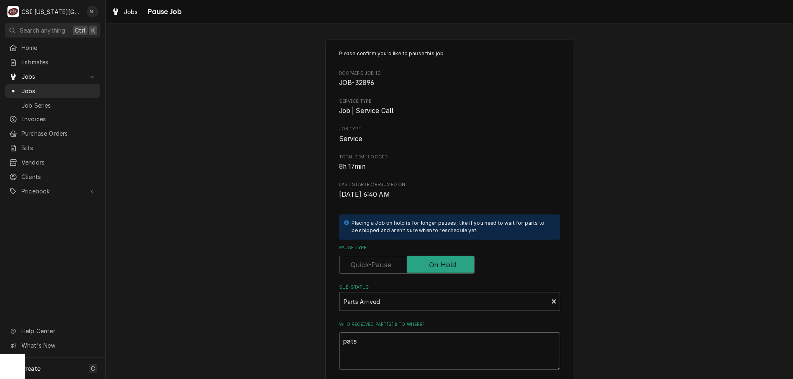
type textarea "pat"
type textarea "x"
type textarea "pa"
type textarea "x"
type textarea "par"
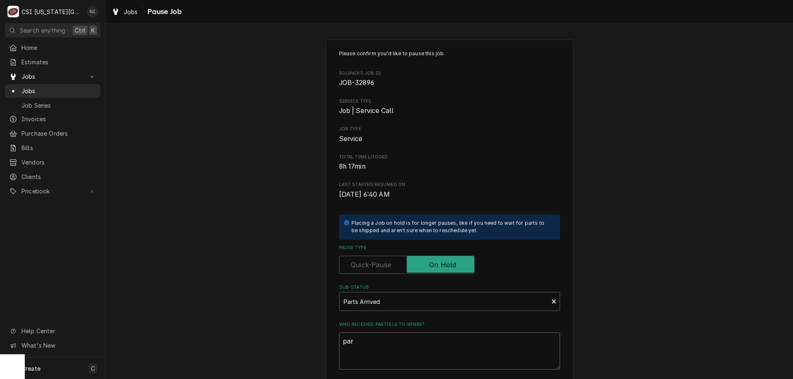
type textarea "x"
type textarea "parts"
type textarea "x"
type textarea "parts"
type textarea "x"
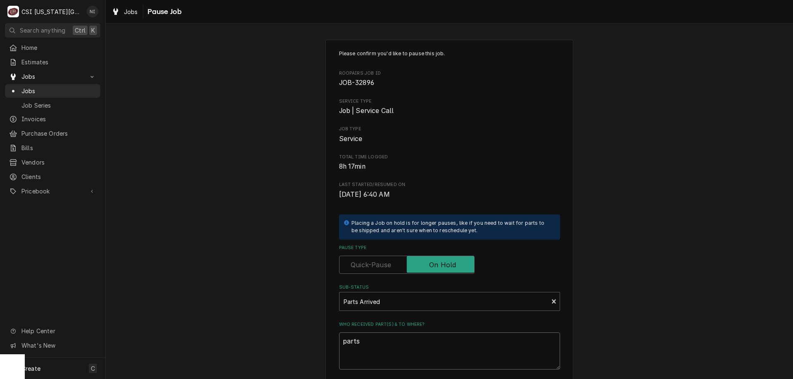
type textarea "parts o"
type textarea "x"
type textarea "parts on"
type textarea "x"
type textarea "parts on m"
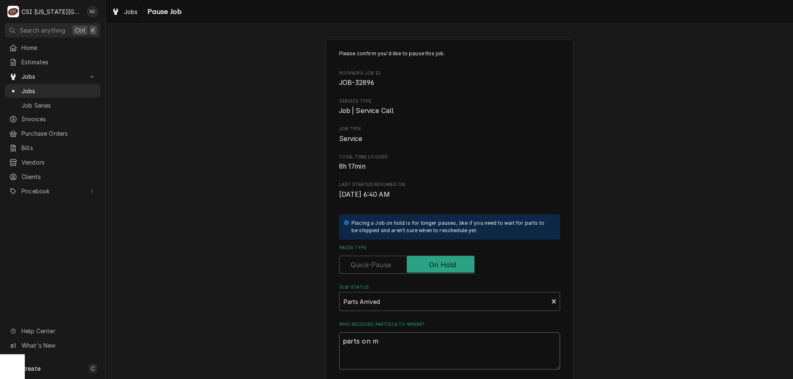
type textarea "x"
type textarea "parts on me"
type textarea "x"
type textarea "parts on med"
type textarea "x"
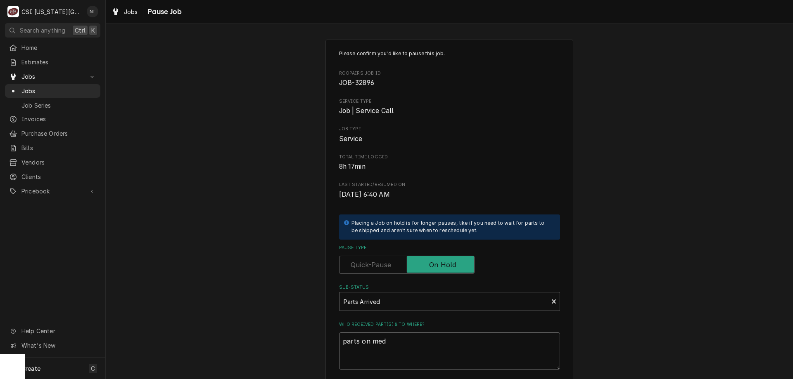
type textarea "parts on me"
type textarea "x"
type textarea "parts on m"
type textarea "x"
type textarea "parts on me"
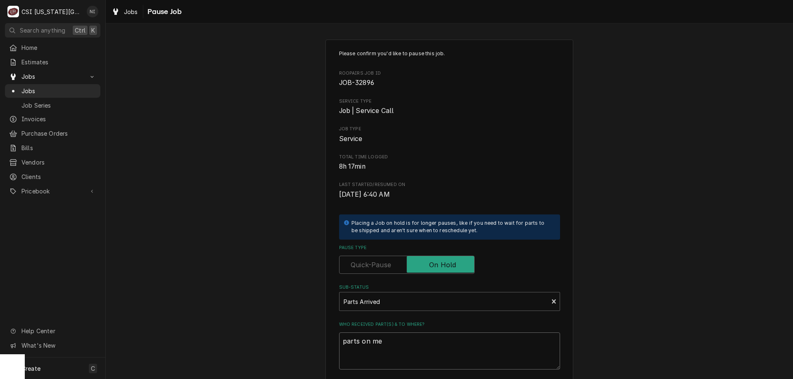
type textarea "x"
type textarea "parts on men"
type textarea "x"
type textarea "parts on mend"
type textarea "x"
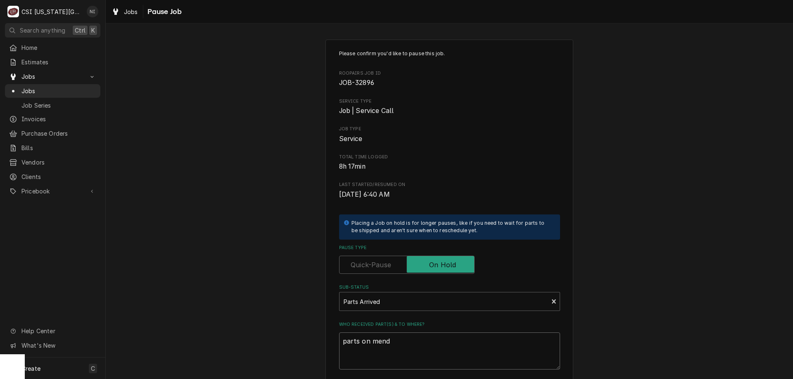
type textarea "parts on mendo"
type textarea "x"
type textarea "parts on mendon"
type textarea "x"
type textarea "parts on mendon"
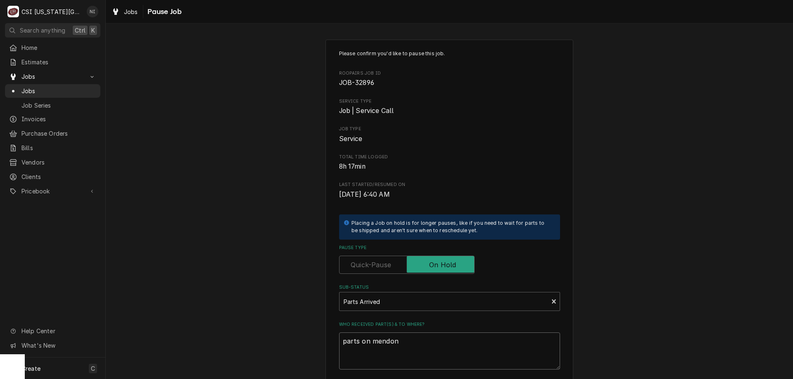
type textarea "x"
type textarea "parts on mendon s"
type textarea "x"
type textarea "parts on mendon sh"
type textarea "x"
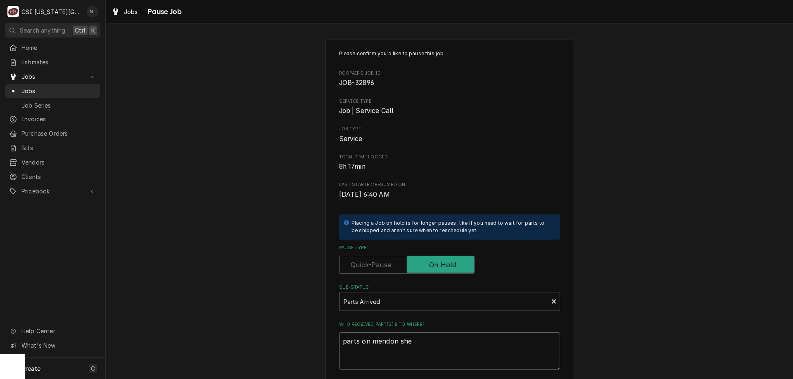
type textarea "parts on mendon shel"
type textarea "x"
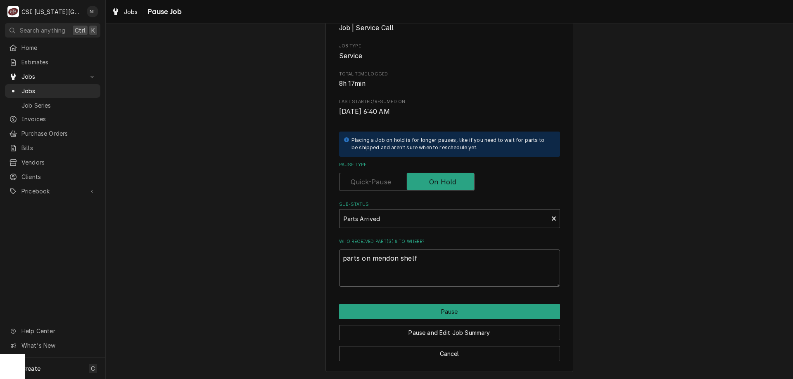
type textarea "parts on mendon shelf"
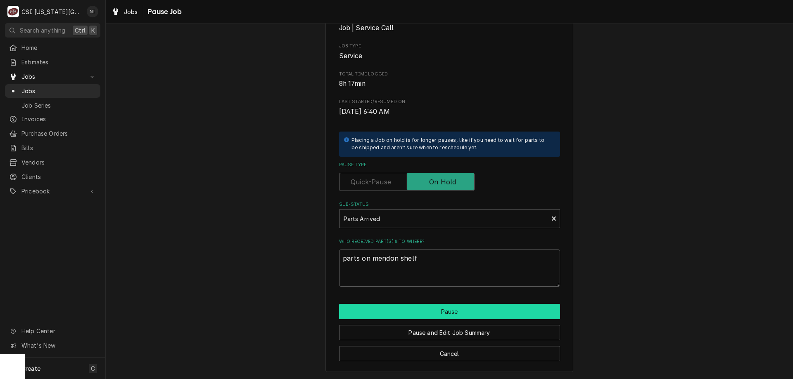
drag, startPoint x: 458, startPoint y: 310, endPoint x: 460, endPoint y: 305, distance: 5.2
click at [458, 310] on button "Pause" at bounding box center [449, 311] width 221 height 15
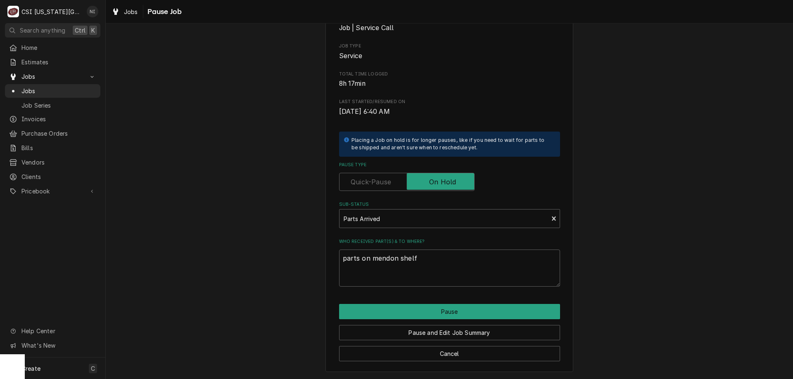
type textarea "x"
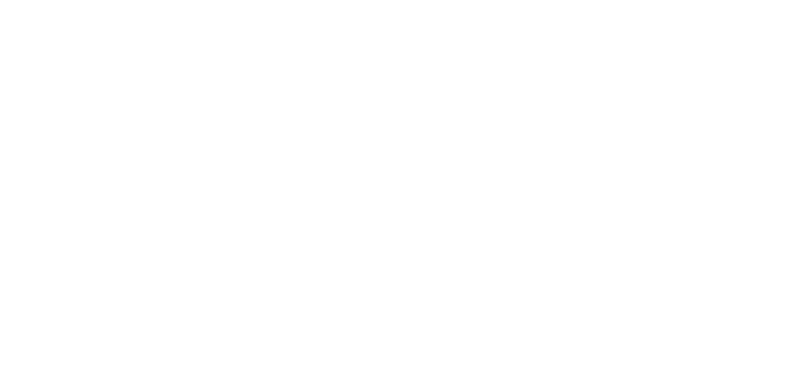
click at [461, 315] on div "Dynamic Content Wrapper" at bounding box center [396, 189] width 793 height 379
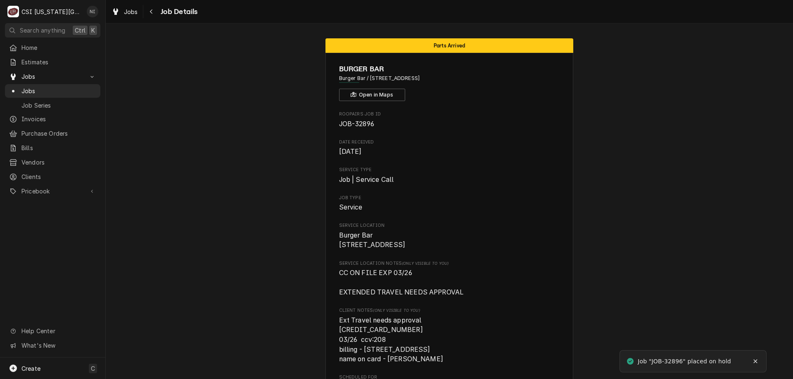
drag, startPoint x: 71, startPoint y: 89, endPoint x: 78, endPoint y: 105, distance: 17.0
click at [72, 89] on span "Jobs" at bounding box center [58, 91] width 75 height 9
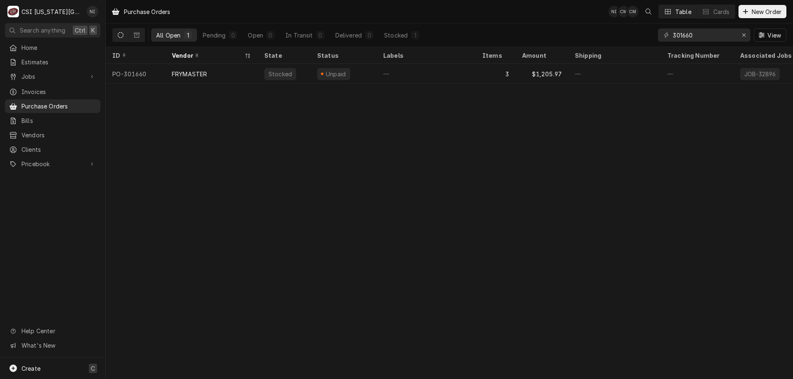
click at [50, 368] on div "Create C" at bounding box center [52, 368] width 105 height 21
click at [158, 311] on div "Purchase Order" at bounding box center [154, 312] width 55 height 9
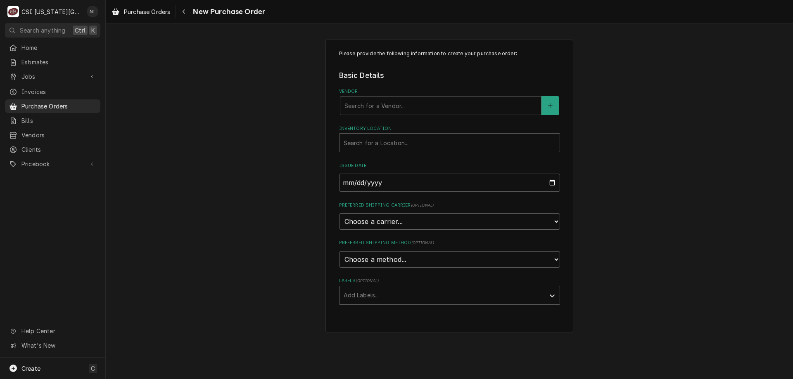
click at [421, 104] on div "Vendor" at bounding box center [440, 105] width 192 height 15
type input "united"
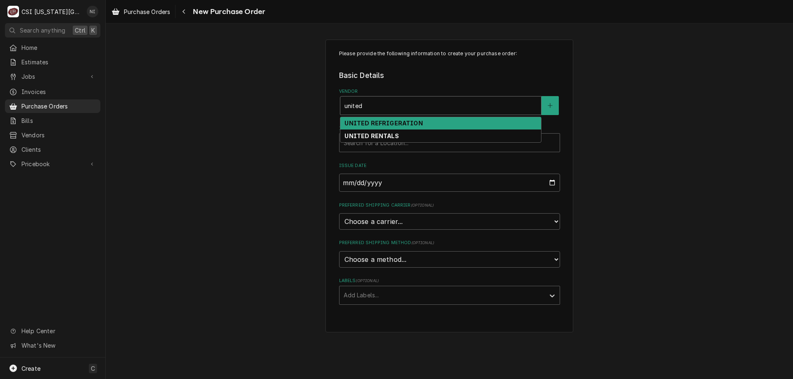
click at [382, 126] on strong "UNITED REFRIGERATION" at bounding box center [383, 123] width 78 height 7
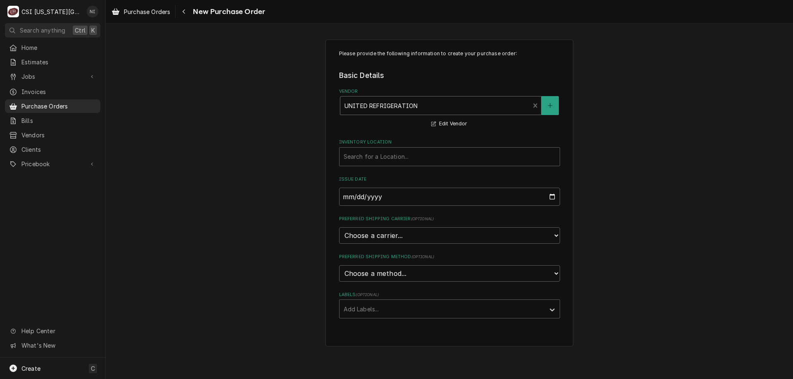
click at [390, 159] on div "Inventory Location" at bounding box center [449, 156] width 212 height 15
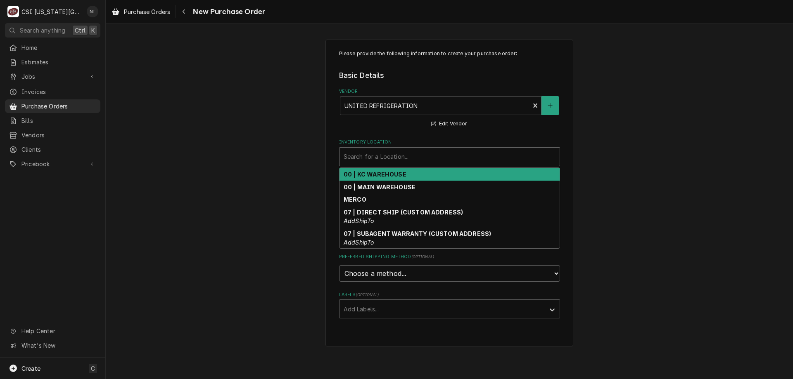
click at [392, 175] on strong "00 | KC WAREHOUSE" at bounding box center [374, 174] width 63 height 7
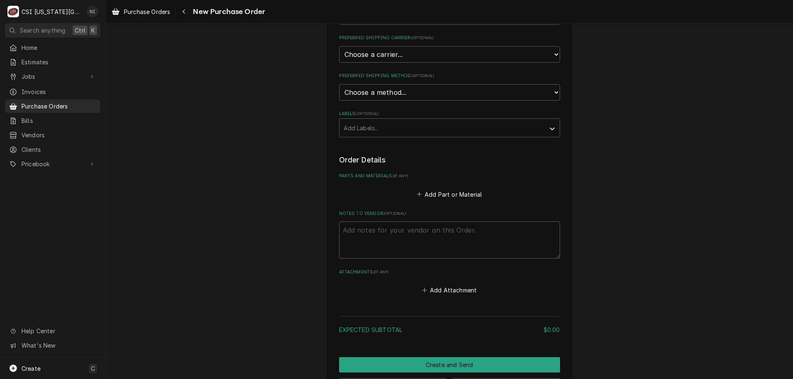
scroll to position [185, 0]
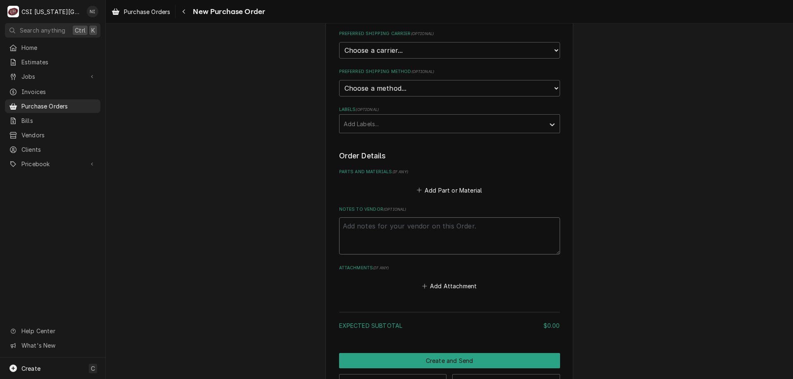
drag, startPoint x: 369, startPoint y: 228, endPoint x: 376, endPoint y: 227, distance: 7.0
click at [369, 227] on textarea "Notes to Vendor ( optional )" at bounding box center [449, 236] width 221 height 37
type textarea "x"
type textarea "s"
type textarea "x"
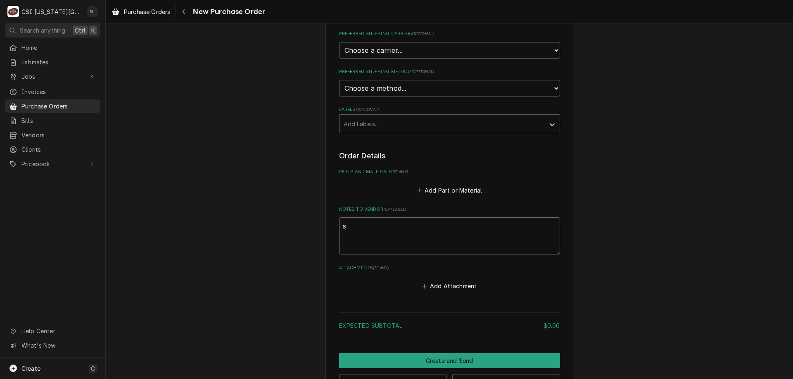
type textarea "st"
type textarea "x"
type textarea "ste"
type textarea "x"
type textarea "steve"
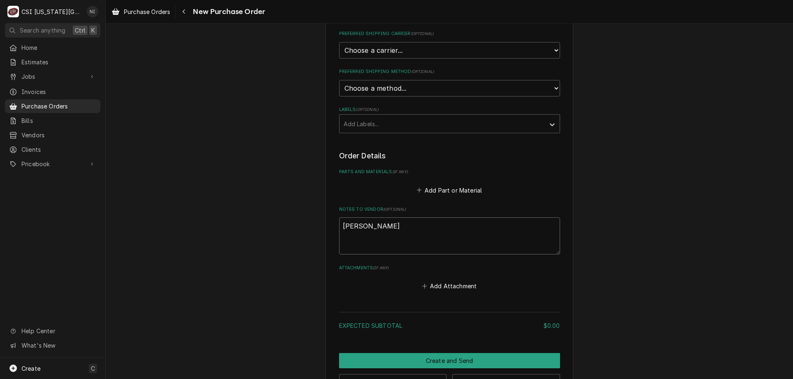
type textarea "x"
type textarea "steve"
click at [428, 188] on button "Add Part or Material" at bounding box center [449, 191] width 68 height 12
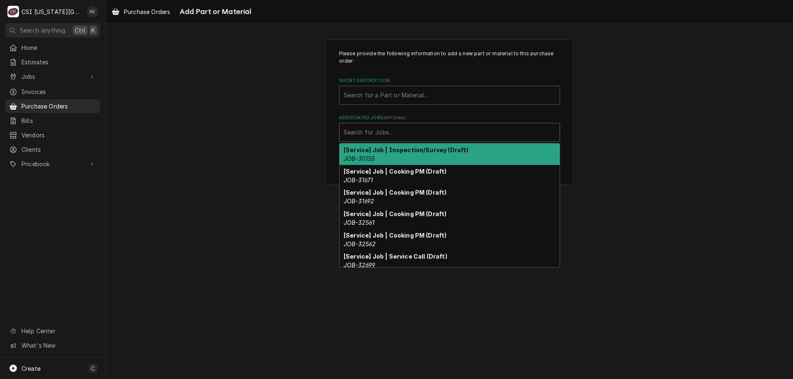
click at [369, 140] on div "Associated Jobs" at bounding box center [449, 132] width 212 height 15
paste input "33478"
type input "33478"
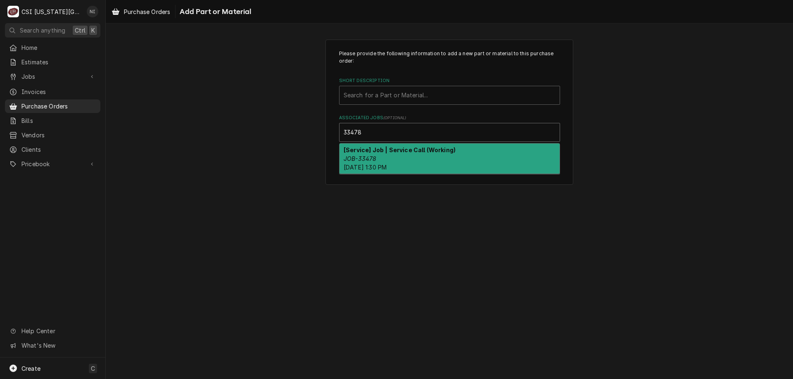
click at [378, 149] on strong "[Service] Job | Service Call (Working)" at bounding box center [399, 150] width 112 height 7
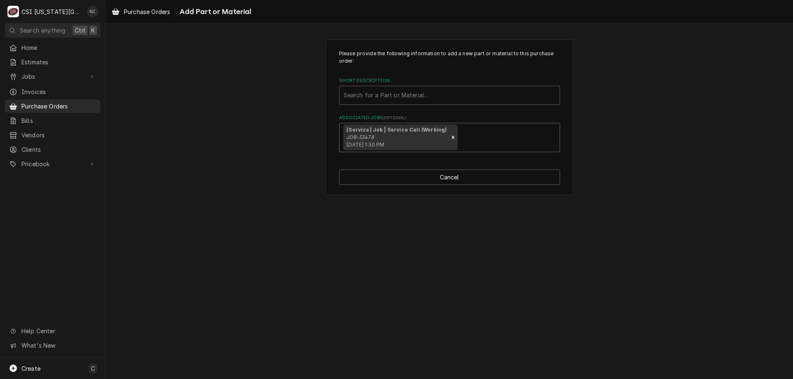
click at [381, 98] on div "Short Description" at bounding box center [449, 95] width 212 height 15
type input "misc serv"
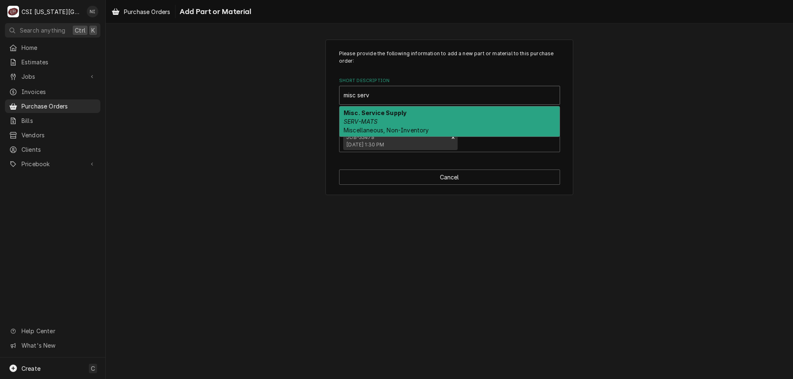
click at [369, 116] on strong "Misc. Service Supply" at bounding box center [374, 112] width 63 height 7
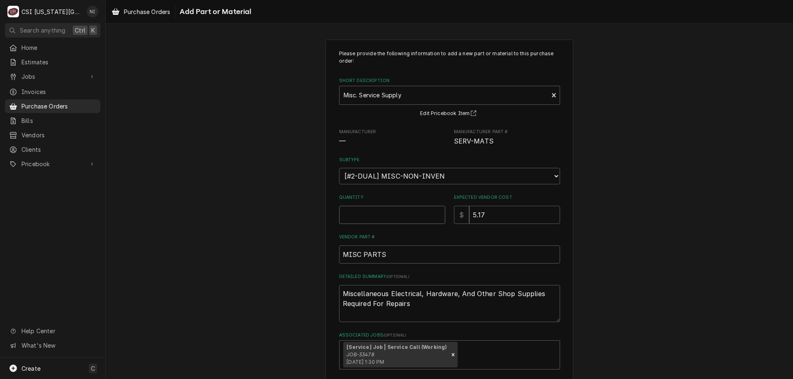
click at [369, 210] on input "Quantity" at bounding box center [392, 215] width 106 height 18
type textarea "x"
type input "1"
type textarea "x"
type input "0"
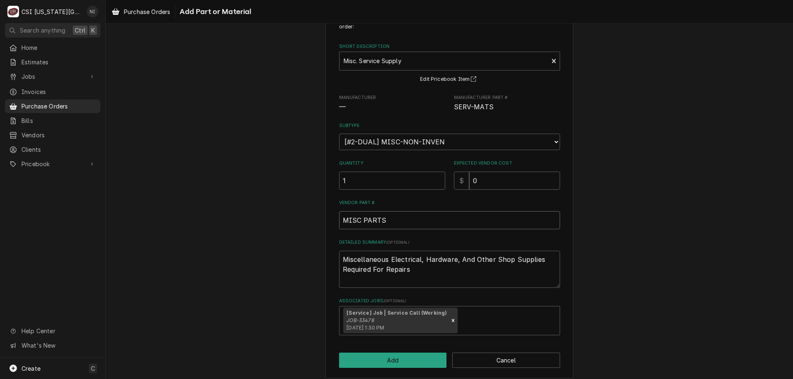
scroll to position [41, 0]
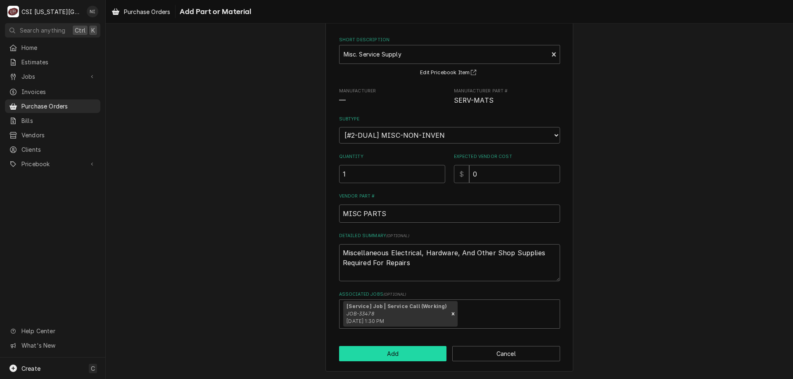
click at [420, 361] on button "Add" at bounding box center [393, 353] width 108 height 15
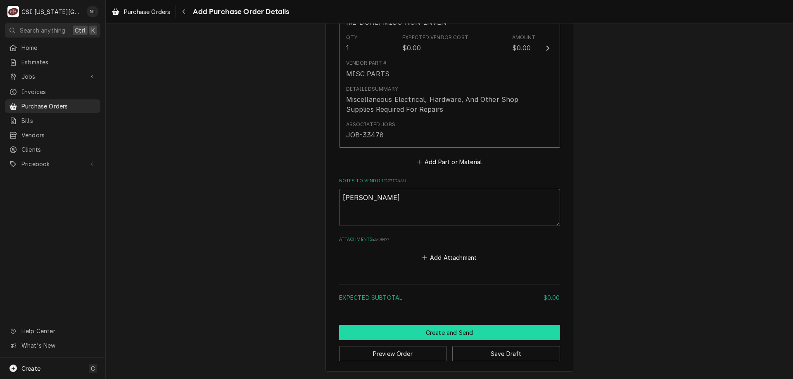
click at [454, 329] on button "Create and Send" at bounding box center [449, 332] width 221 height 15
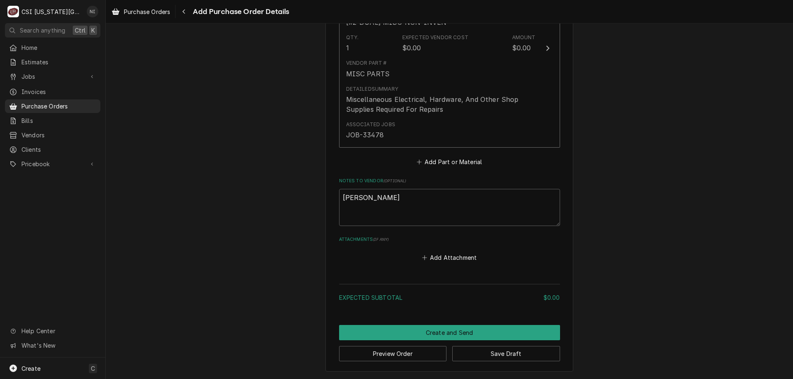
scroll to position [412, 0]
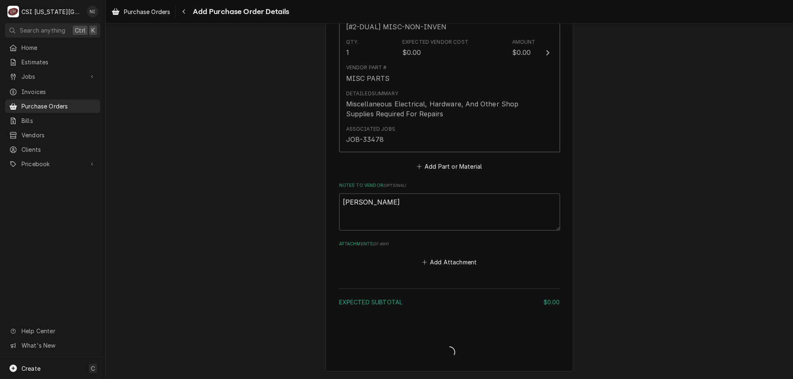
type textarea "x"
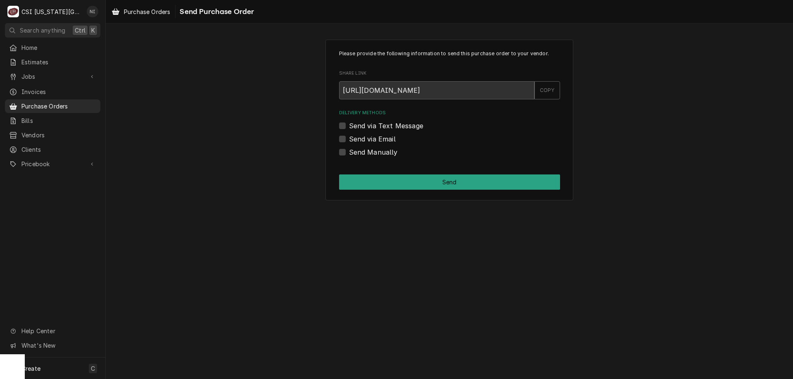
click at [644, 92] on div "Please provide the following information to send this purchase order to your ve…" at bounding box center [449, 119] width 687 height 175
click at [349, 153] on label "Send Manually" at bounding box center [373, 152] width 49 height 10
click at [349, 153] on input "Send Manually" at bounding box center [459, 156] width 221 height 18
checkbox input "true"
click at [350, 173] on div "Please provide the following information to send this purchase order to your ve…" at bounding box center [449, 120] width 248 height 161
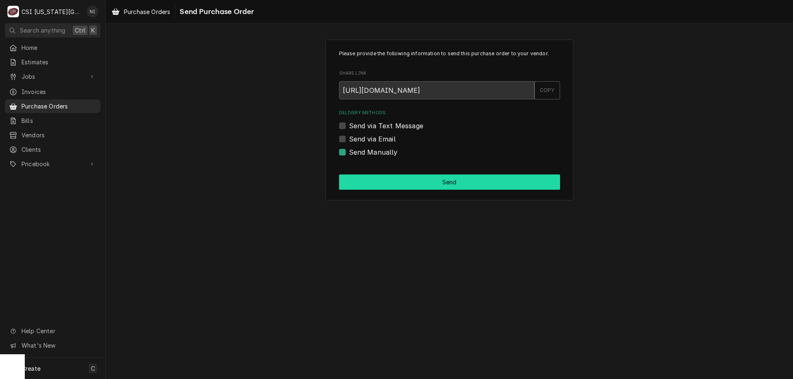
click at [352, 181] on button "Send" at bounding box center [449, 182] width 221 height 15
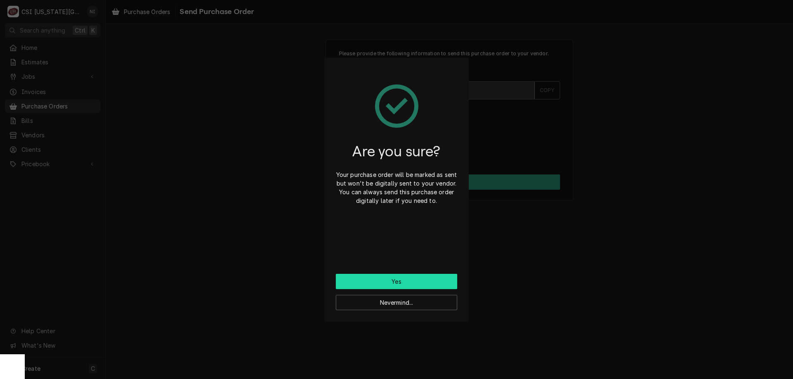
click at [366, 278] on button "Yes" at bounding box center [396, 281] width 121 height 15
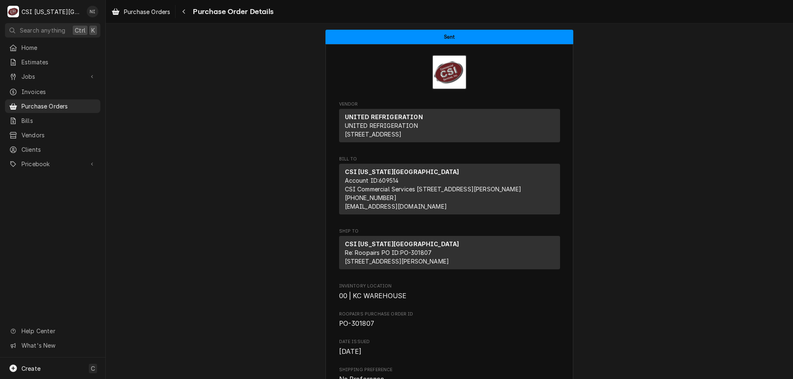
click at [71, 102] on span "Purchase Orders" at bounding box center [58, 106] width 75 height 9
